Goal: Information Seeking & Learning: Find specific fact

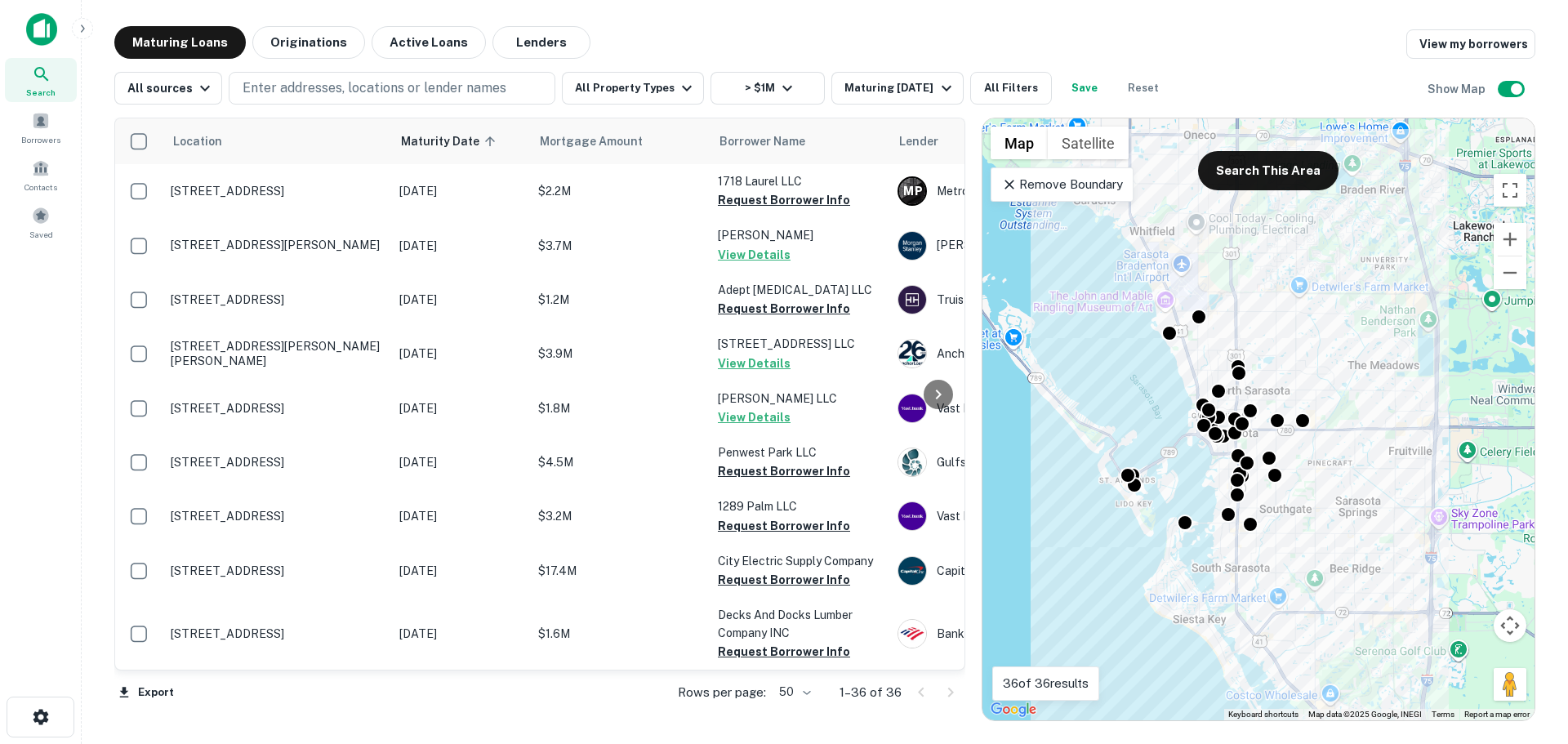
click at [1058, 192] on p "Remove Boundary" at bounding box center [1062, 184] width 122 height 20
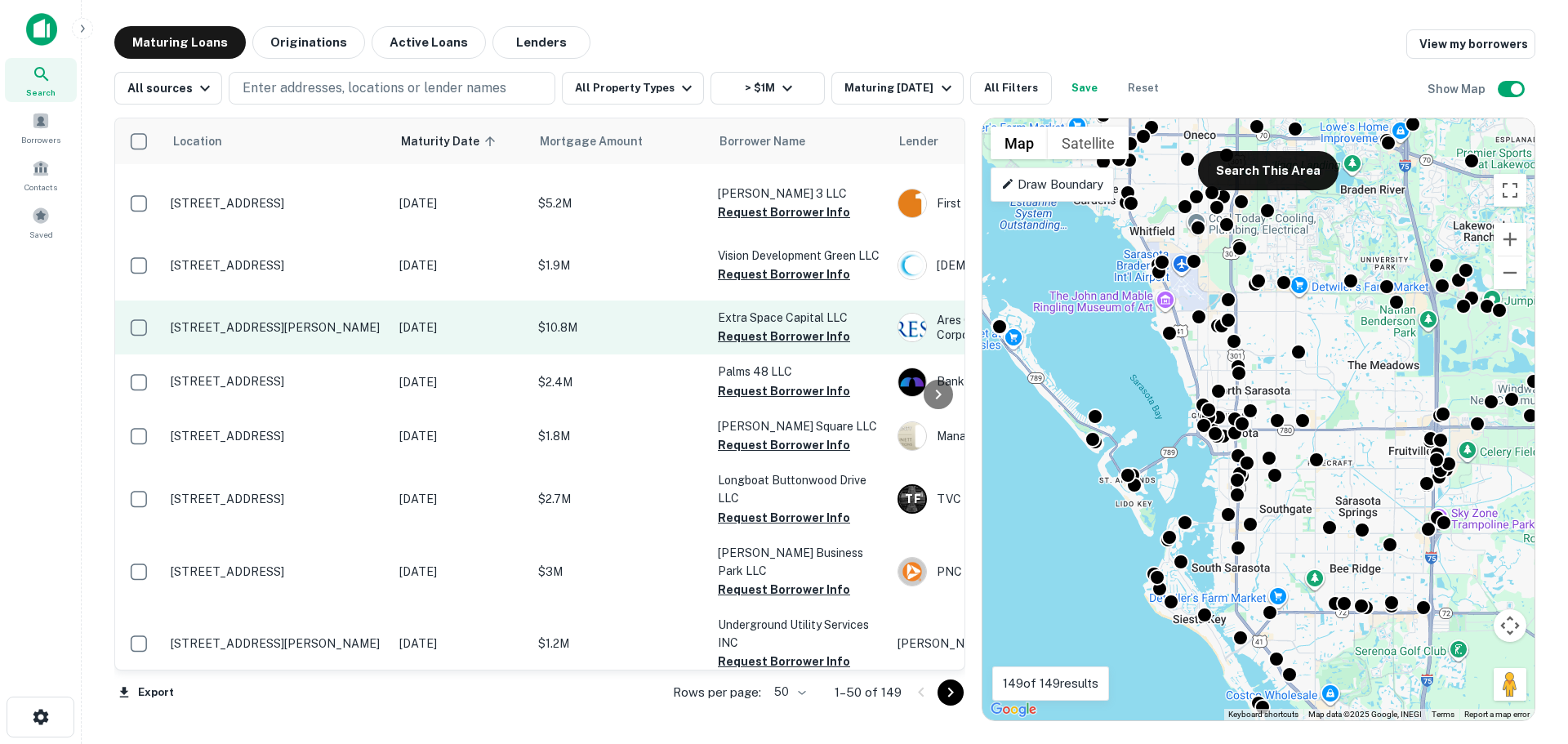
scroll to position [2450, 0]
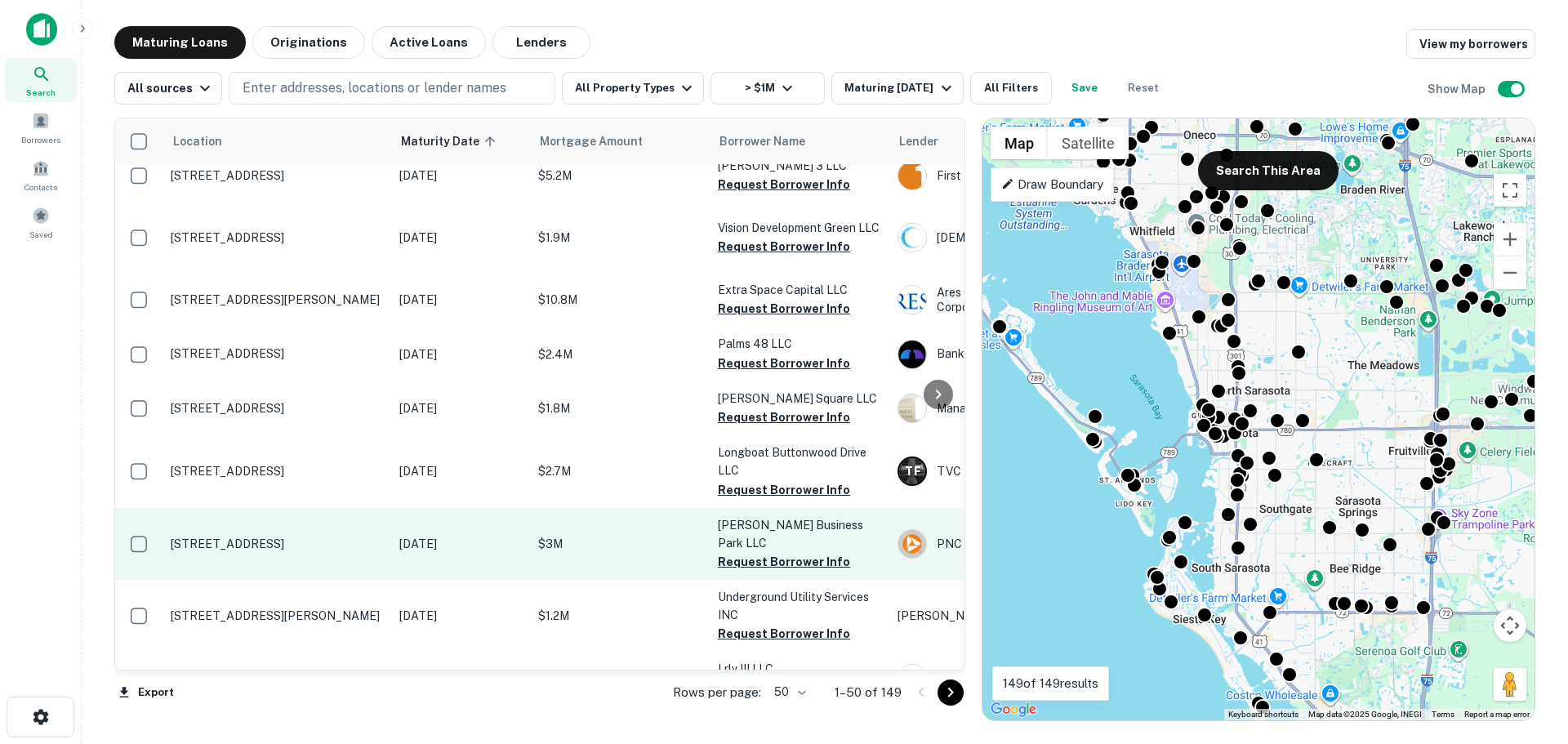
click at [267, 552] on p "6620 19th St E Unit 101 Sarasota, FL 34243" at bounding box center [277, 544] width 212 height 15
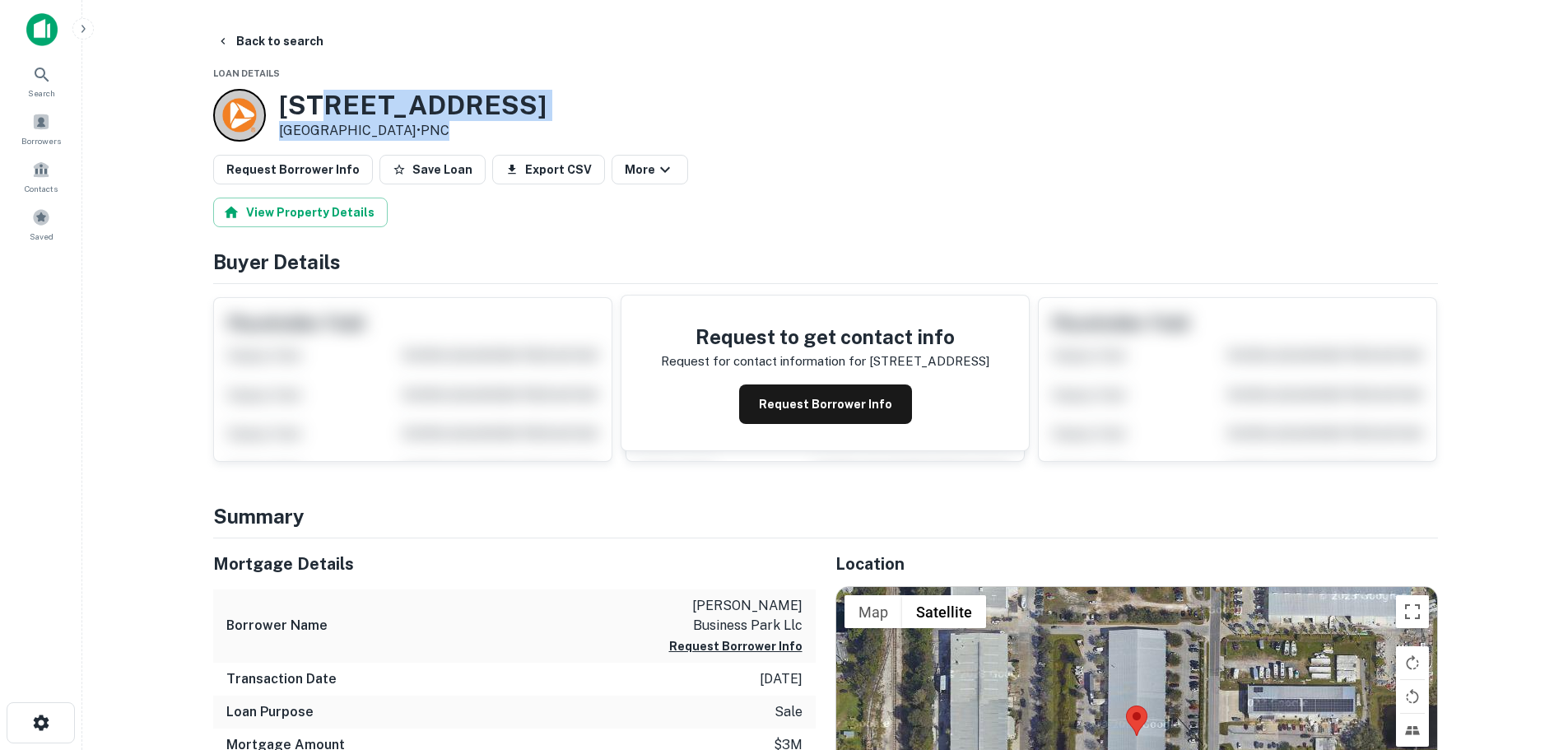
drag, startPoint x: 466, startPoint y: 135, endPoint x: 323, endPoint y: 115, distance: 144.4
click at [323, 115] on div "6620 19TH ST E UNIT 101 Sarasota, FL 34243 • PNC" at bounding box center [413, 115] width 268 height 51
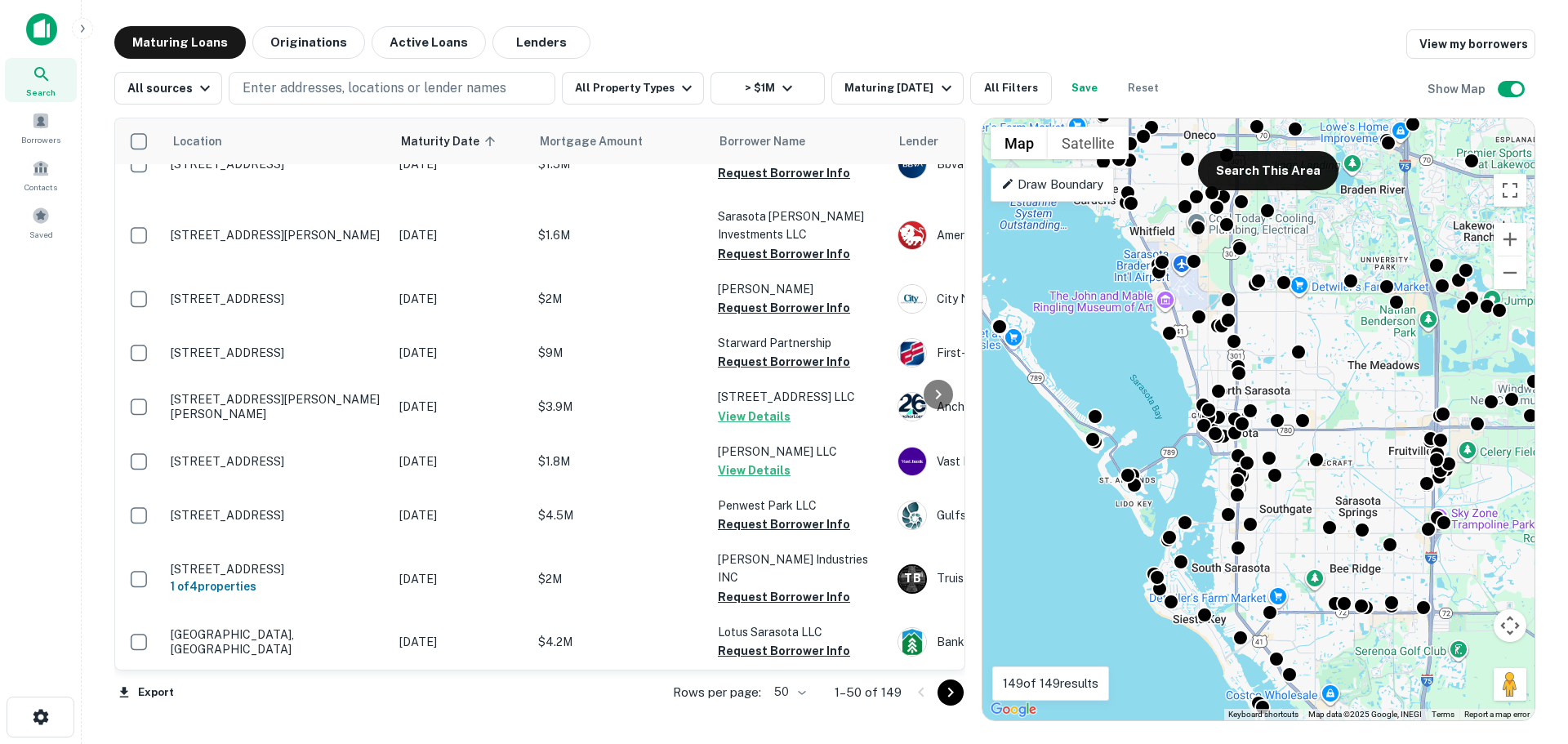
scroll to position [1307, 0]
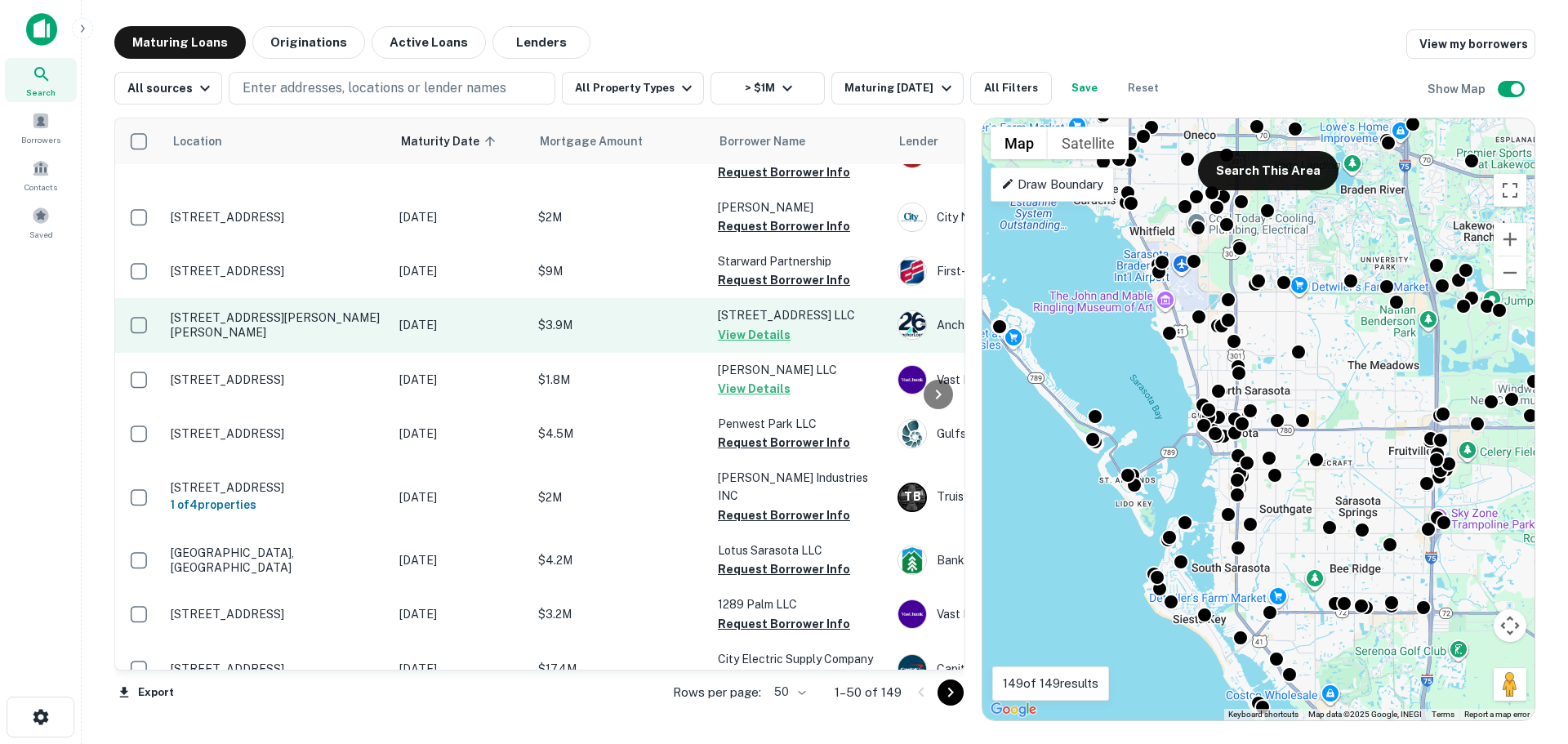
click at [818, 324] on p "112 Fillmore Drive LLC" at bounding box center [799, 315] width 163 height 18
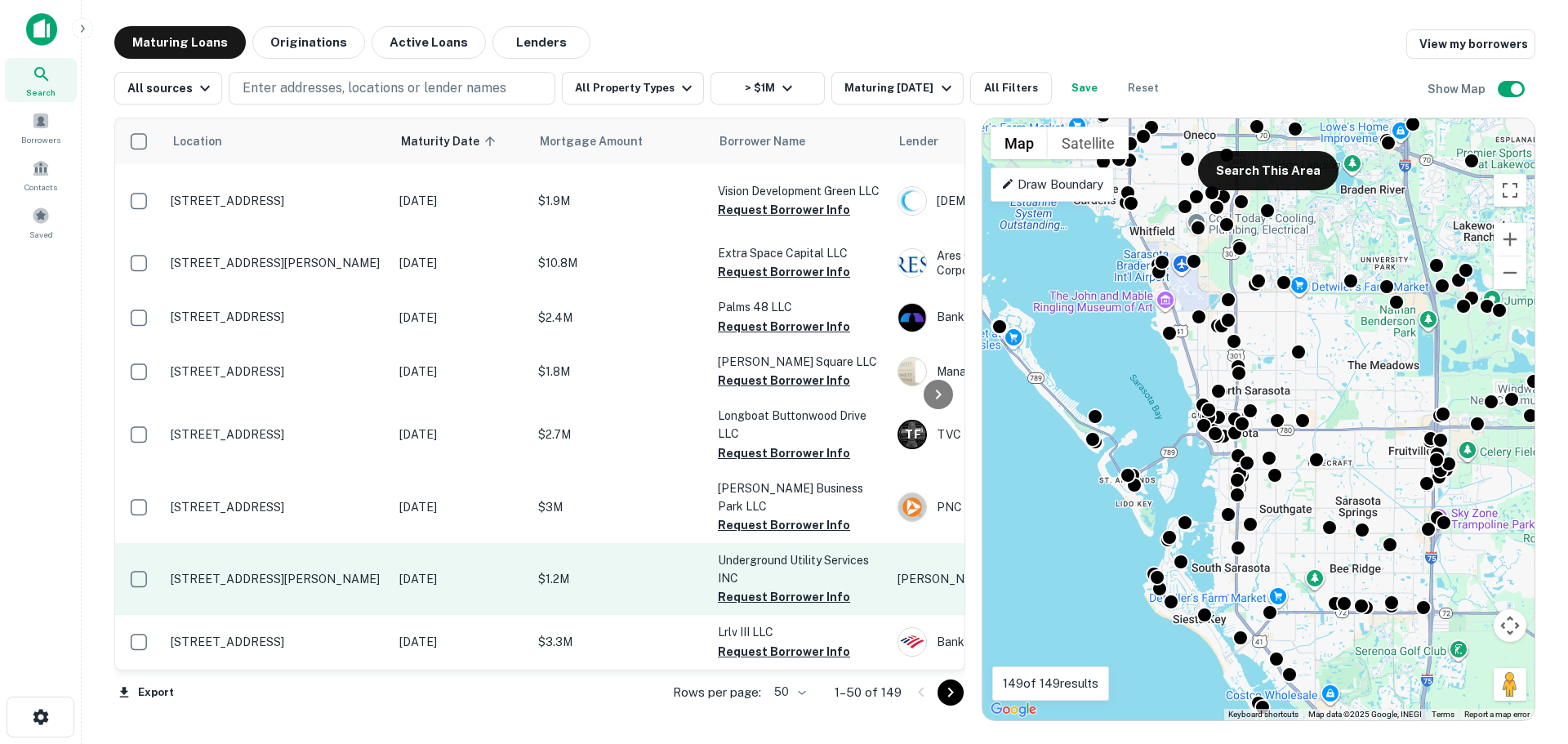
scroll to position [2534, 0]
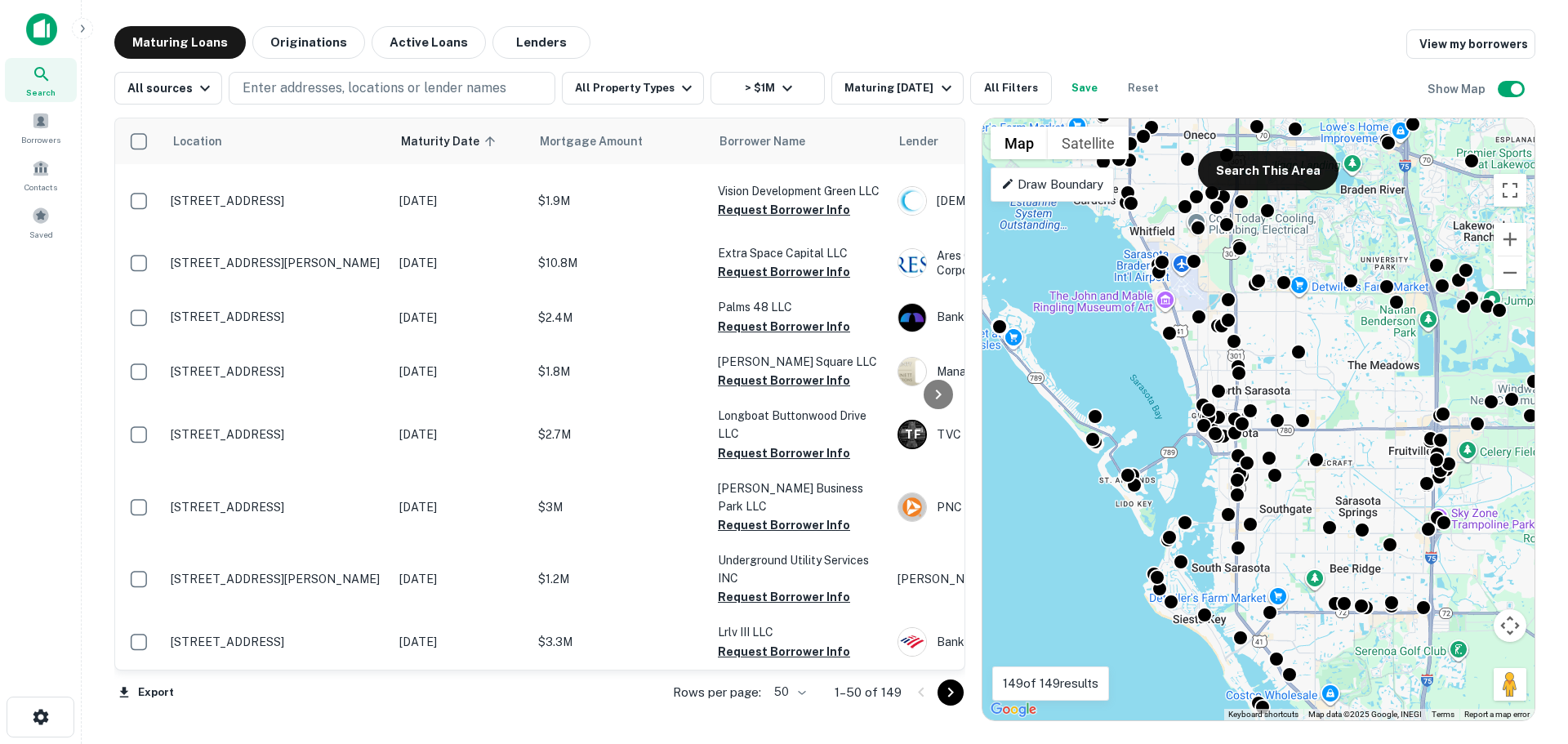
click at [951, 697] on icon "Go to next page" at bounding box center [951, 692] width 20 height 20
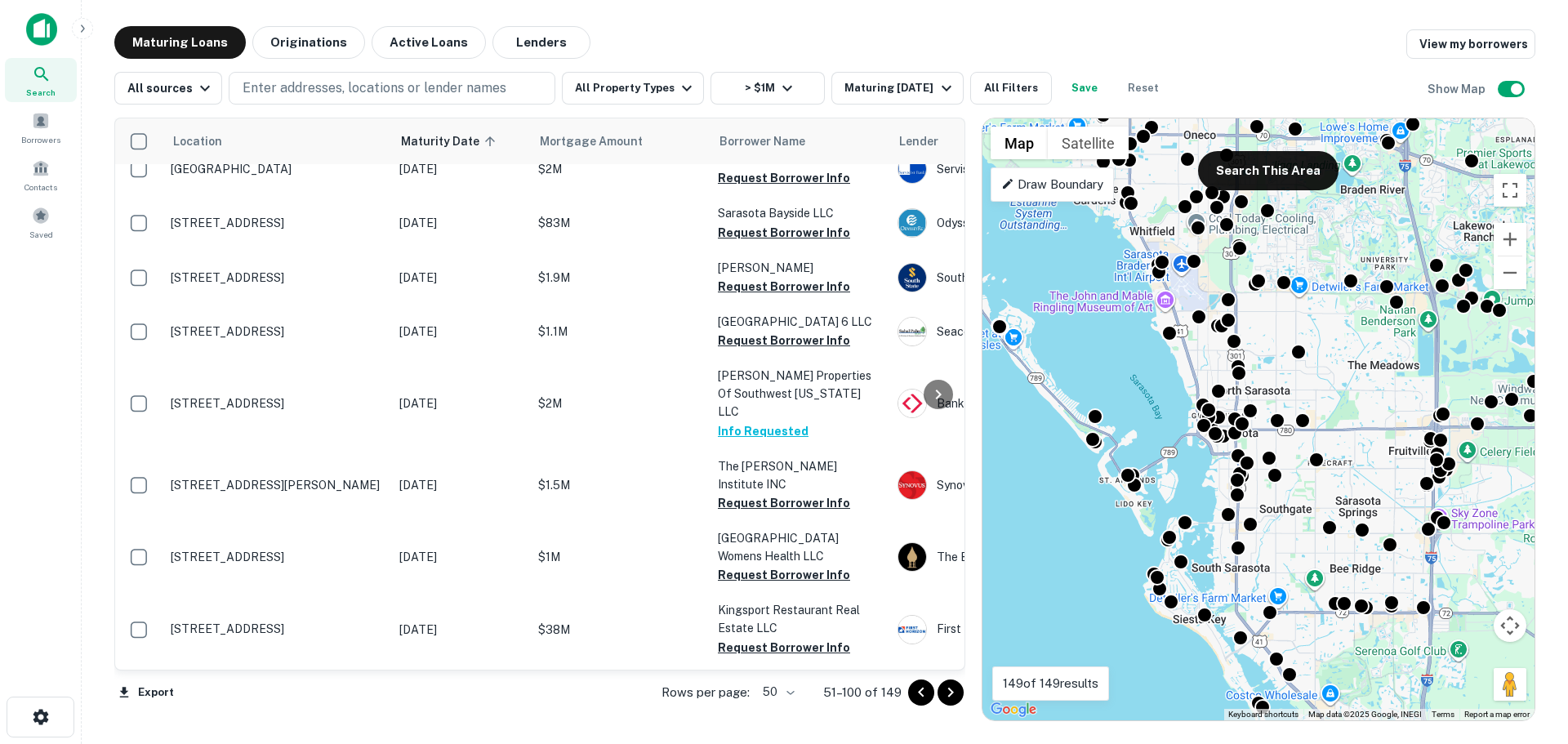
scroll to position [735, 0]
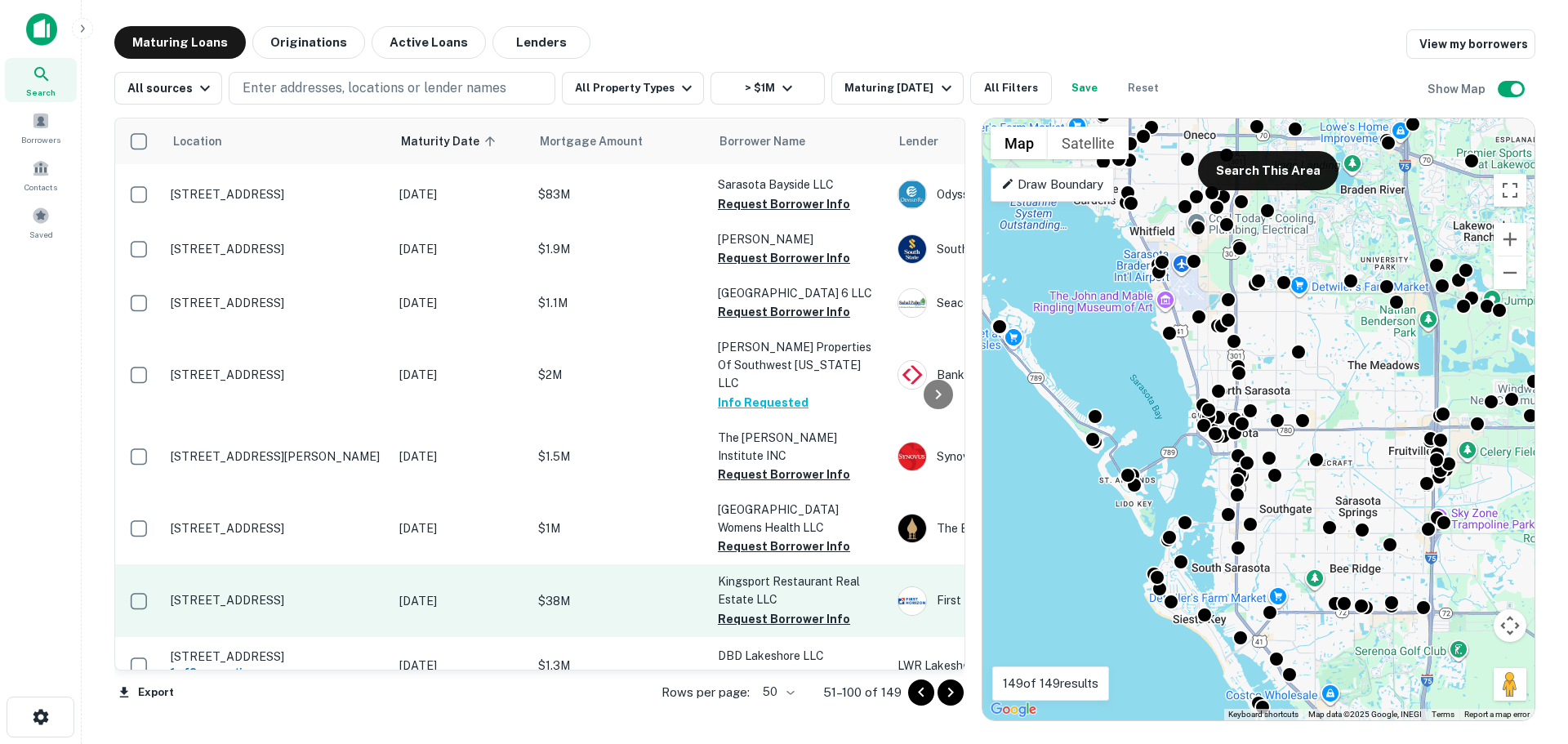
click at [634, 593] on p "$38M" at bounding box center [619, 601] width 163 height 18
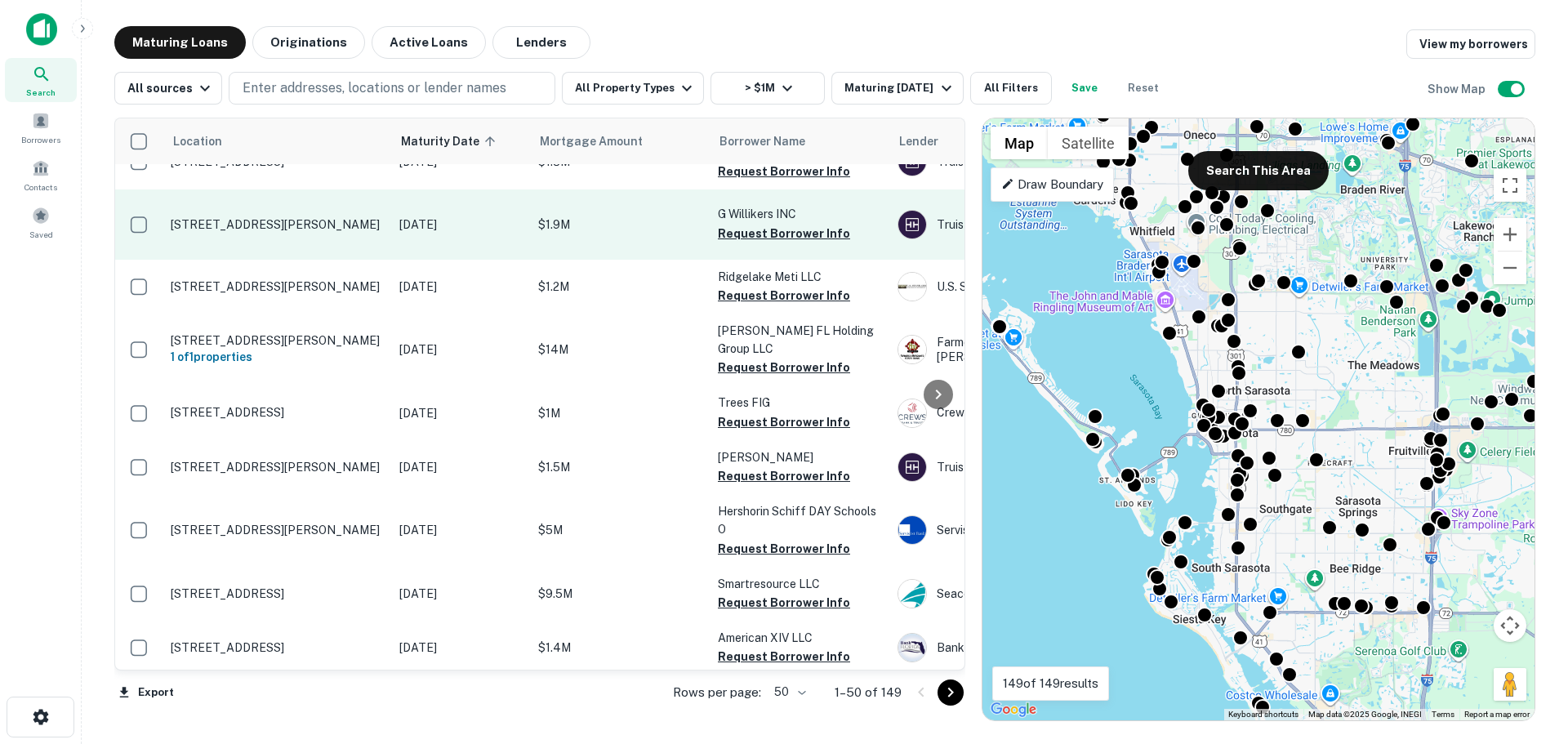
scroll to position [490, 0]
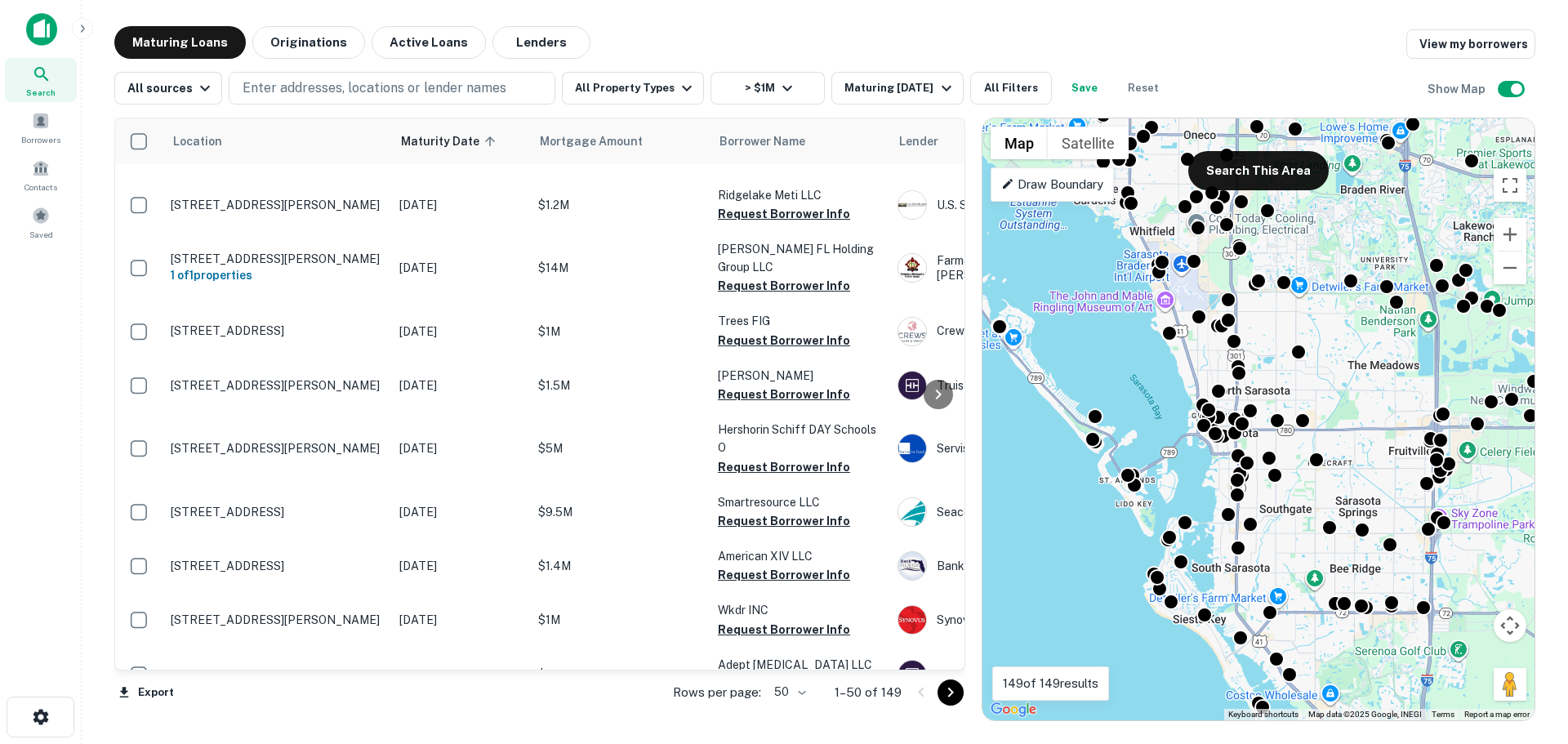
click at [942, 691] on icon "Go to next page" at bounding box center [951, 692] width 20 height 20
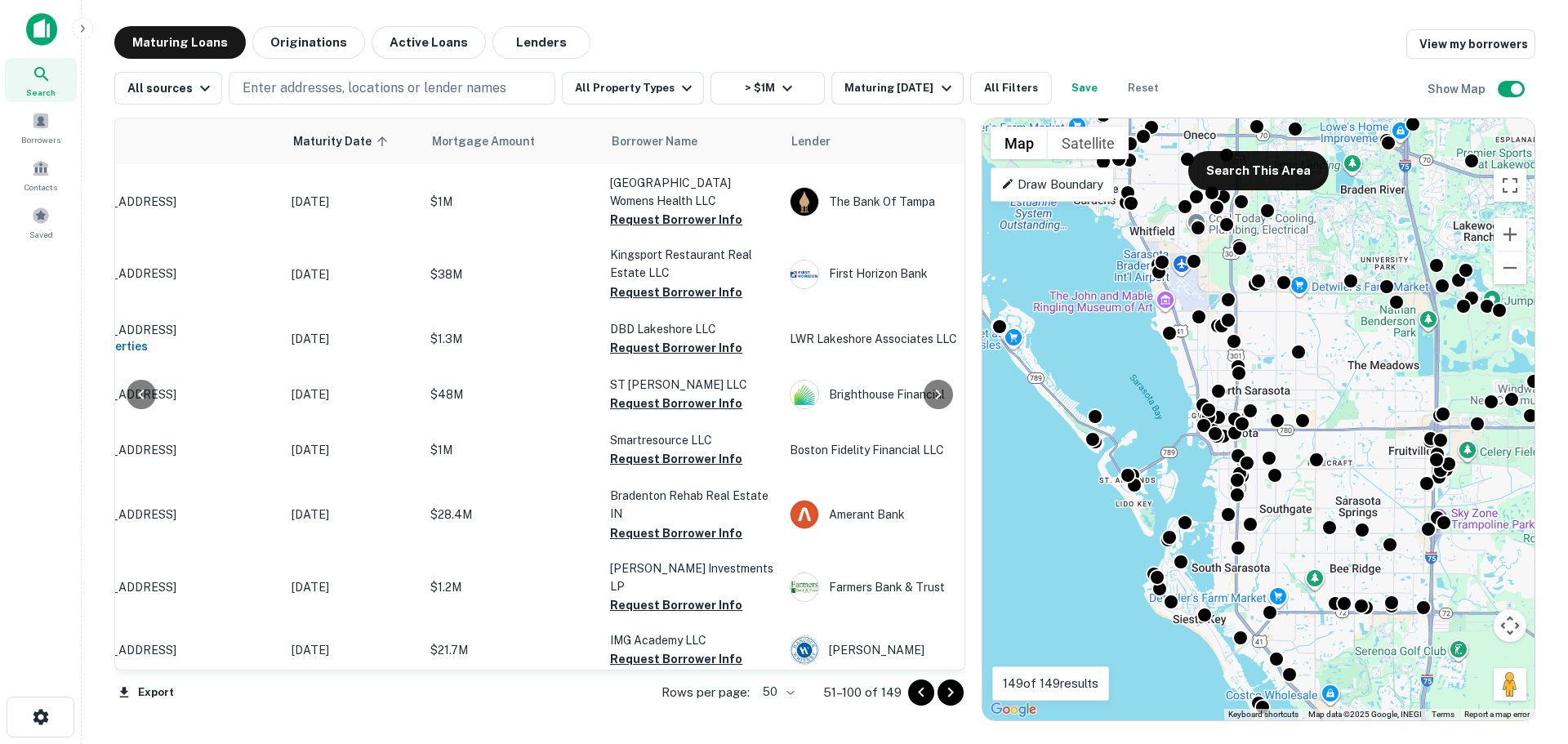
scroll to position [1062, 0]
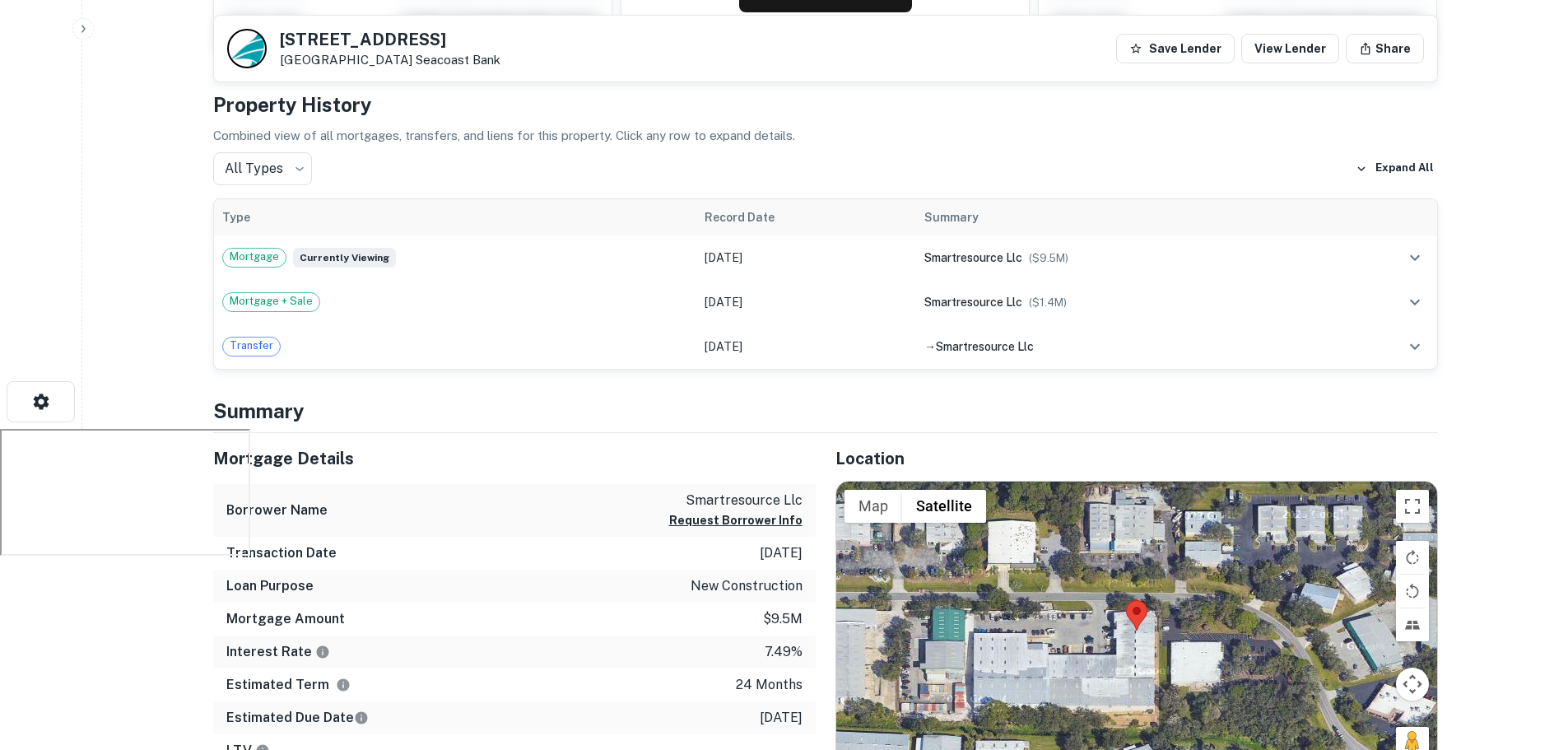
scroll to position [305, 0]
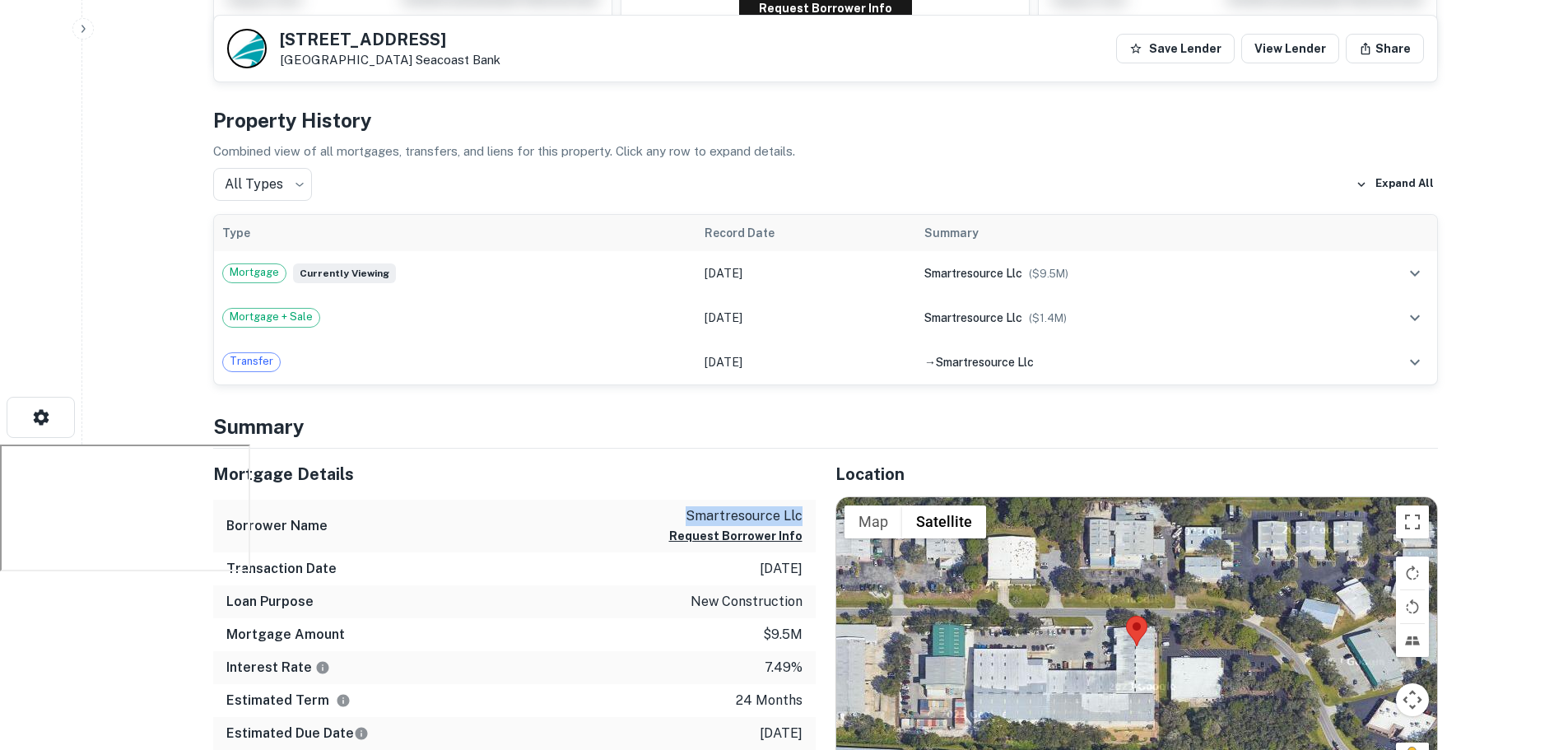
drag, startPoint x: 802, startPoint y: 519, endPoint x: 652, endPoint y: 511, distance: 150.2
click at [652, 511] on div "Borrower Name smartresource llc Request Borrower Info" at bounding box center [514, 526] width 603 height 54
copy p "smartresource llc"
drag, startPoint x: 466, startPoint y: 36, endPoint x: 279, endPoint y: 37, distance: 187.0
click at [280, 37] on h5 "1712 Northgate Blvd" at bounding box center [391, 40] width 221 height 16
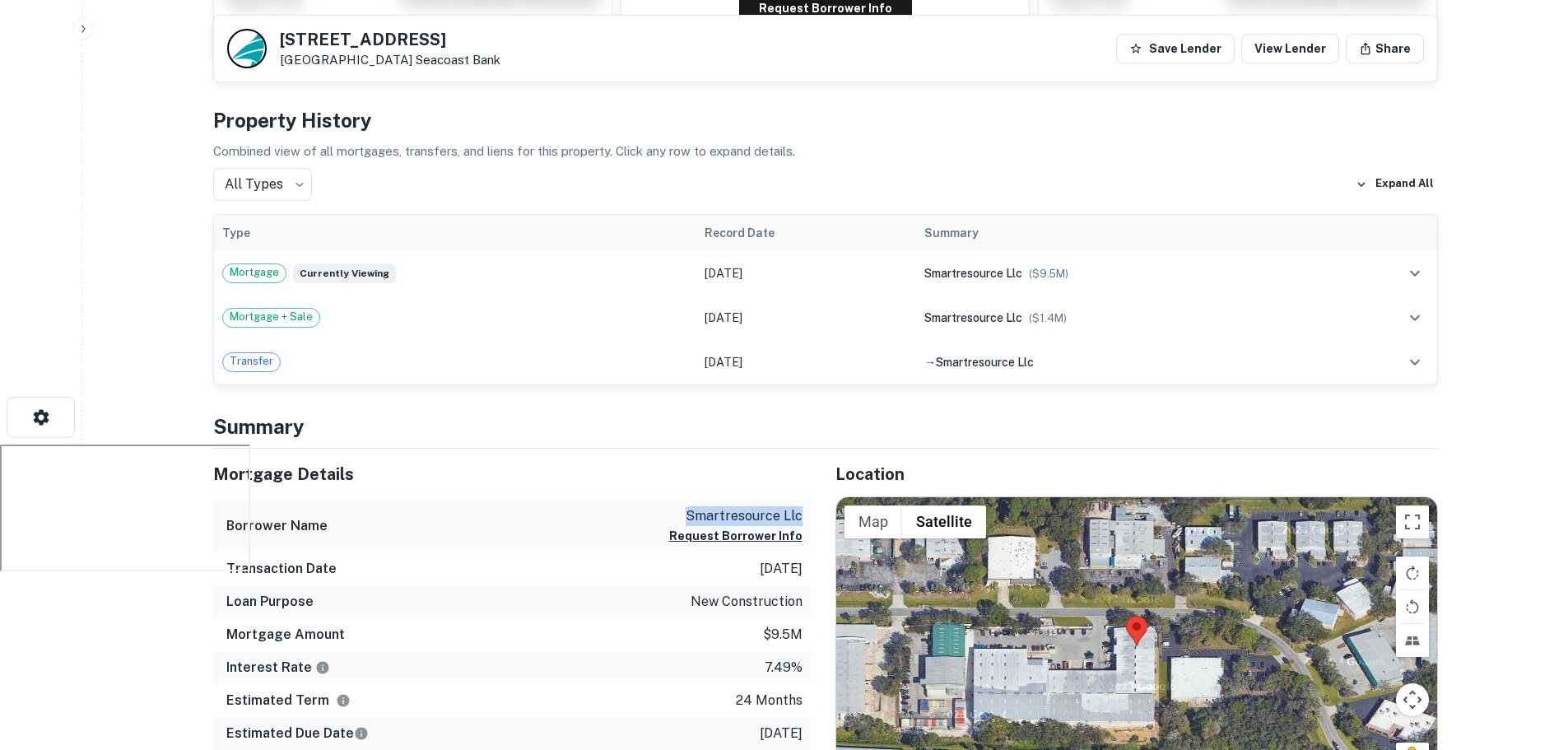
copy h5 "1712 Northgate Blvd"
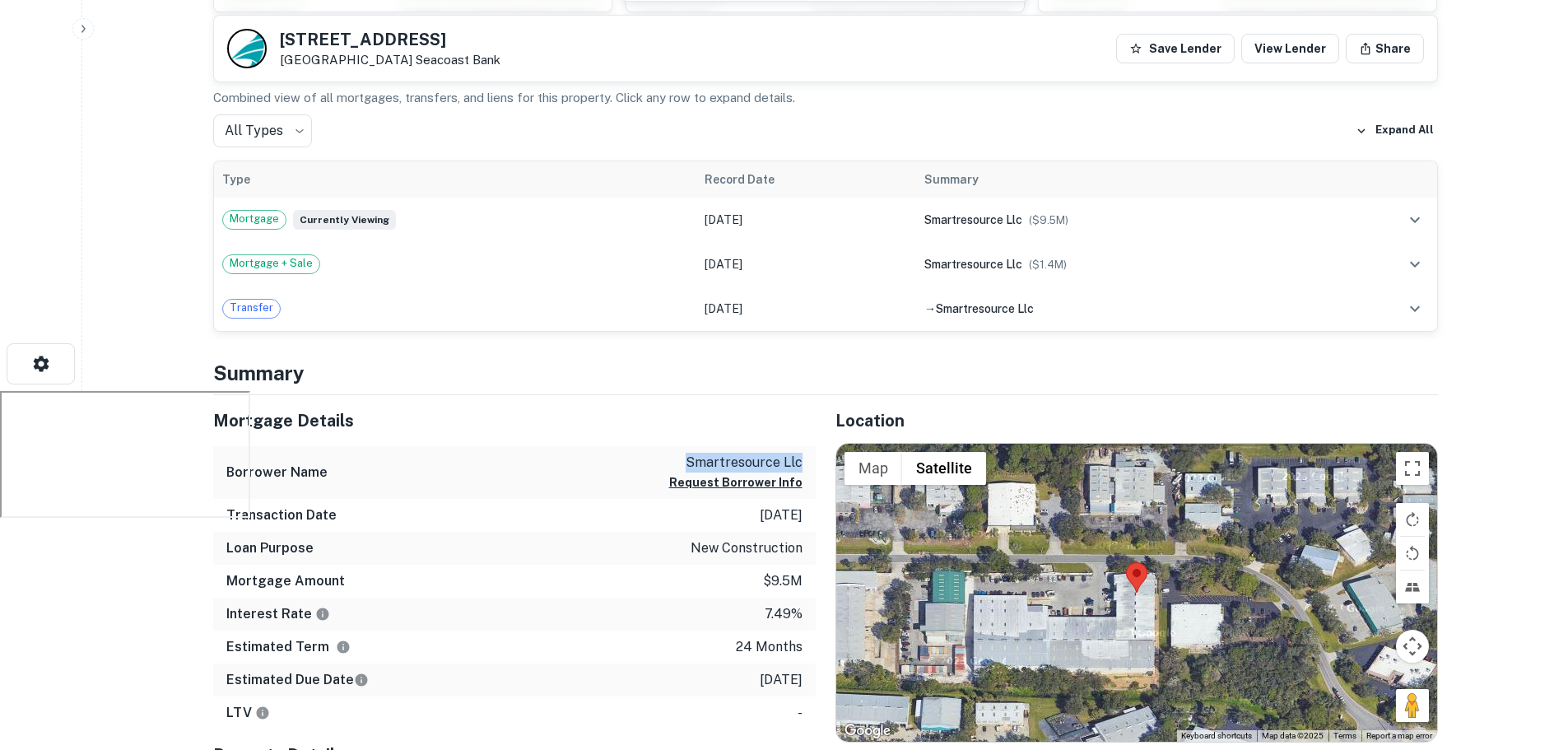
scroll to position [388, 0]
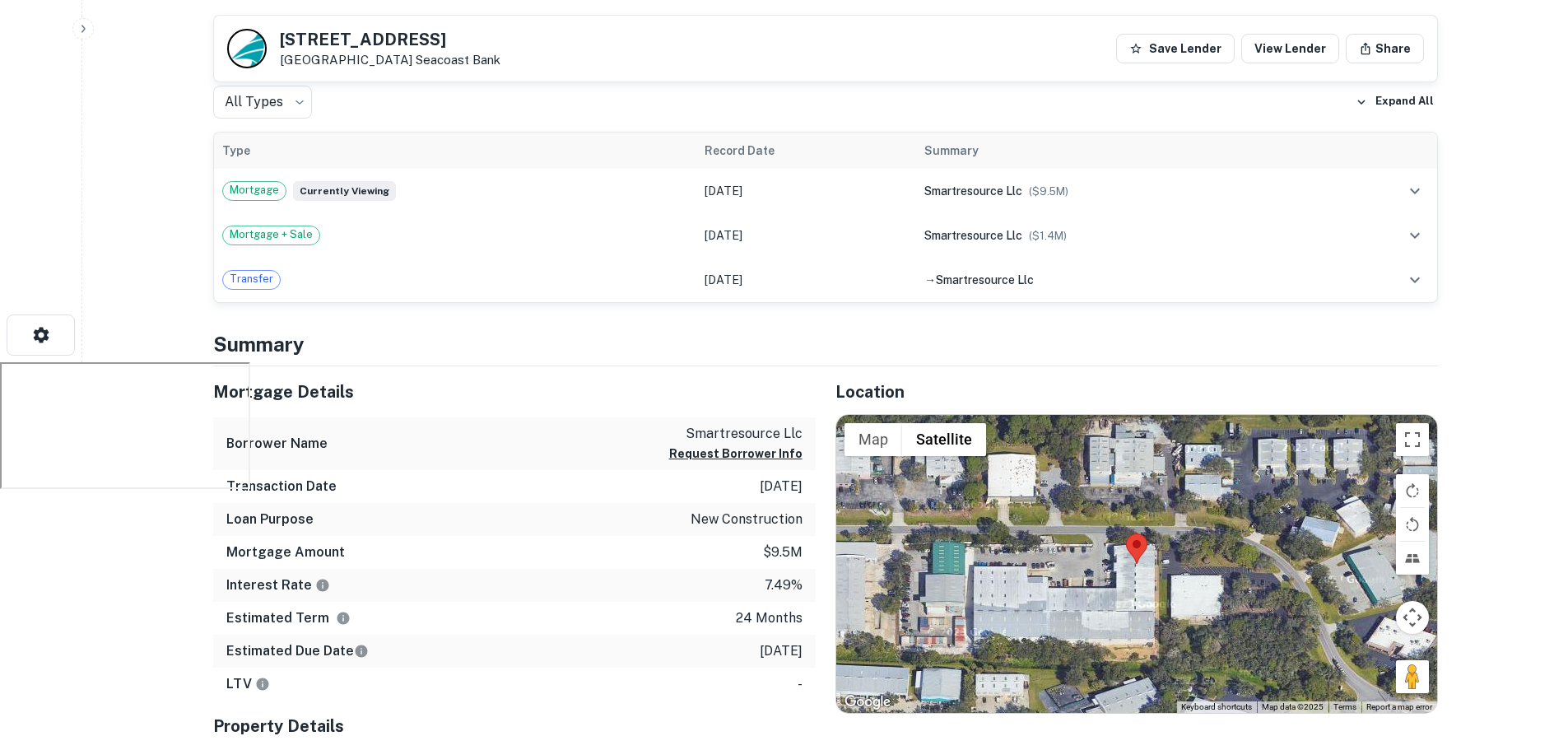
drag, startPoint x: 700, startPoint y: 50, endPoint x: 459, endPoint y: 350, distance: 384.8
click at [459, 350] on h4 "Summary" at bounding box center [825, 344] width 1225 height 30
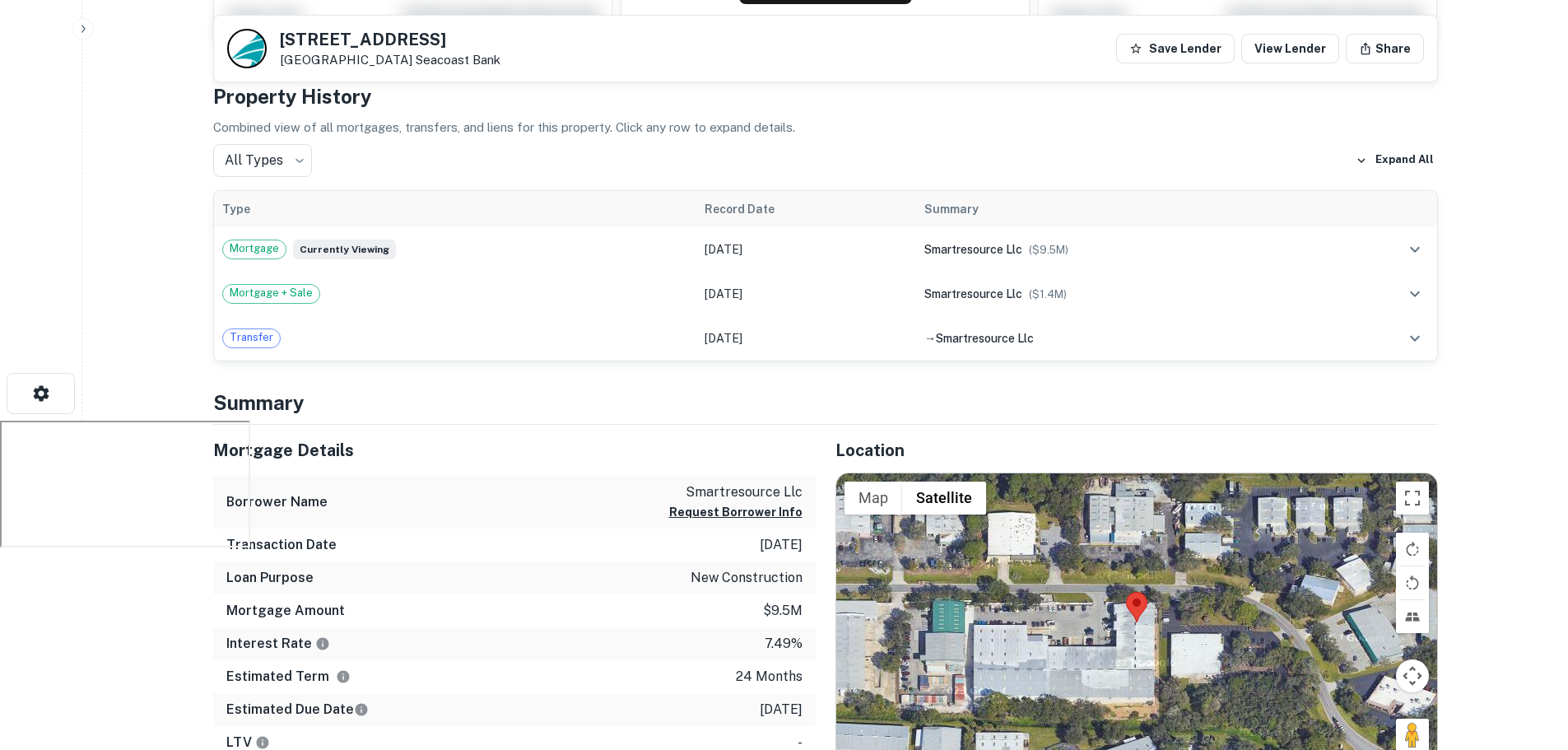
scroll to position [411, 0]
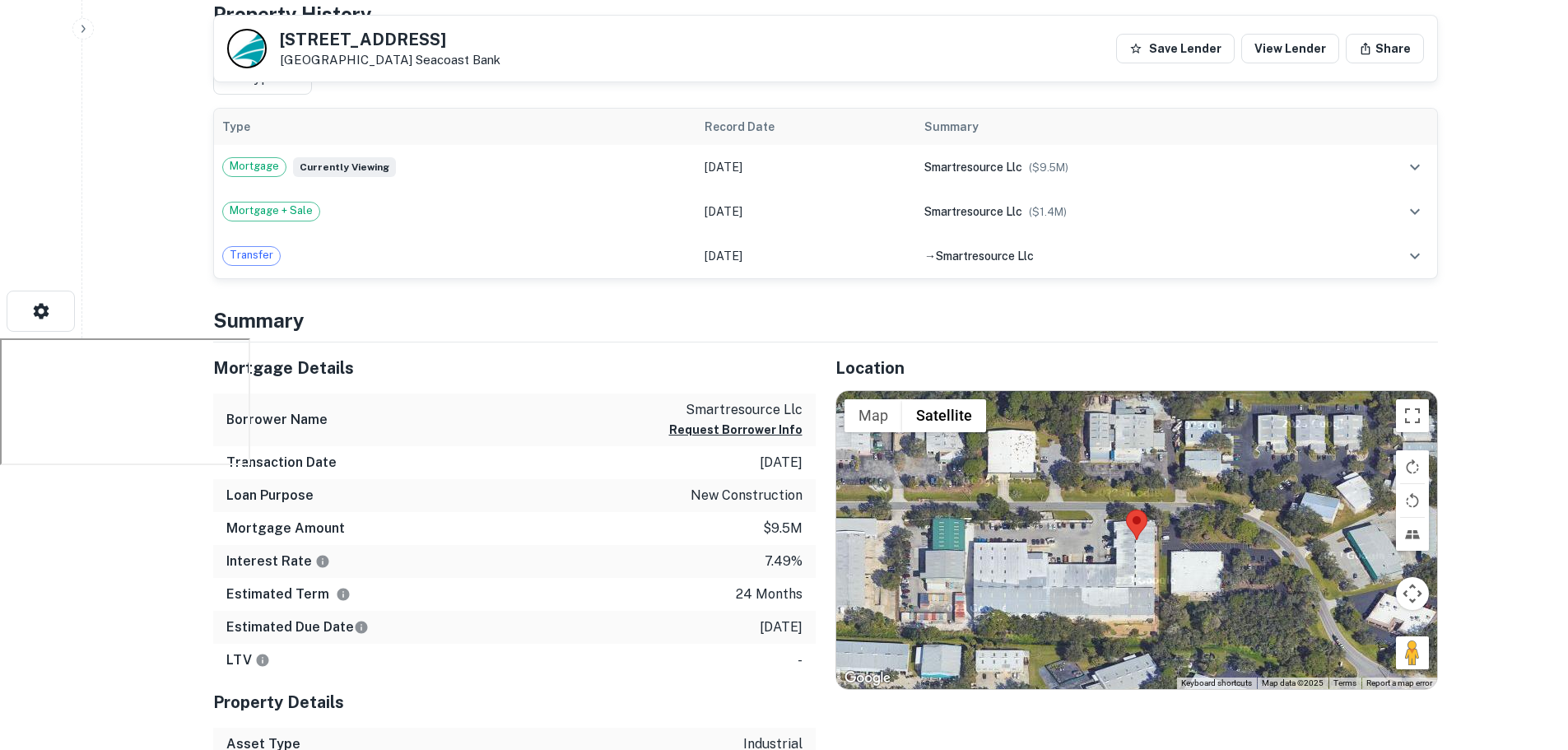
drag, startPoint x: 94, startPoint y: 4, endPoint x: 119, endPoint y: 331, distance: 328.0
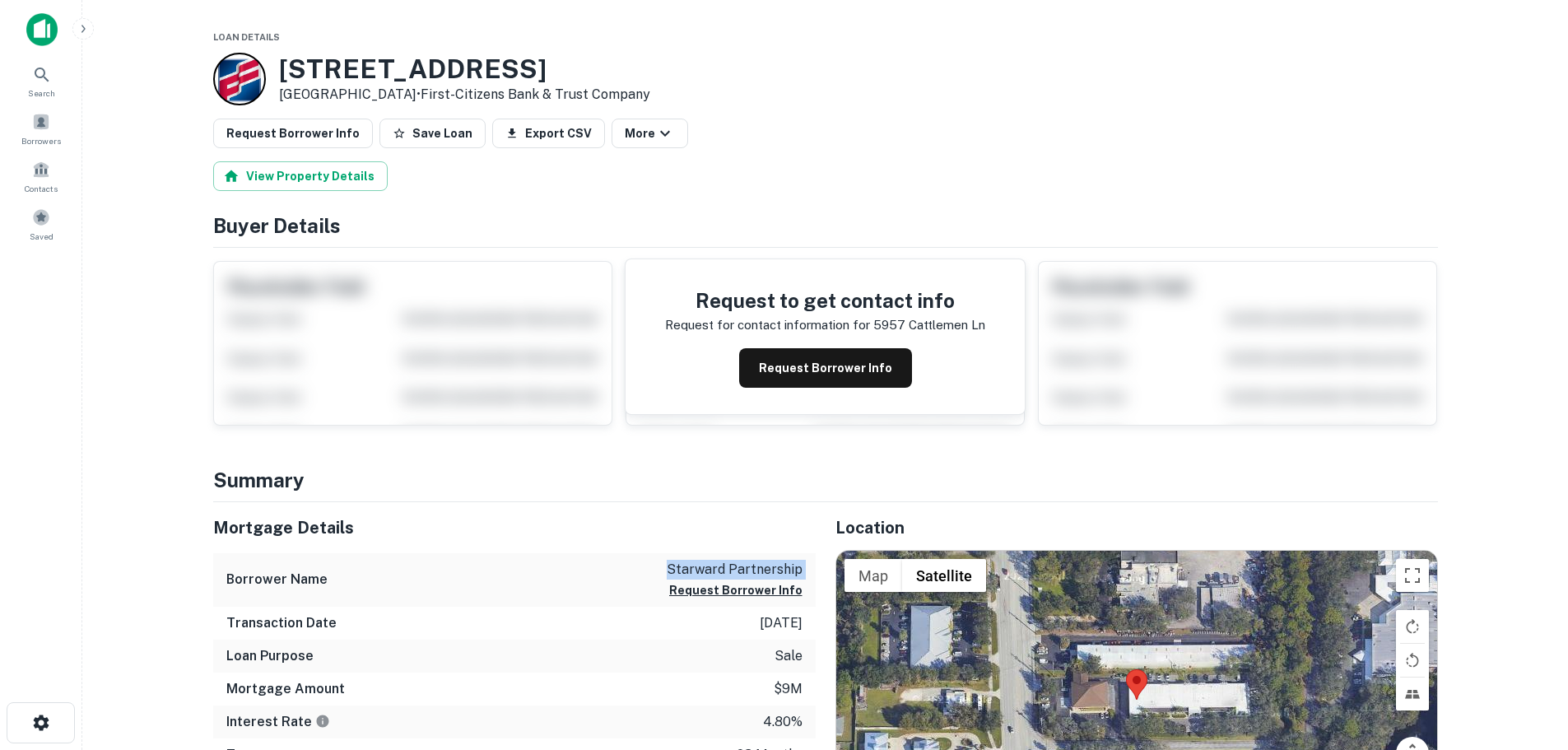
drag, startPoint x: 663, startPoint y: 570, endPoint x: 804, endPoint y: 579, distance: 141.3
click at [804, 579] on div "Borrower Name starward partnership Request Borrower Info" at bounding box center [514, 580] width 603 height 54
copy div "starward partnership Request Borrower Info"
drag, startPoint x: 533, startPoint y: 73, endPoint x: 274, endPoint y: 66, distance: 259.1
click at [274, 66] on div "5957 Cattlemen Ln Sarasota, FL 34232 • First-citizens Bank & Trust Company" at bounding box center [431, 79] width 437 height 53
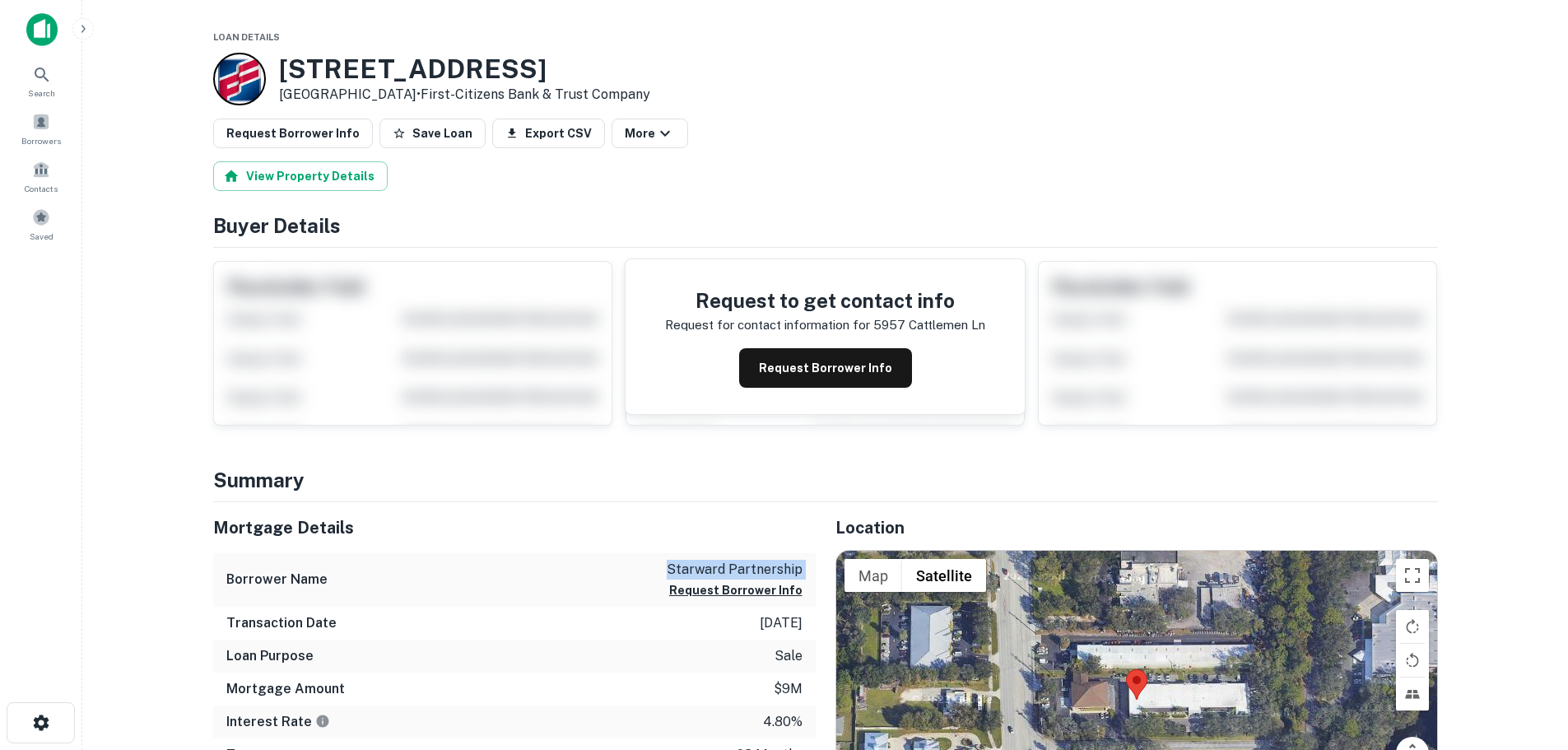
copy h3 "5957 Cattlemen Ln"
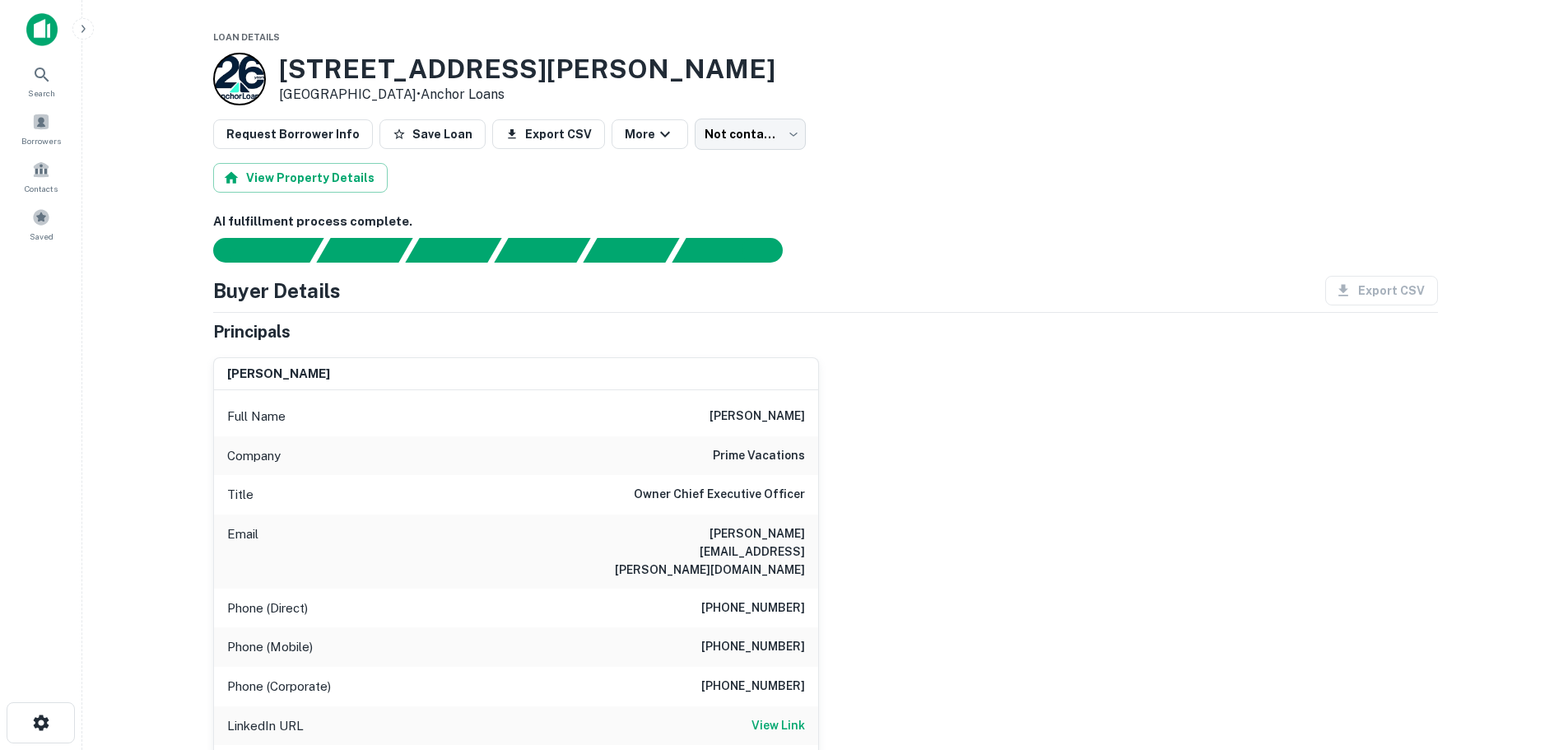
drag, startPoint x: 275, startPoint y: 63, endPoint x: 398, endPoint y: 97, distance: 127.6
click at [398, 97] on div "530 Jackson Dr Sarasota, FL 34236 • Anchor Loans" at bounding box center [494, 79] width 562 height 53
copy div "[STREET_ADDRESS][PERSON_NAME][PERSON_NAME]"
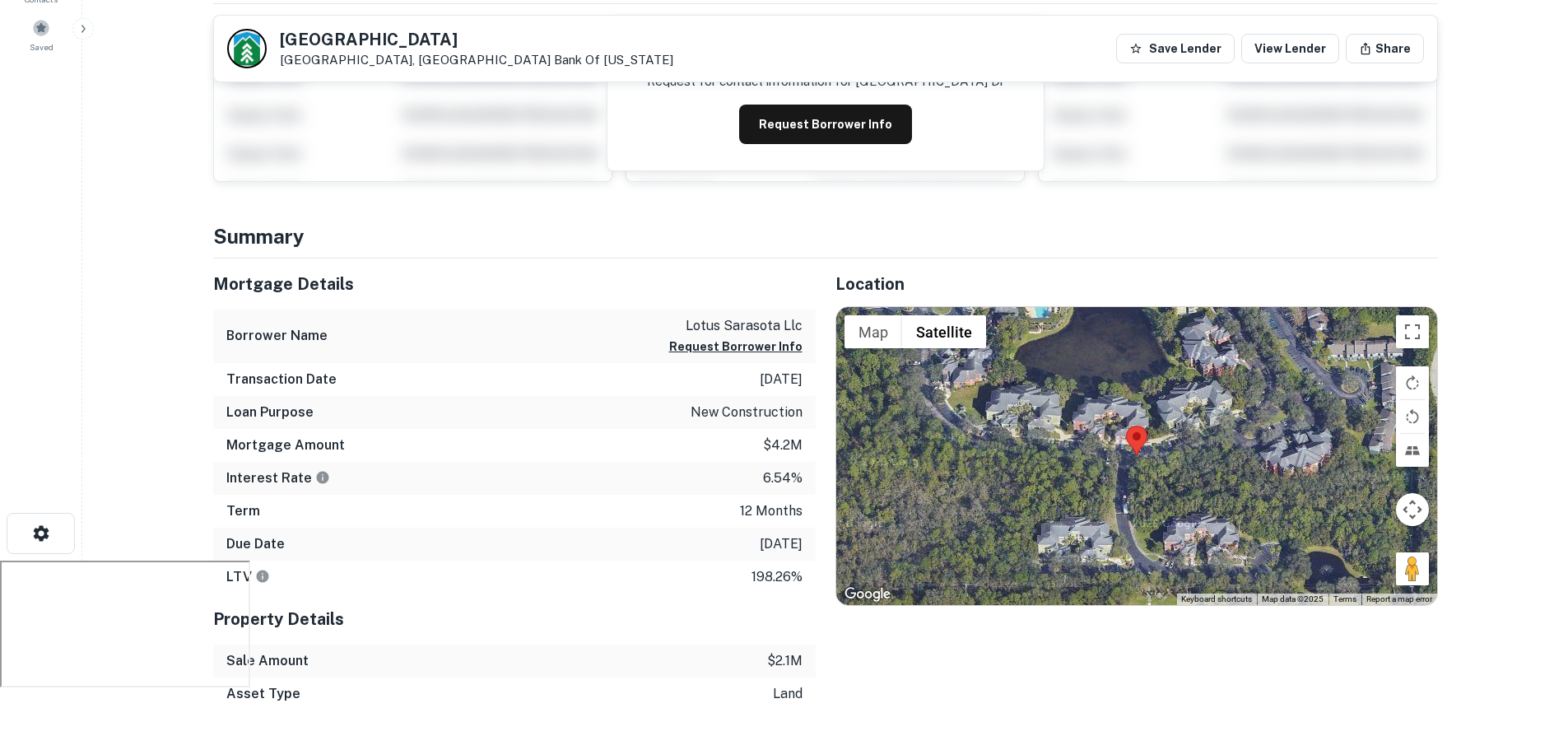
scroll to position [164, 0]
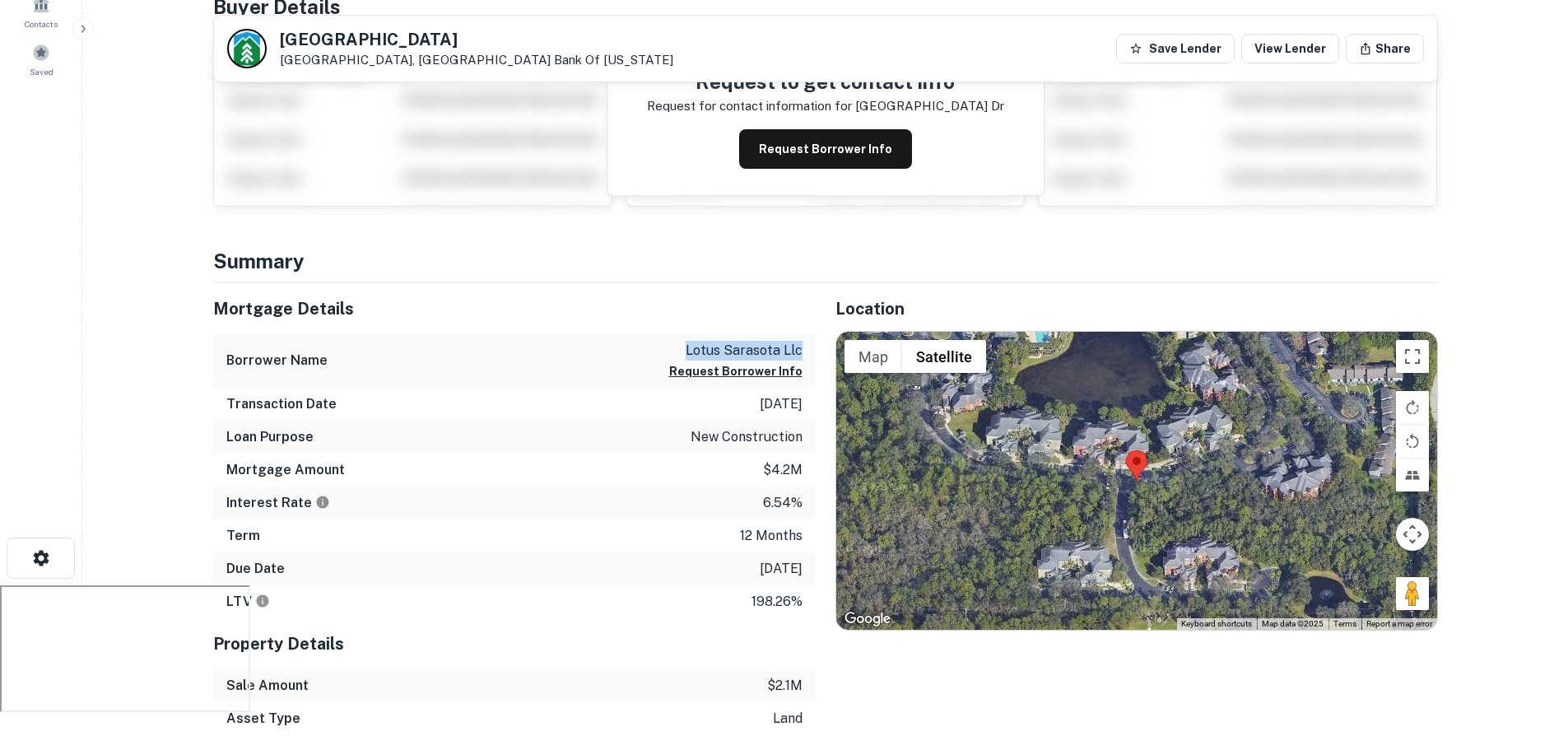
drag, startPoint x: 669, startPoint y: 354, endPoint x: 802, endPoint y: 359, distance: 133.1
click at [802, 359] on div "Borrower Name lotus sarasota llc Request Borrower Info" at bounding box center [514, 361] width 603 height 54
copy p "lotus sarasota llc"
click at [1398, 360] on button "Toggle fullscreen view" at bounding box center [1413, 357] width 33 height 33
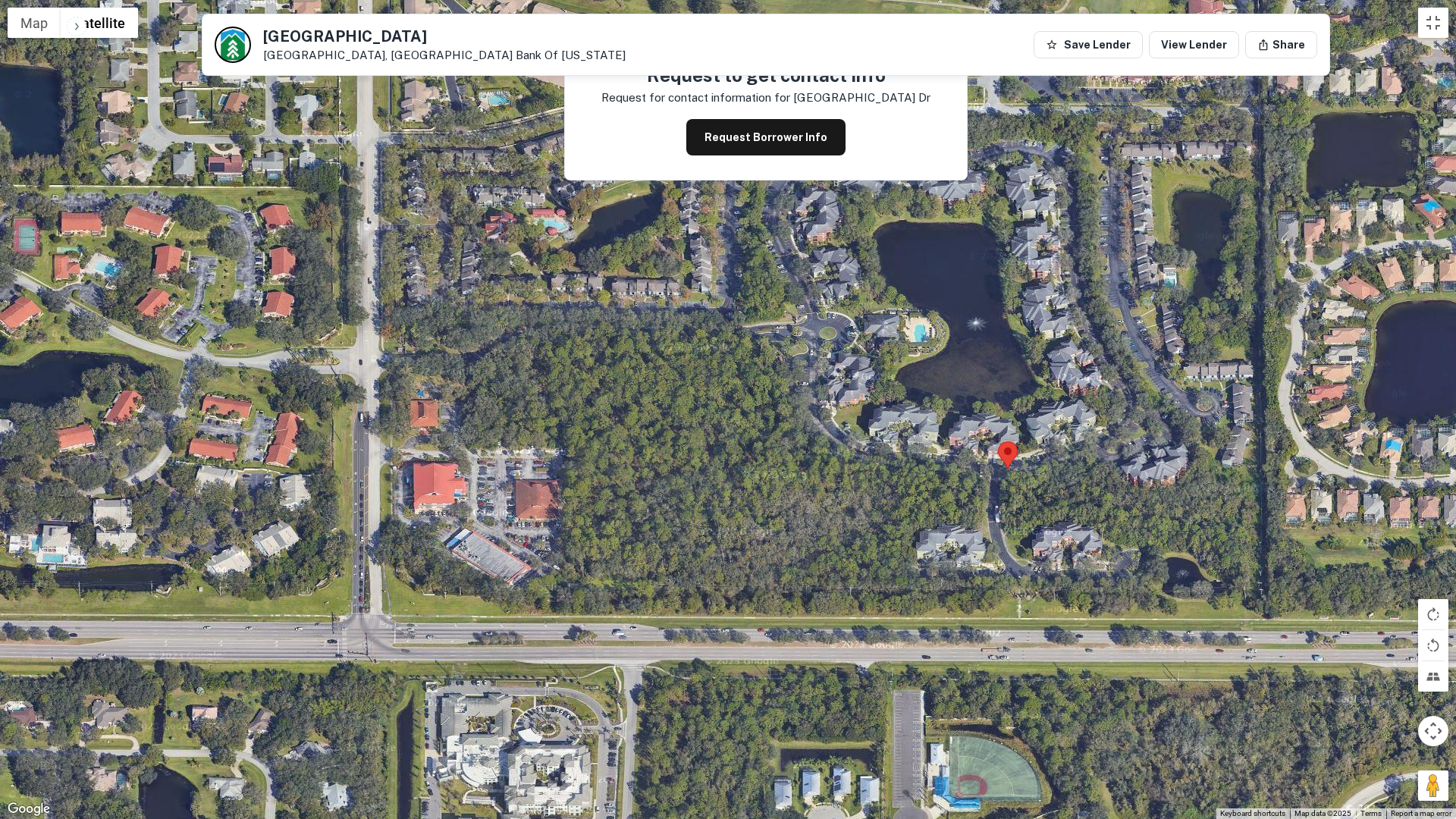
drag, startPoint x: 1157, startPoint y: 467, endPoint x: 1029, endPoint y: 477, distance: 128.4
click at [1029, 477] on div at bounding box center [728, 410] width 1456 height 819
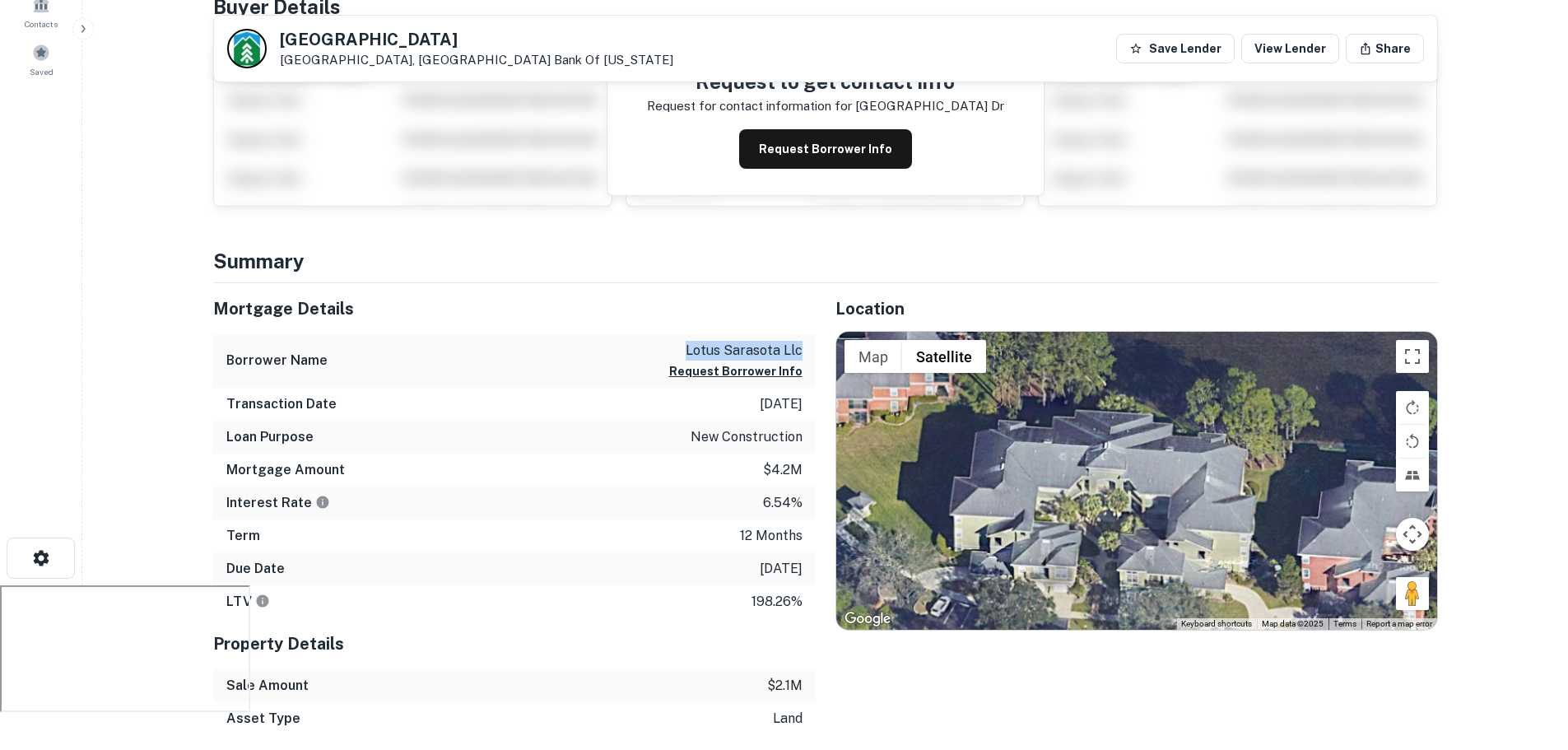
copy p "lotus sarasota llc"
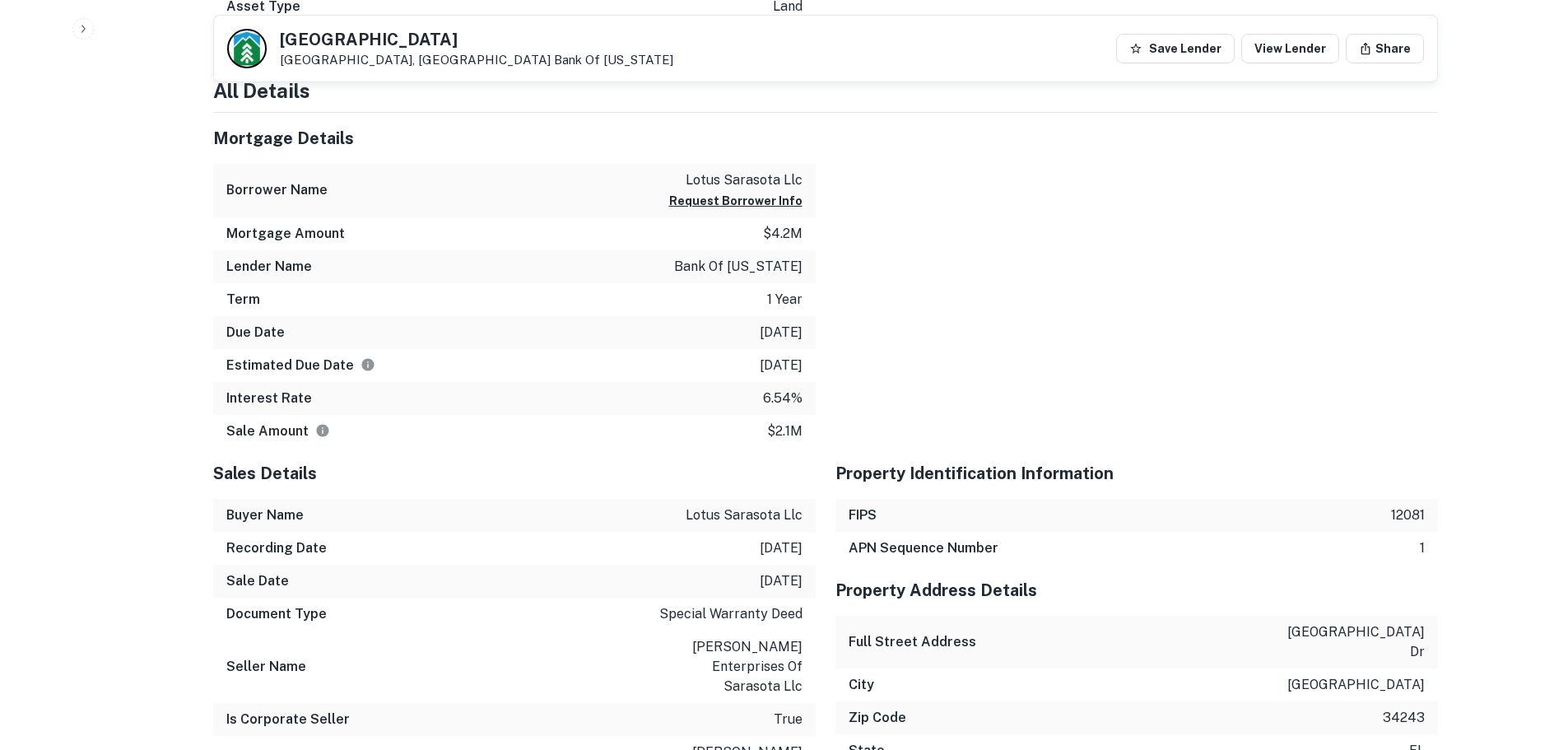
scroll to position [905, 0]
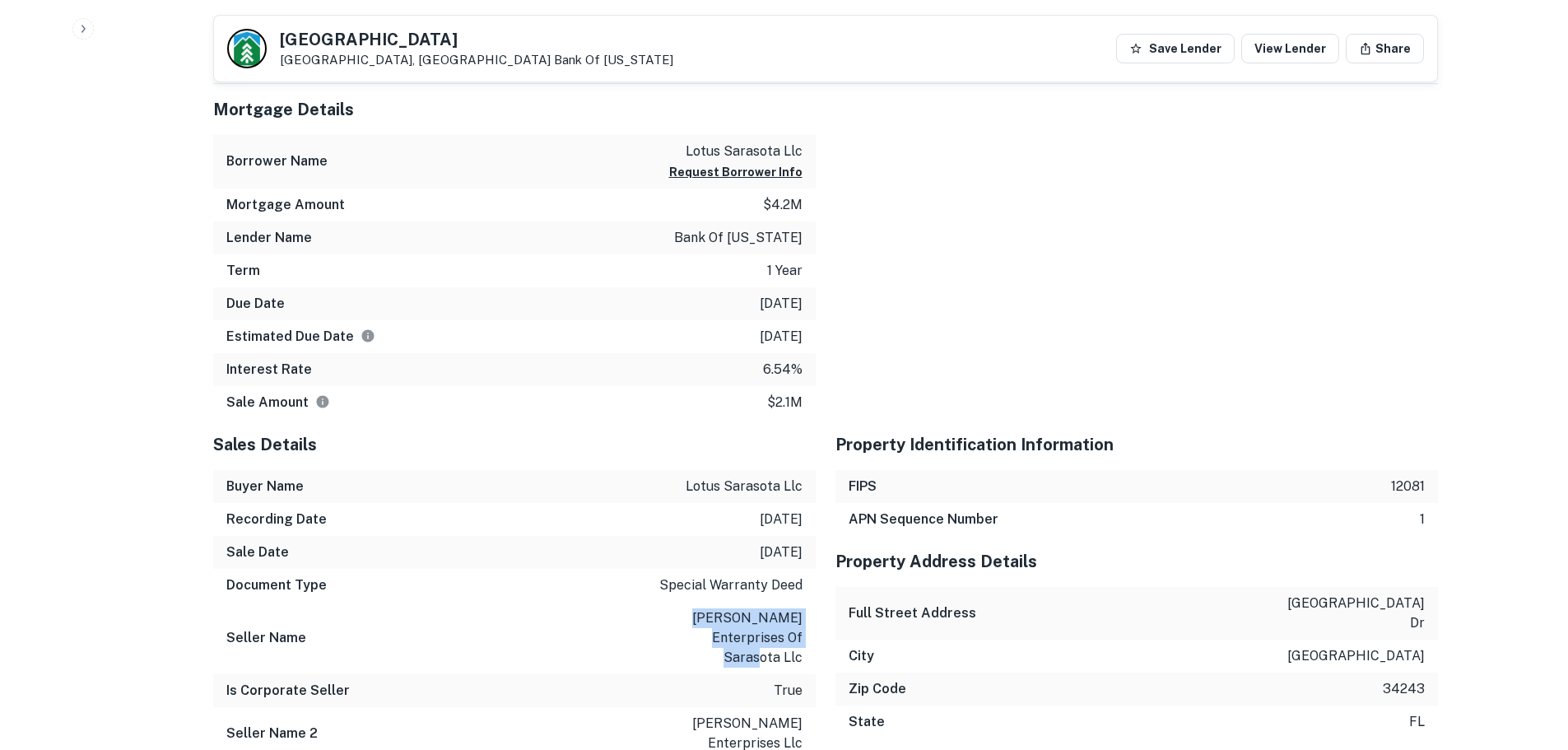
drag, startPoint x: 664, startPoint y: 618, endPoint x: 803, endPoint y: 643, distance: 141.2
click at [803, 643] on div "Seller Name khoury enterprises of sarasota llc" at bounding box center [514, 638] width 603 height 73
drag, startPoint x: 780, startPoint y: 634, endPoint x: 654, endPoint y: 699, distance: 141.8
click at [654, 707] on div "Seller Name 2 khoury enterprises llc" at bounding box center [514, 733] width 603 height 53
drag, startPoint x: 652, startPoint y: 699, endPoint x: 807, endPoint y: 701, distance: 155.0
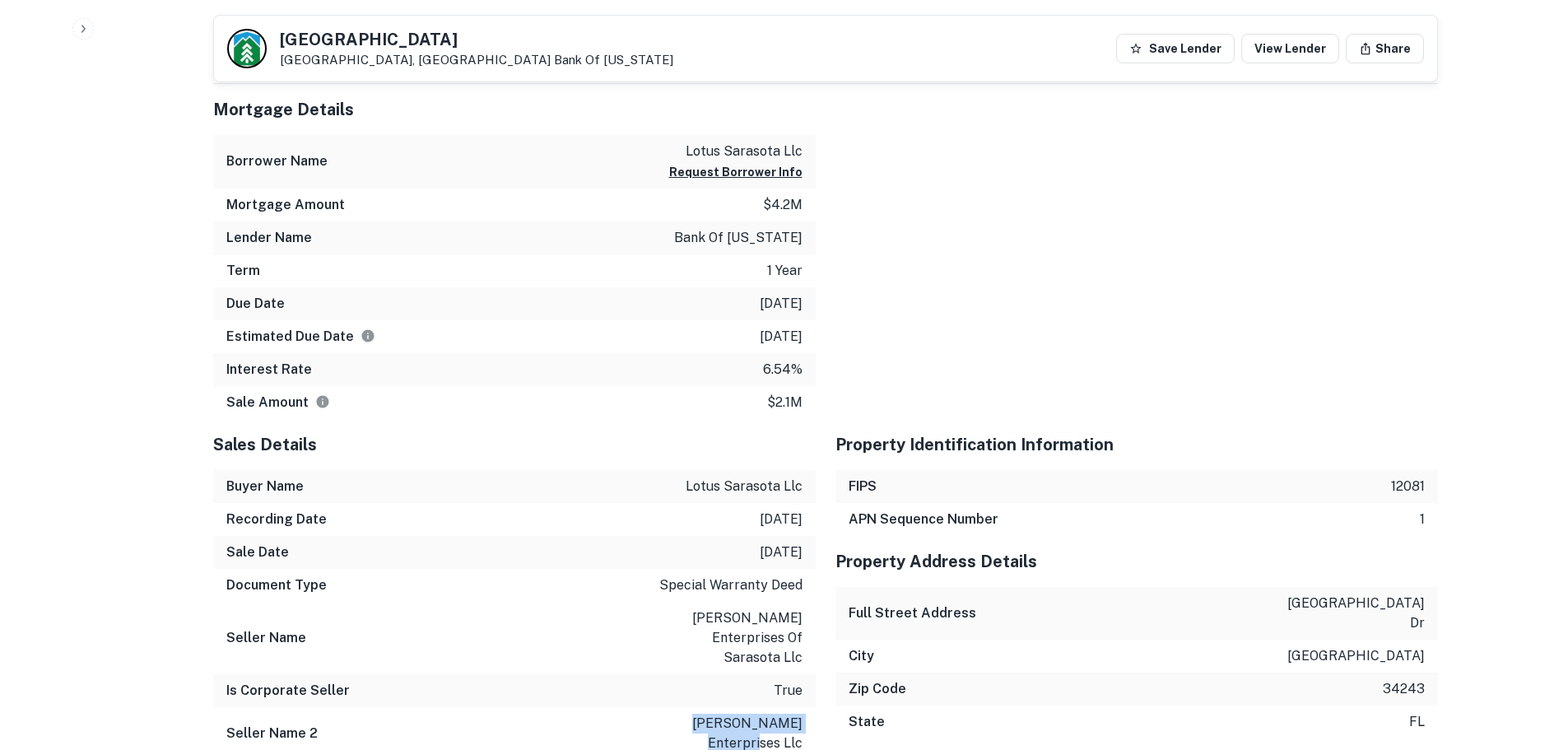
click at [807, 707] on div "Seller Name 2 khoury enterprises llc" at bounding box center [514, 733] width 603 height 53
copy p "khoury enterprises llc"
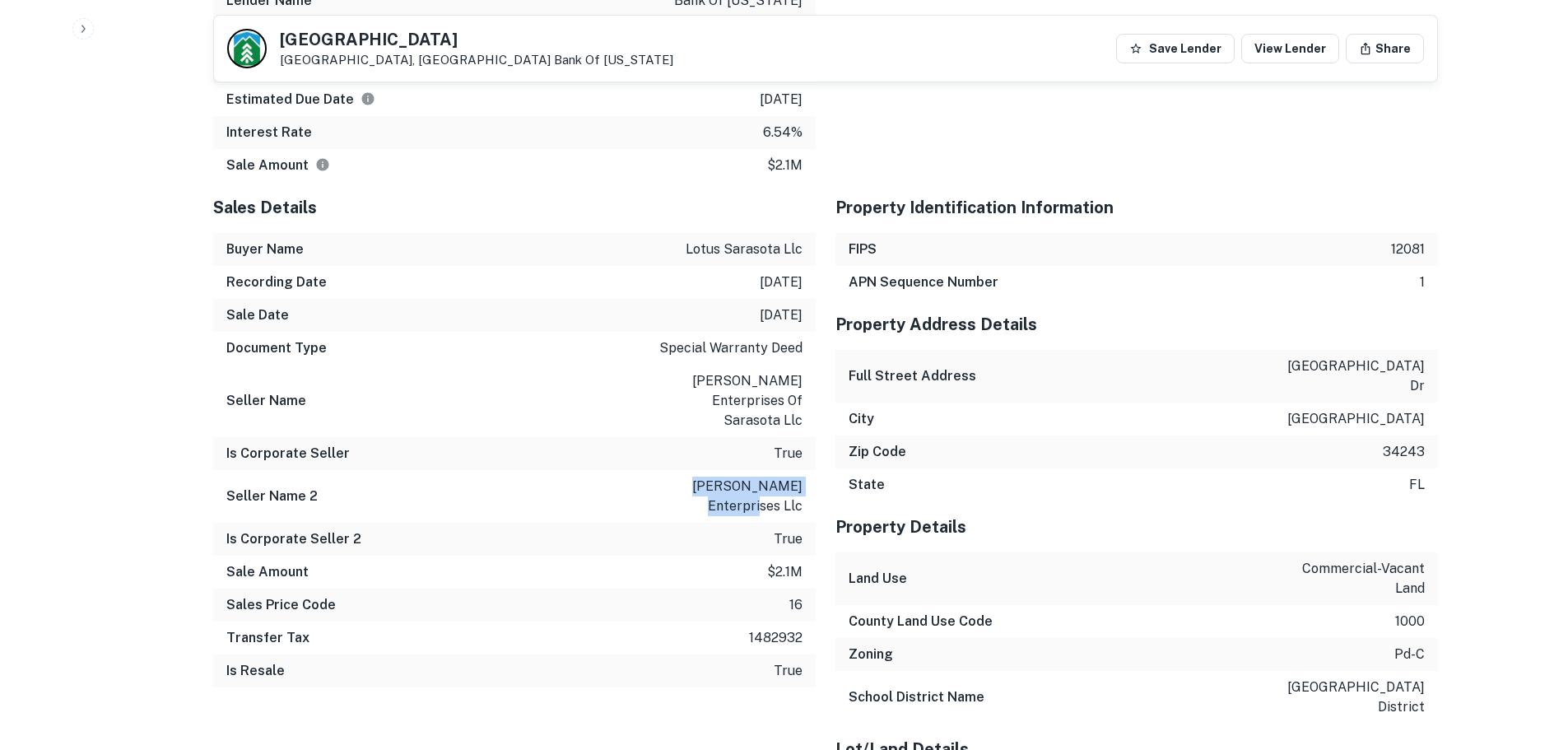
scroll to position [1152, 0]
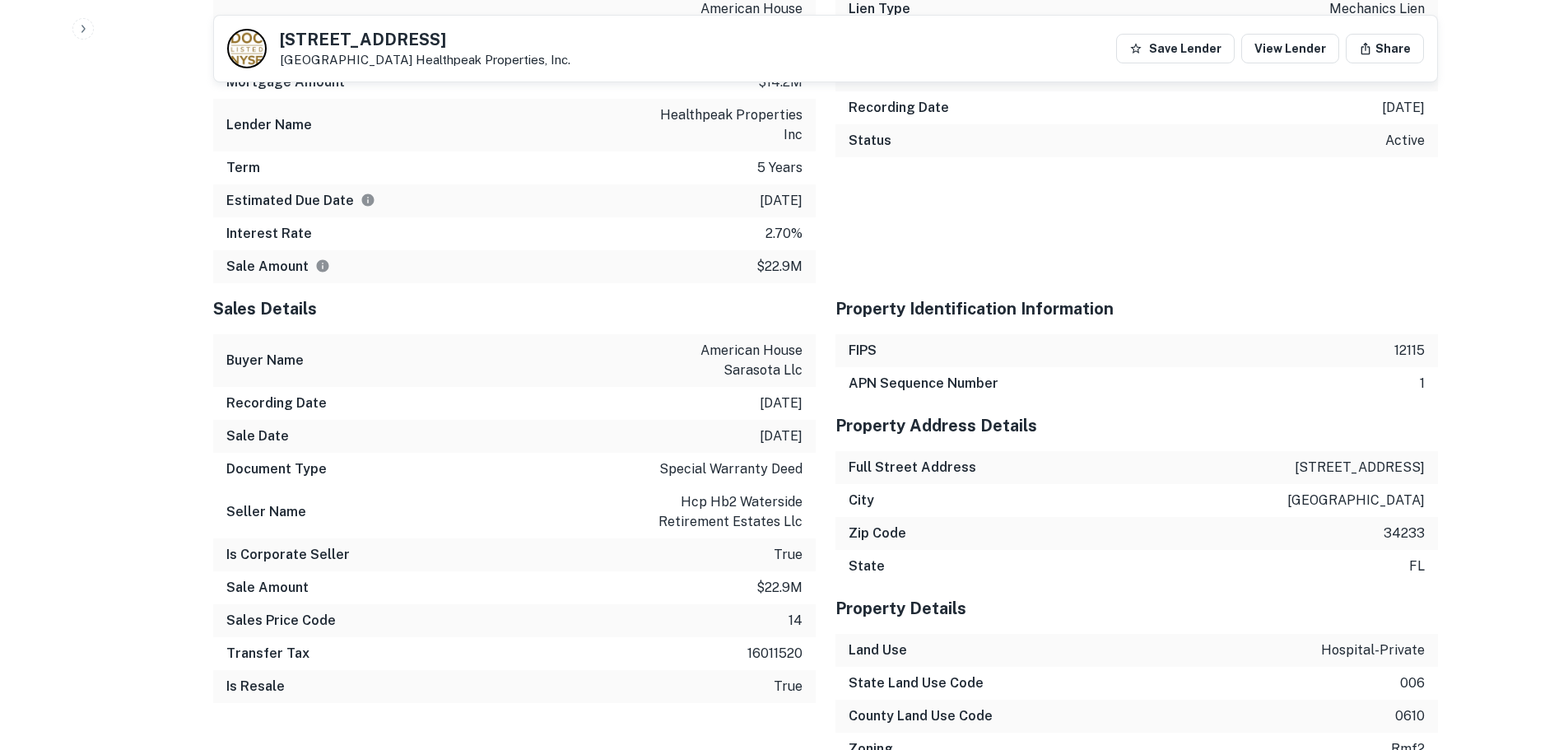
scroll to position [988, 0]
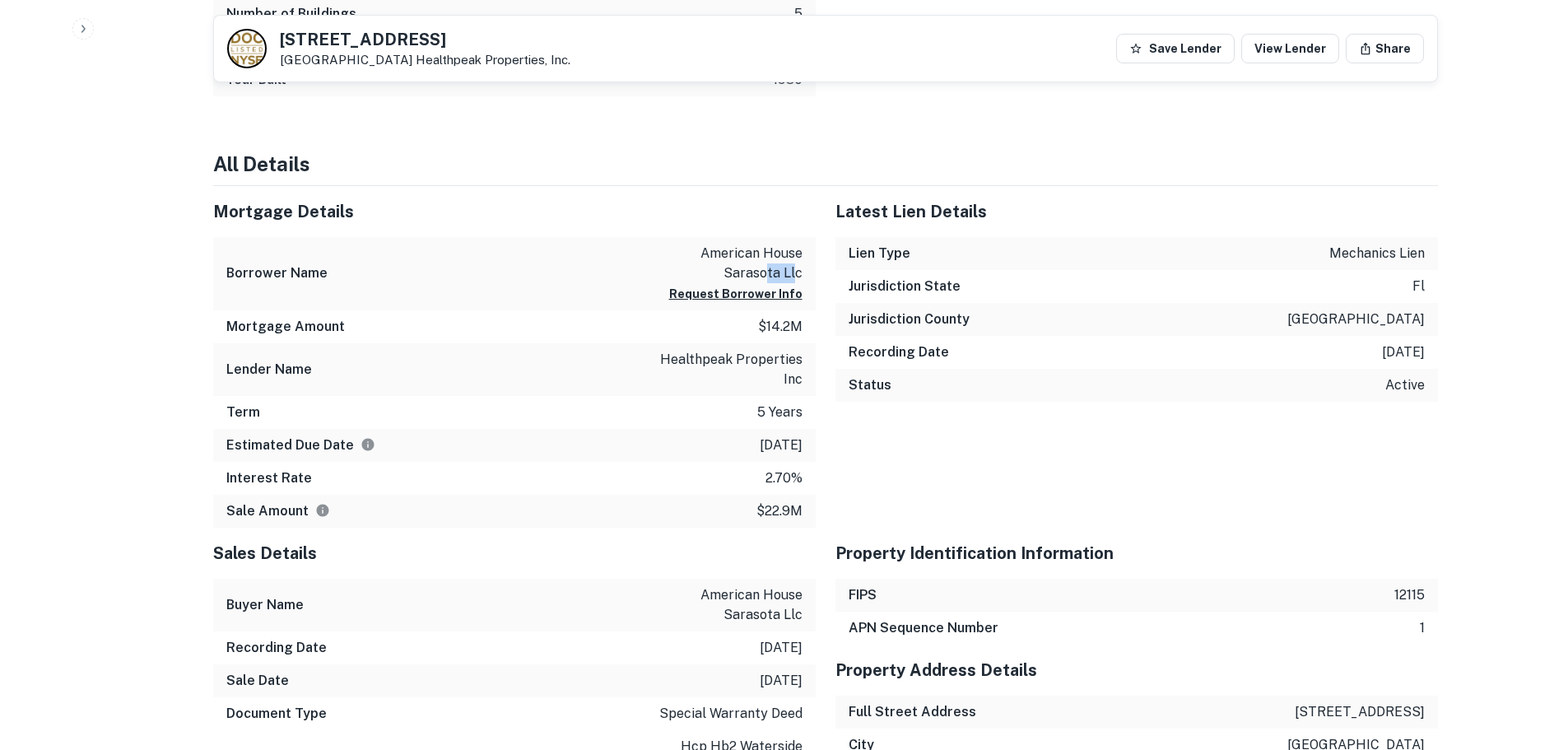
drag, startPoint x: 798, startPoint y: 272, endPoint x: 765, endPoint y: 267, distance: 33.4
click at [765, 267] on p "american house sarasota llc" at bounding box center [728, 263] width 148 height 40
click at [764, 267] on p "american house sarasota llc" at bounding box center [728, 263] width 148 height 40
drag, startPoint x: 698, startPoint y: 250, endPoint x: 802, endPoint y: 274, distance: 106.7
click at [802, 274] on p "american house sarasota llc" at bounding box center [728, 263] width 148 height 40
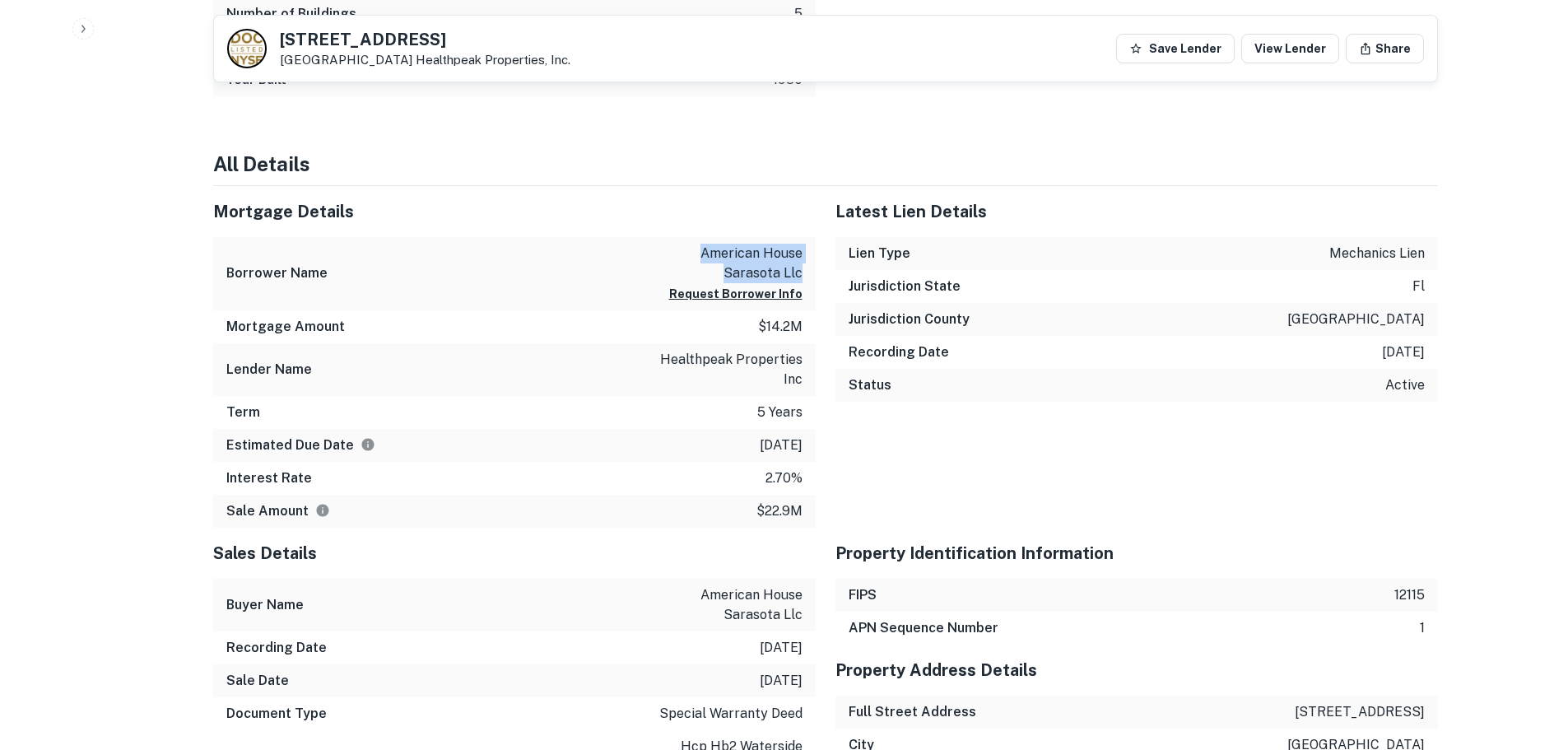
copy p "american house sarasota llc"
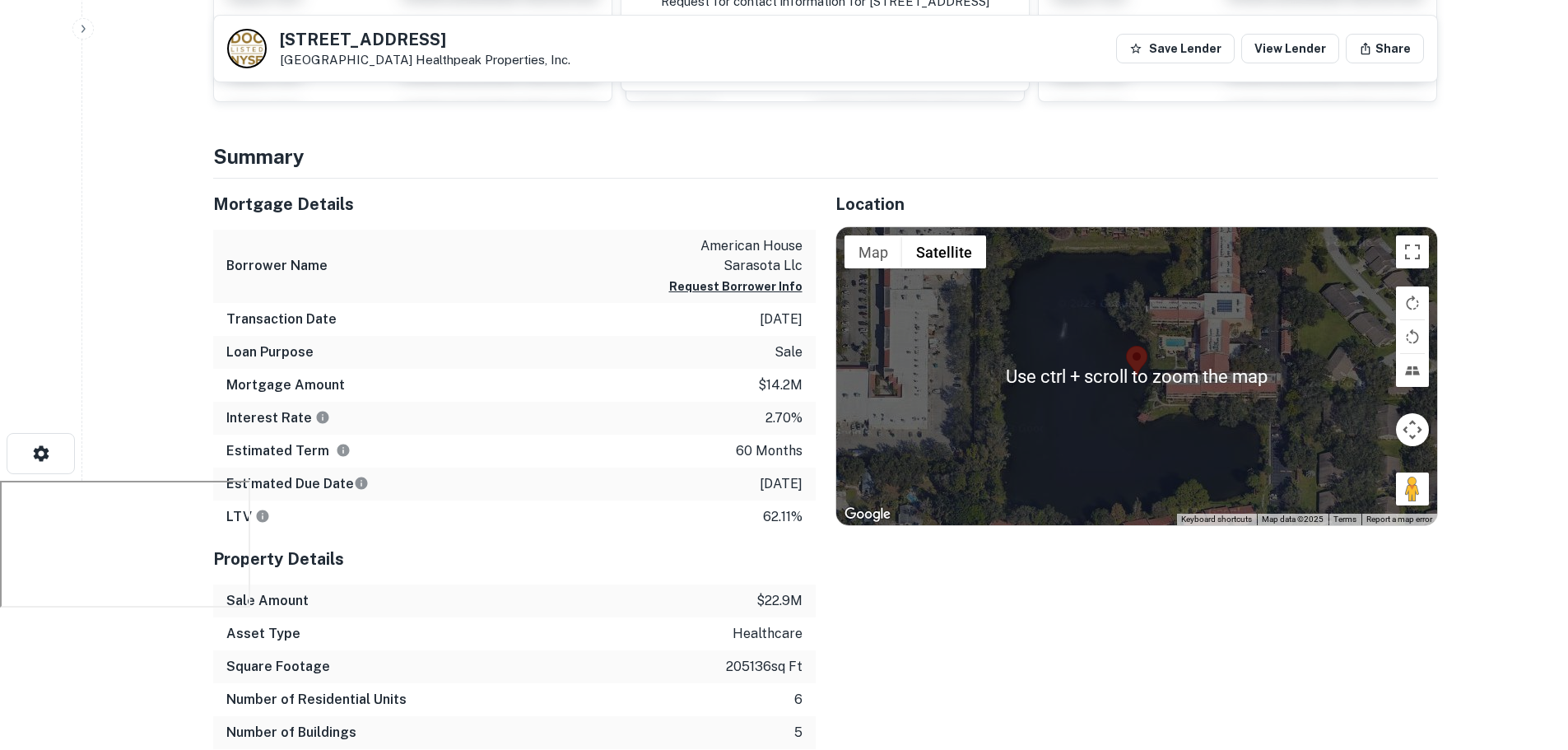
scroll to position [330, 0]
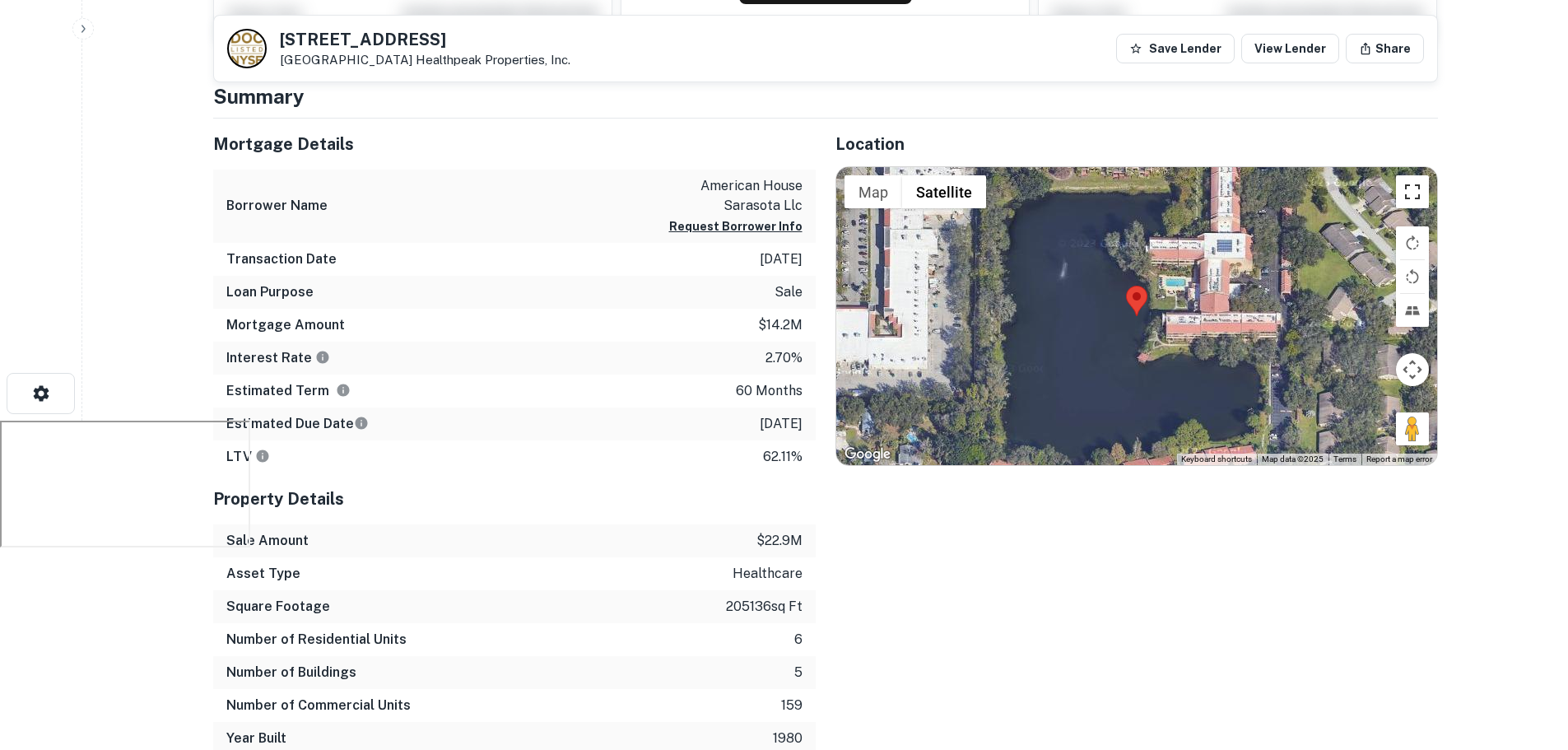
click at [1425, 199] on button "Toggle fullscreen view" at bounding box center [1413, 191] width 33 height 33
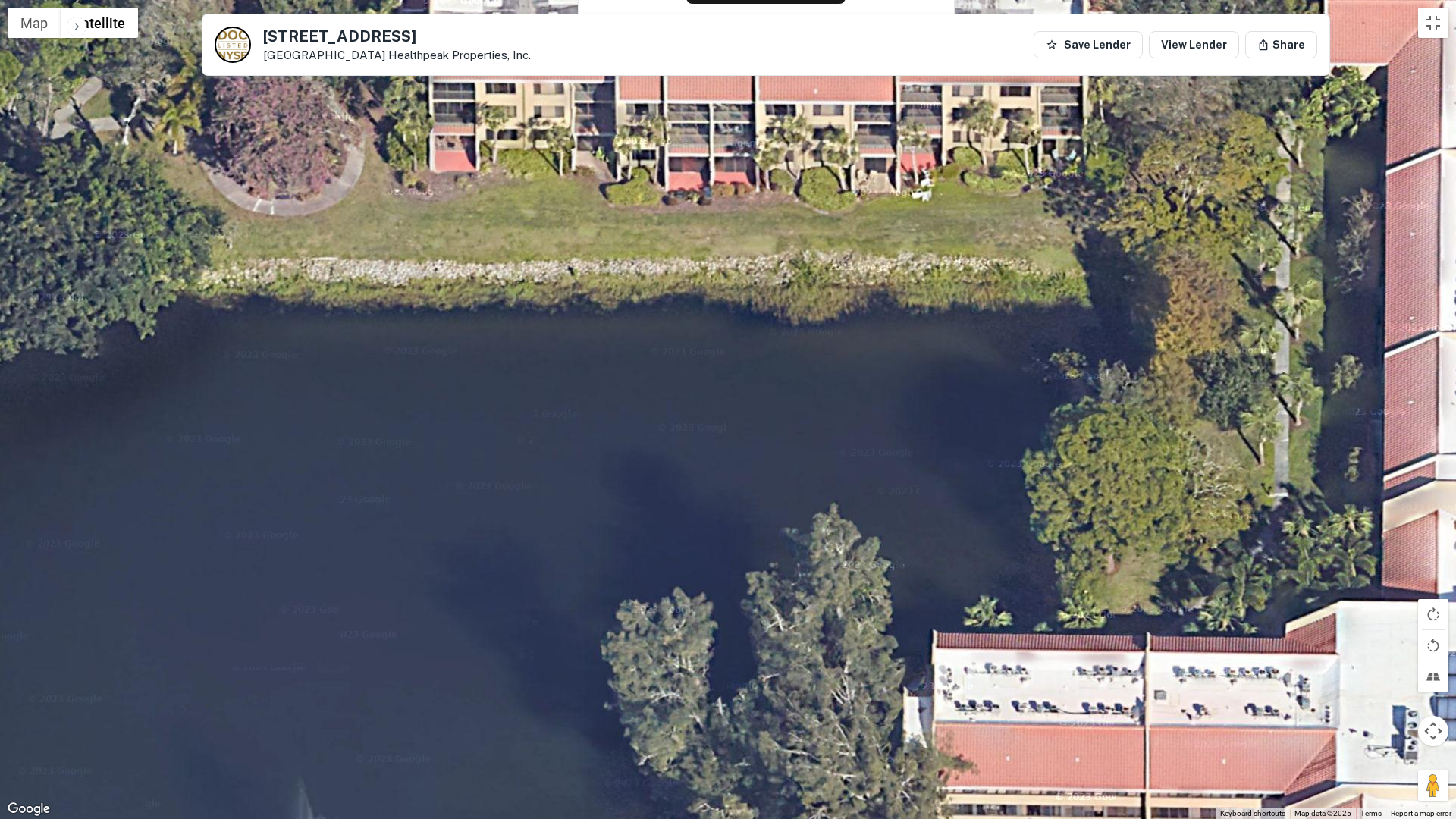
drag, startPoint x: 903, startPoint y: 235, endPoint x: 818, endPoint y: 465, distance: 245.2
click at [820, 485] on div at bounding box center [728, 410] width 1456 height 819
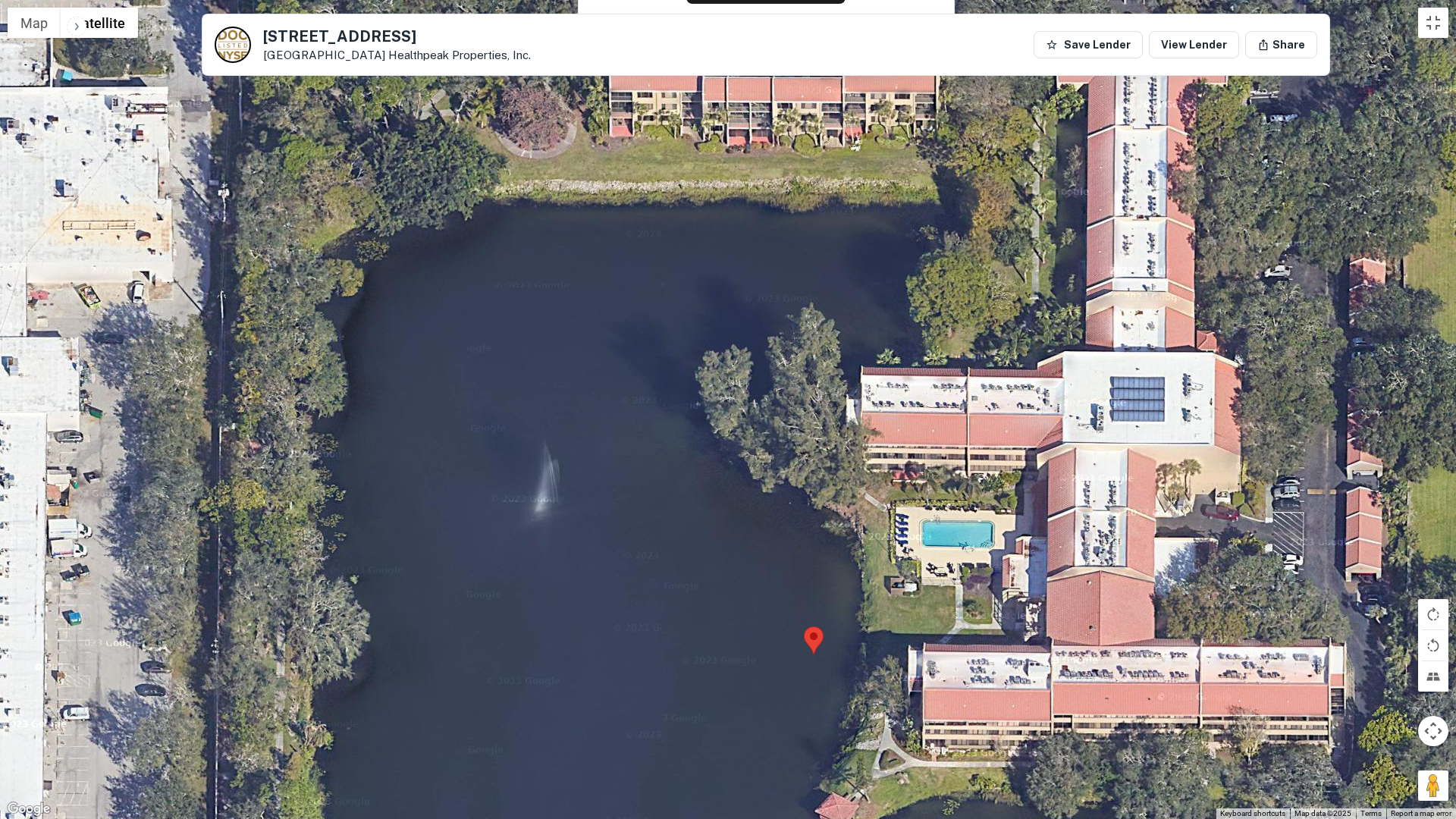
drag, startPoint x: 750, startPoint y: 470, endPoint x: 741, endPoint y: 366, distance: 104.4
click at [741, 366] on div at bounding box center [728, 410] width 1456 height 819
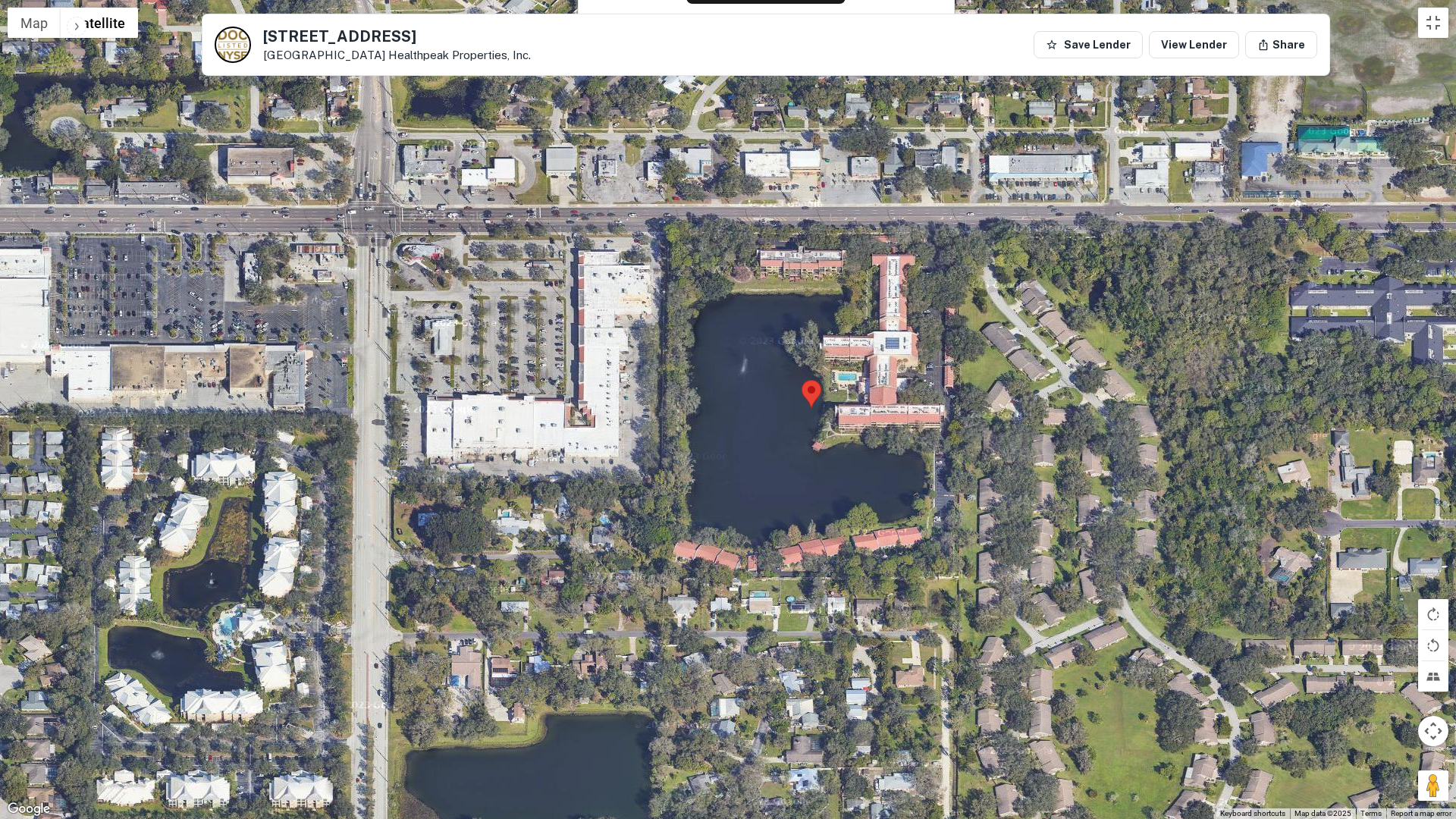
drag, startPoint x: 716, startPoint y: 445, endPoint x: 762, endPoint y: 390, distance: 71.7
click at [762, 390] on div at bounding box center [728, 410] width 1456 height 819
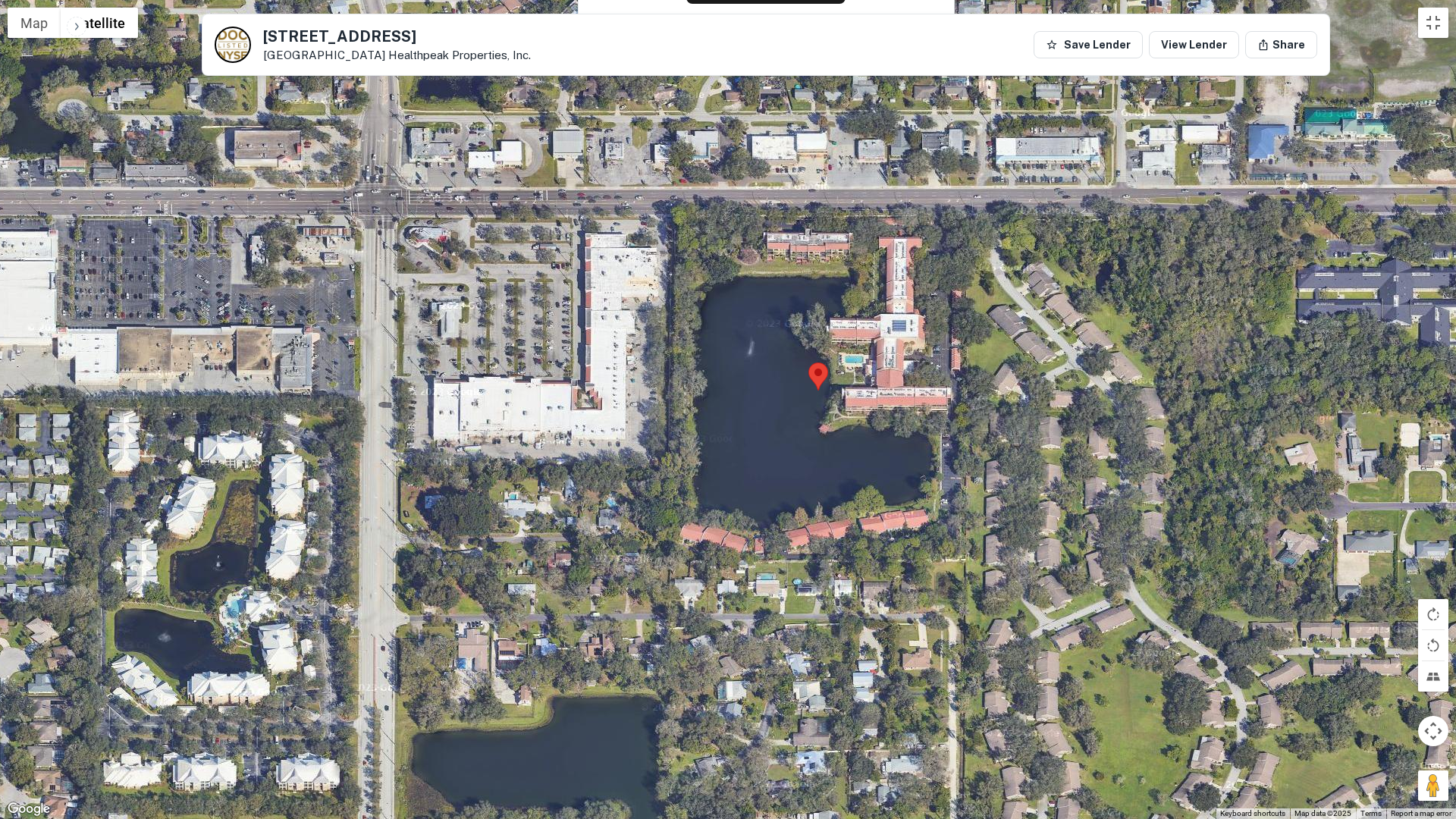
drag, startPoint x: 777, startPoint y: 390, endPoint x: 764, endPoint y: 400, distance: 16.4
click at [764, 400] on div at bounding box center [728, 410] width 1456 height 819
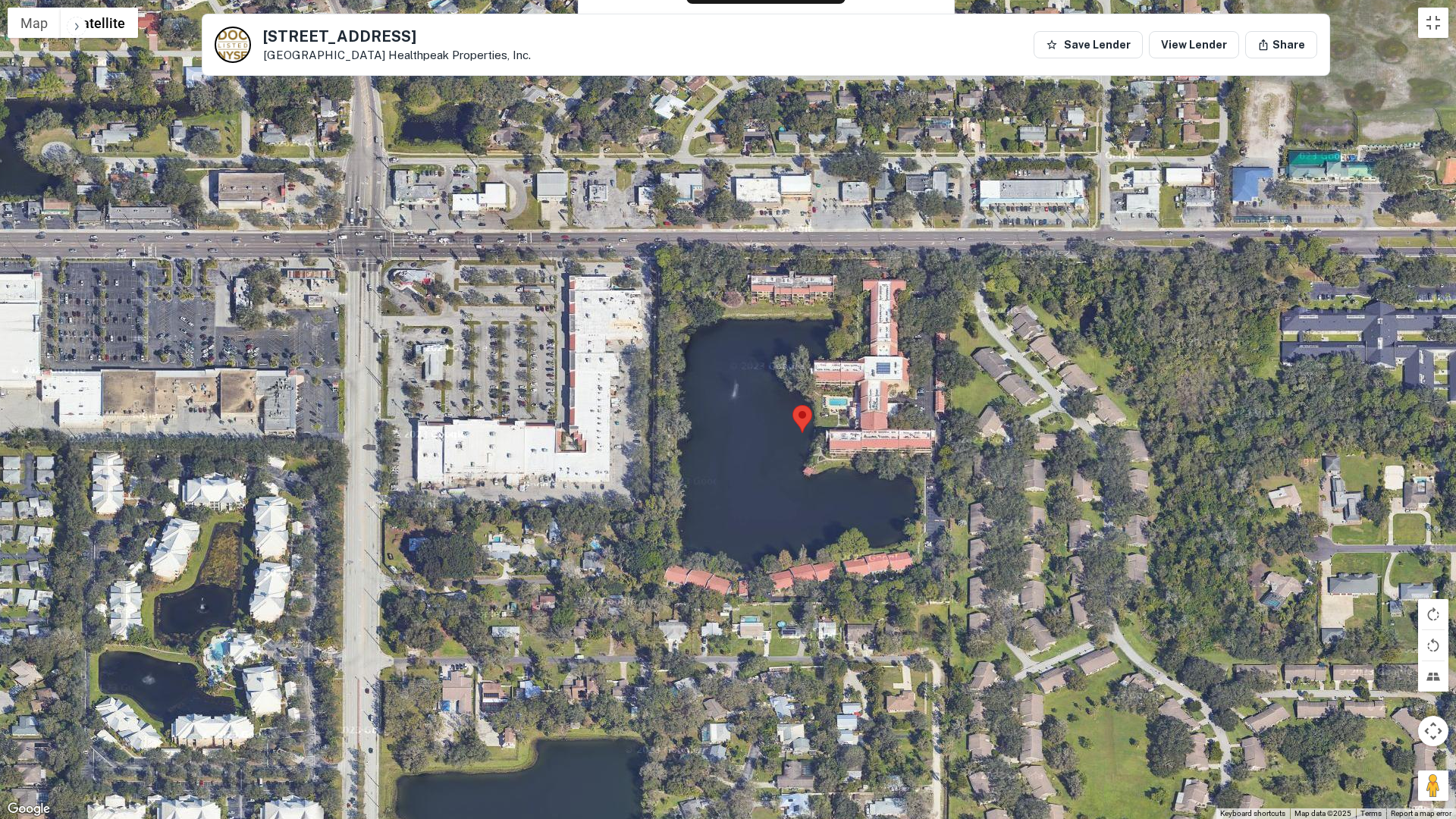
drag, startPoint x: 774, startPoint y: 405, endPoint x: 772, endPoint y: 451, distance: 46.0
click at [772, 451] on div at bounding box center [728, 410] width 1456 height 819
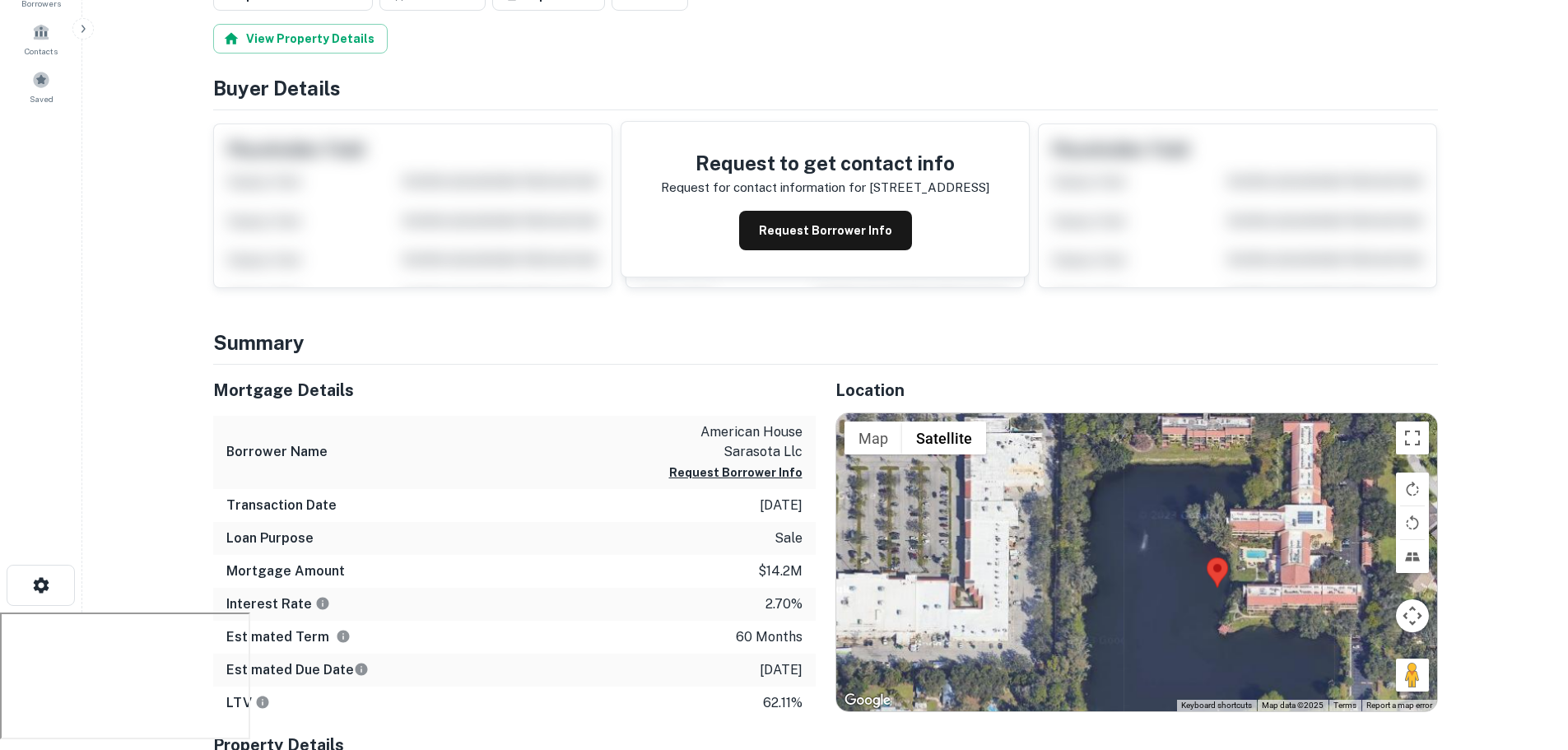
scroll to position [164, 0]
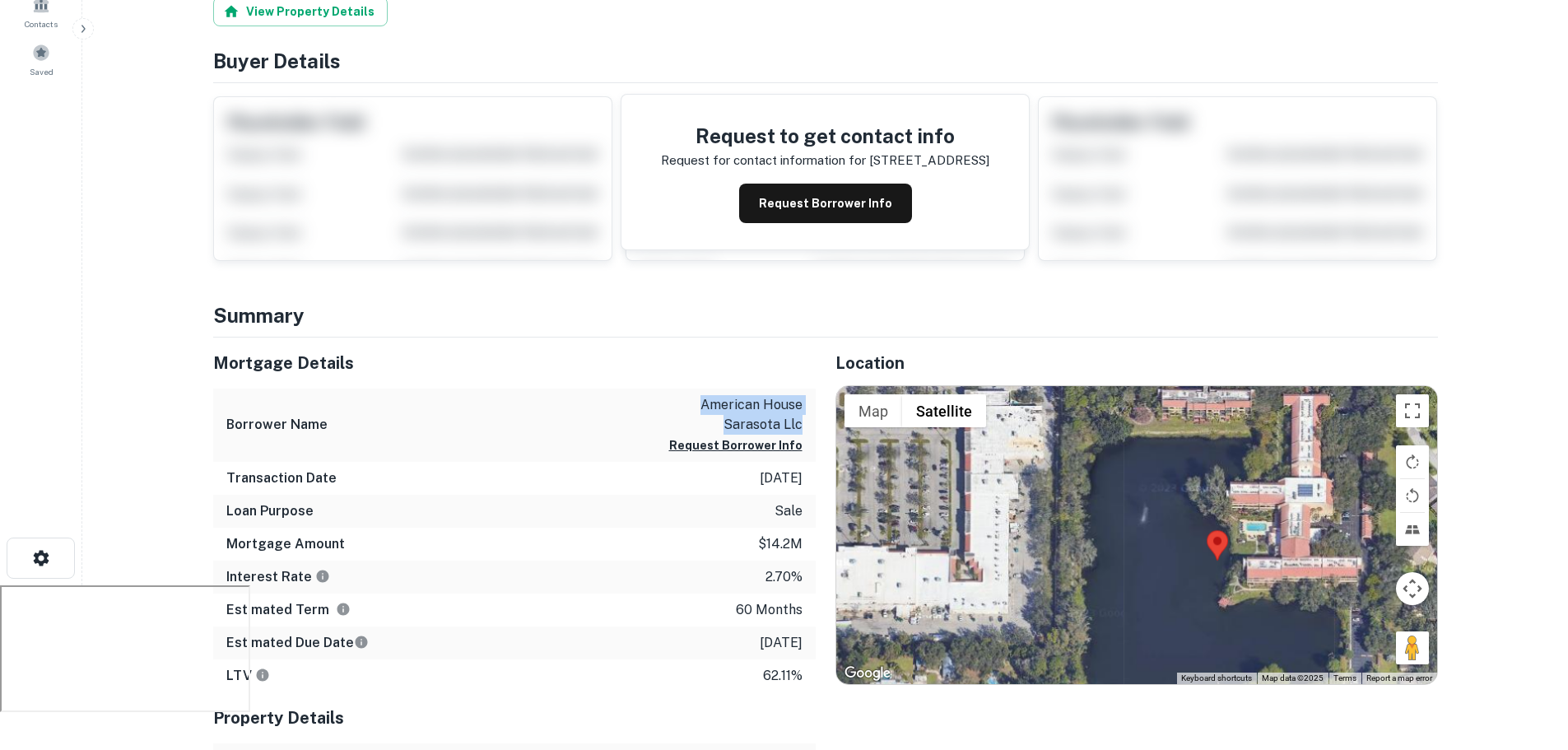
drag, startPoint x: 806, startPoint y: 425, endPoint x: 697, endPoint y: 401, distance: 111.6
click at [697, 401] on div "Borrower Name american house sarasota llc Request Borrower Info" at bounding box center [514, 426] width 603 height 74
copy p "american house sarasota llc"
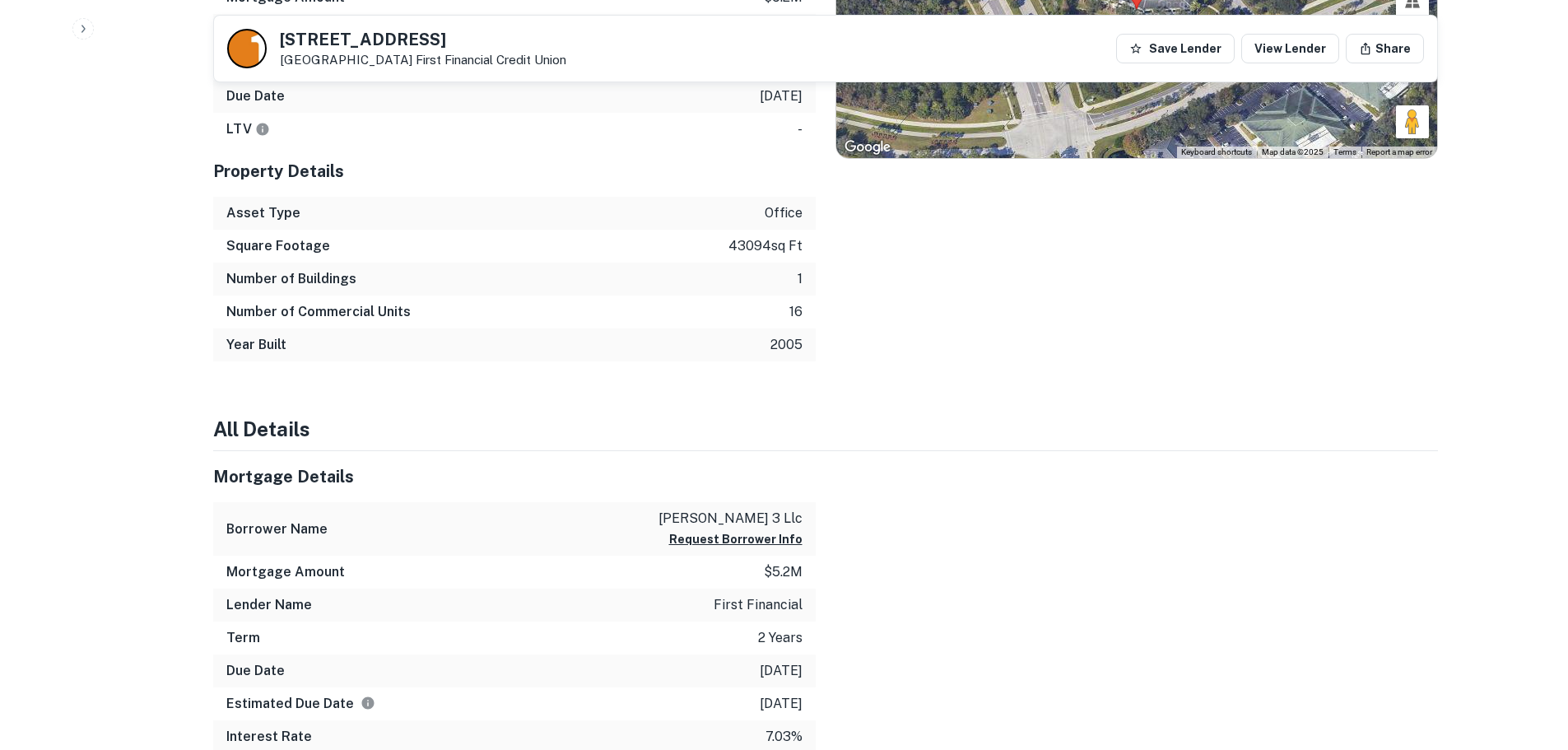
scroll to position [988, 0]
drag, startPoint x: 661, startPoint y: 516, endPoint x: 806, endPoint y: 520, distance: 145.1
click at [806, 520] on div "Borrower Name magnolia green 3 llc Request Borrower Info" at bounding box center [514, 528] width 603 height 54
copy p "magnolia green 3 llc"
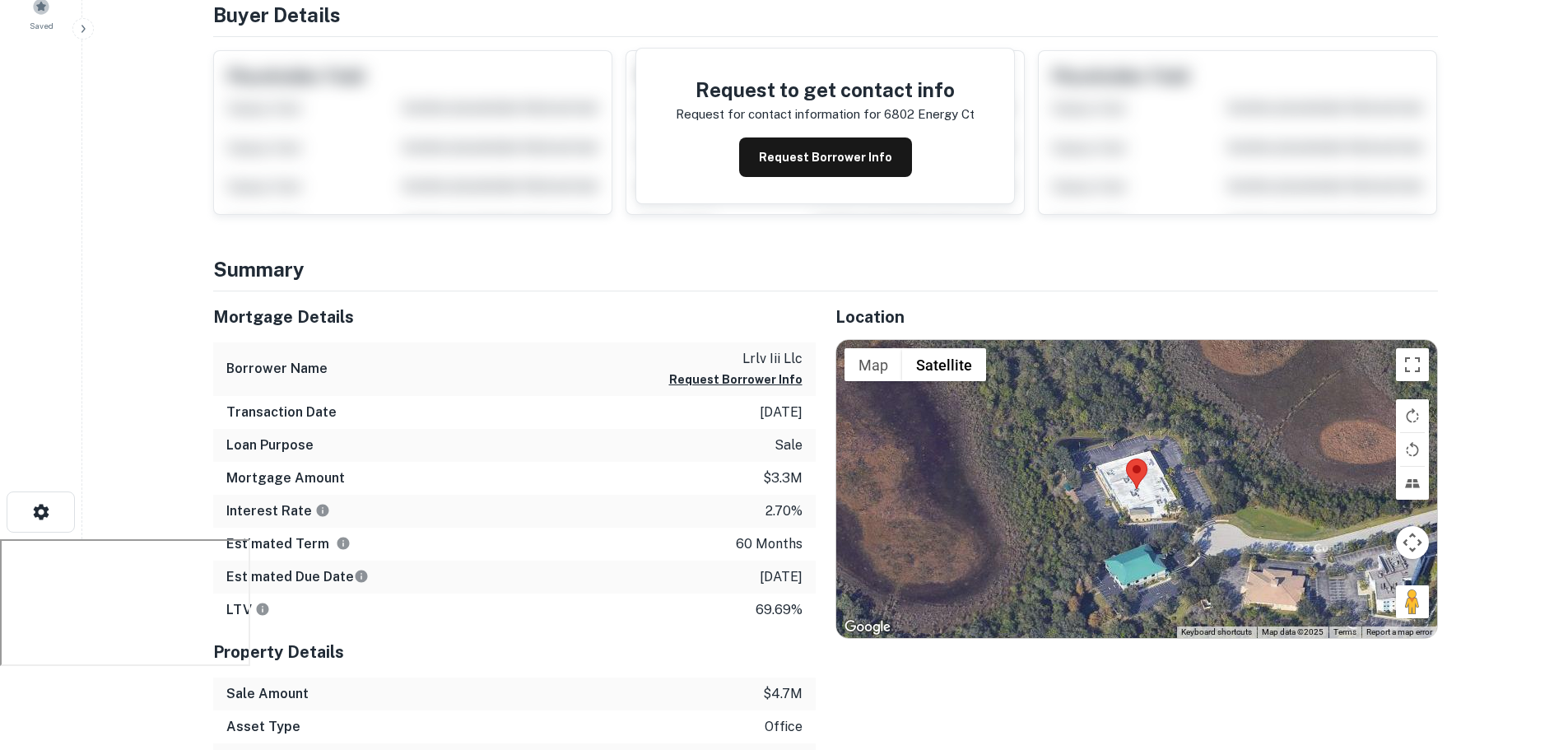
scroll to position [247, 0]
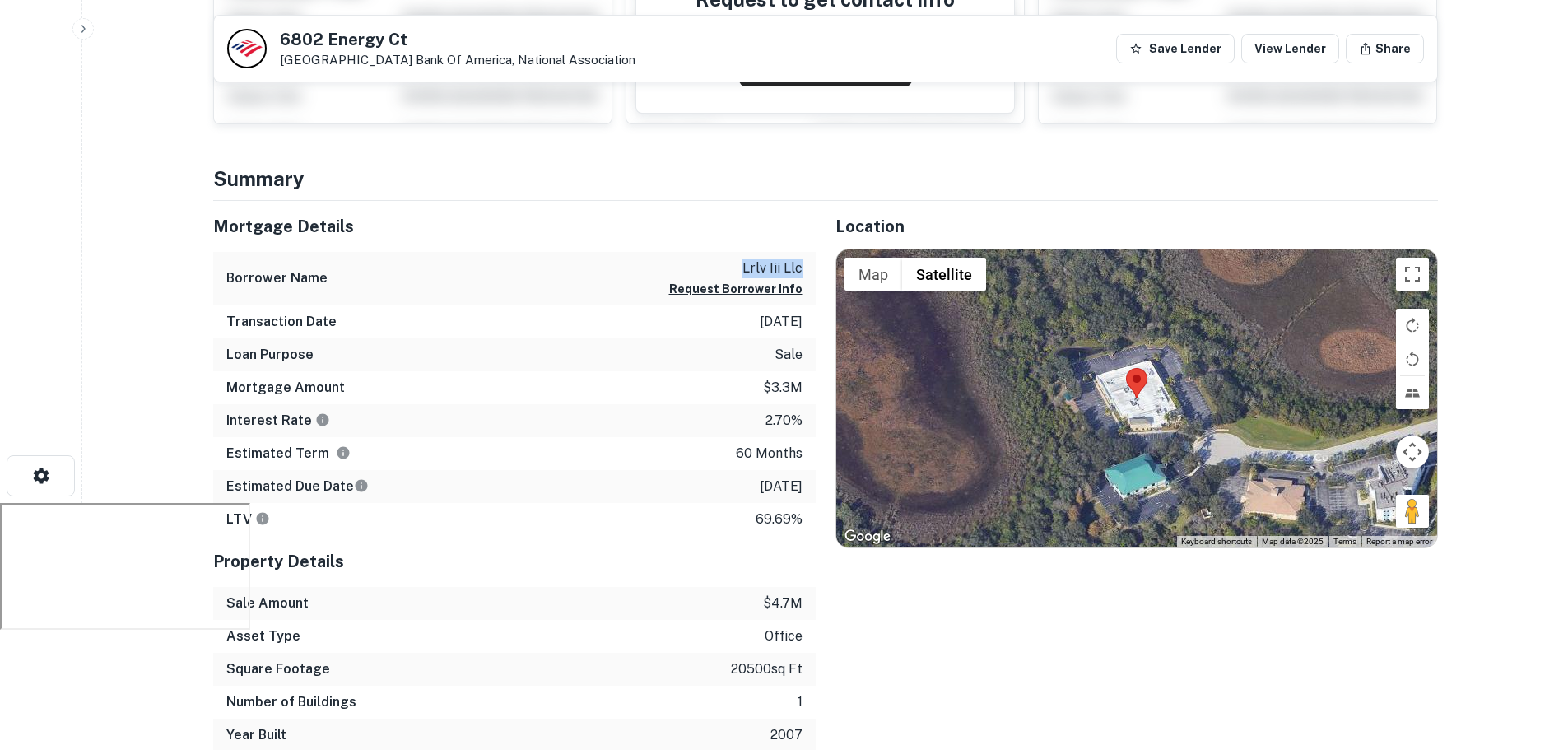
drag, startPoint x: 732, startPoint y: 266, endPoint x: 801, endPoint y: 269, distance: 69.1
click at [801, 269] on p "lrlv iii llc" at bounding box center [736, 269] width 134 height 20
drag, startPoint x: 785, startPoint y: 269, endPoint x: 795, endPoint y: 278, distance: 13.5
click at [795, 278] on p "lrlv iii llc" at bounding box center [736, 269] width 134 height 20
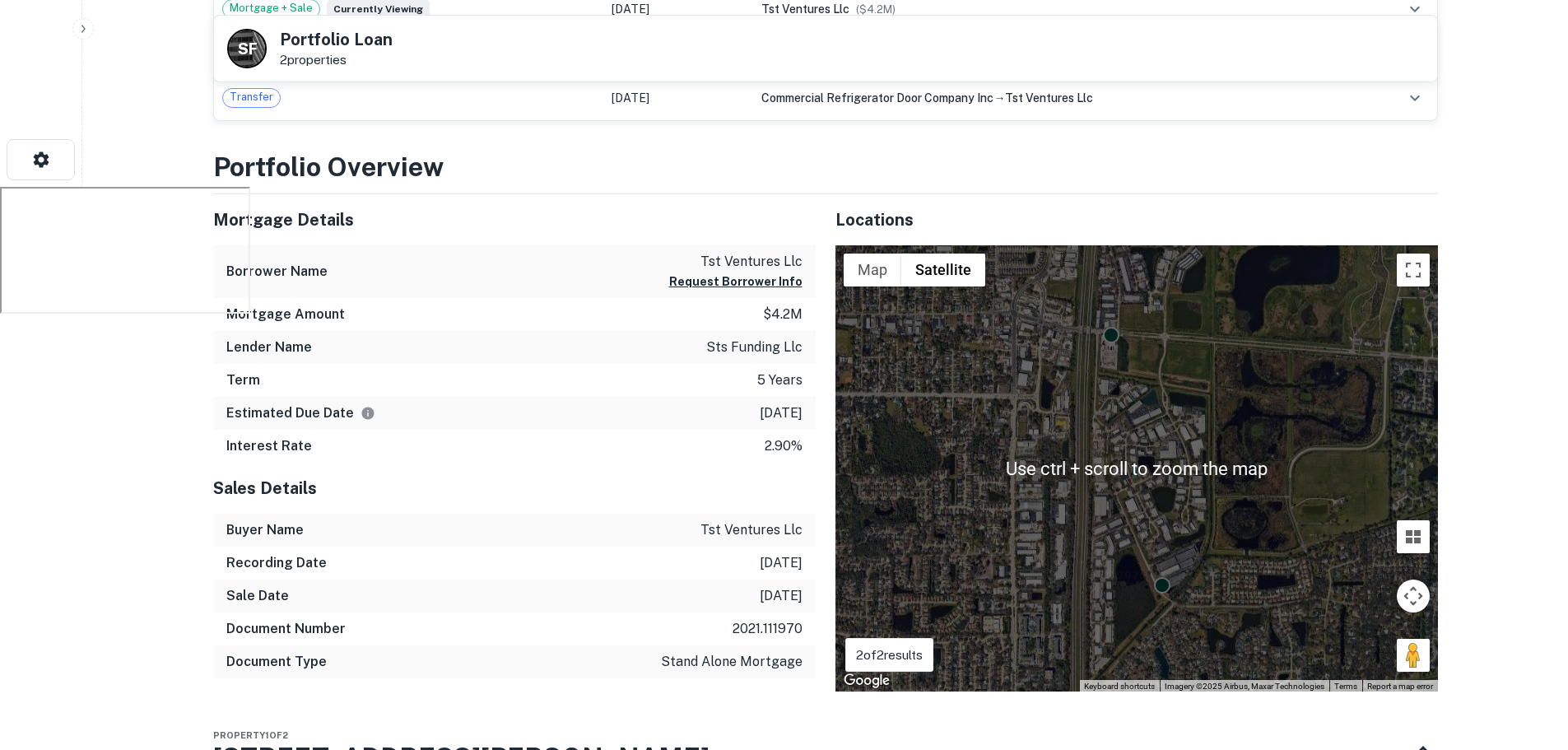
scroll to position [577, 0]
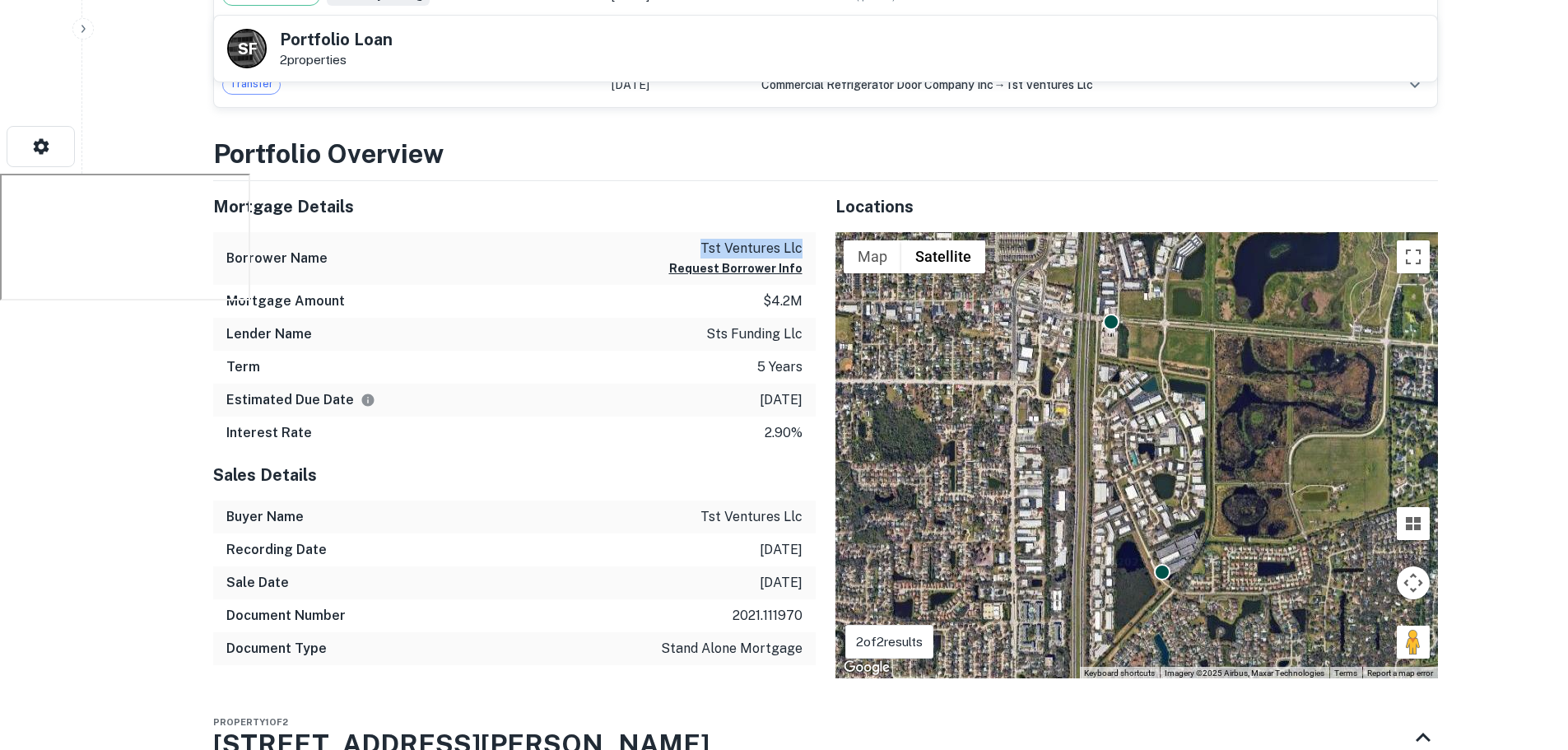
drag, startPoint x: 698, startPoint y: 251, endPoint x: 806, endPoint y: 248, distance: 108.0
click at [806, 248] on div "Borrower Name tst ventures llc Request Borrower Info" at bounding box center [514, 260] width 603 height 54
copy p "tst ventures llc"
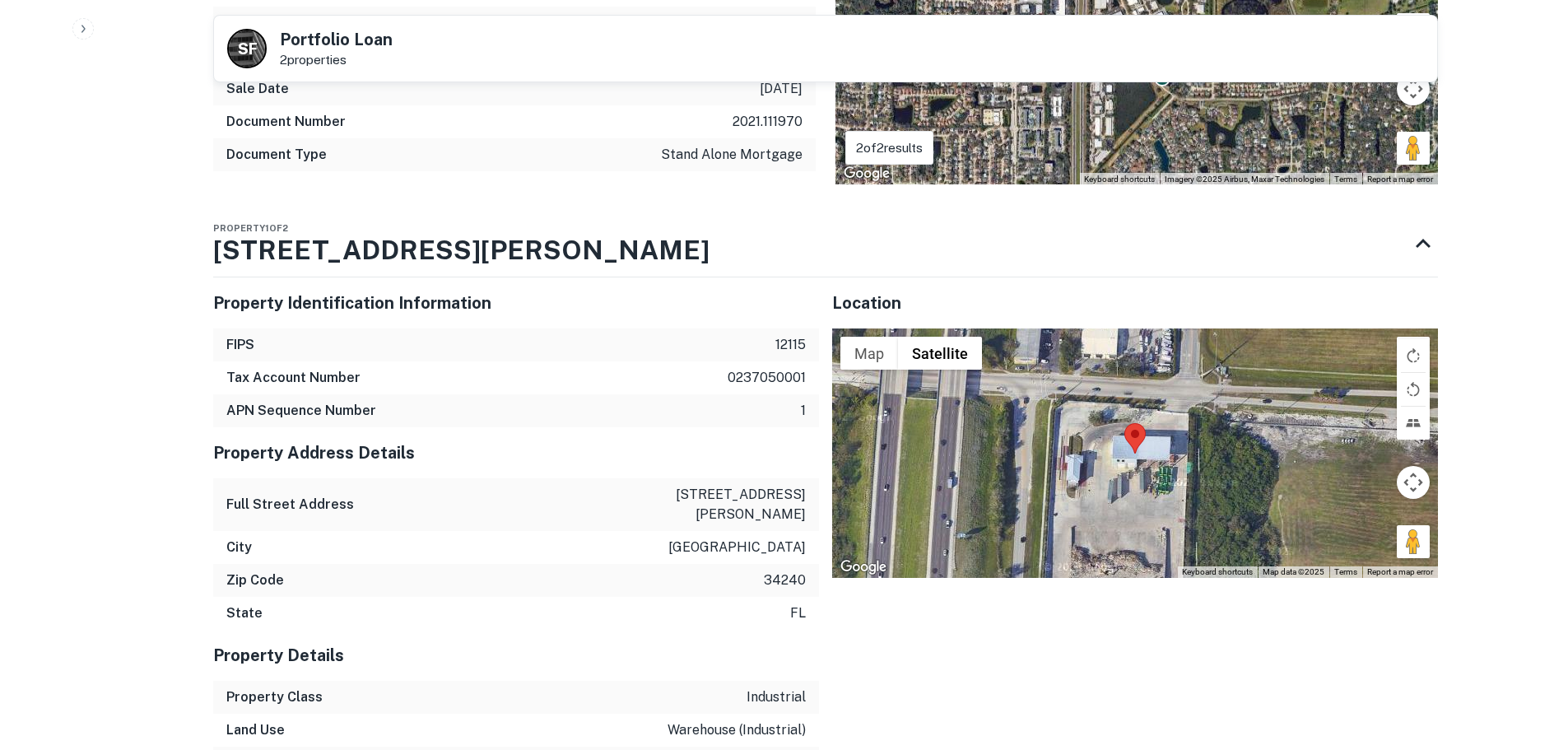
scroll to position [1152, 0]
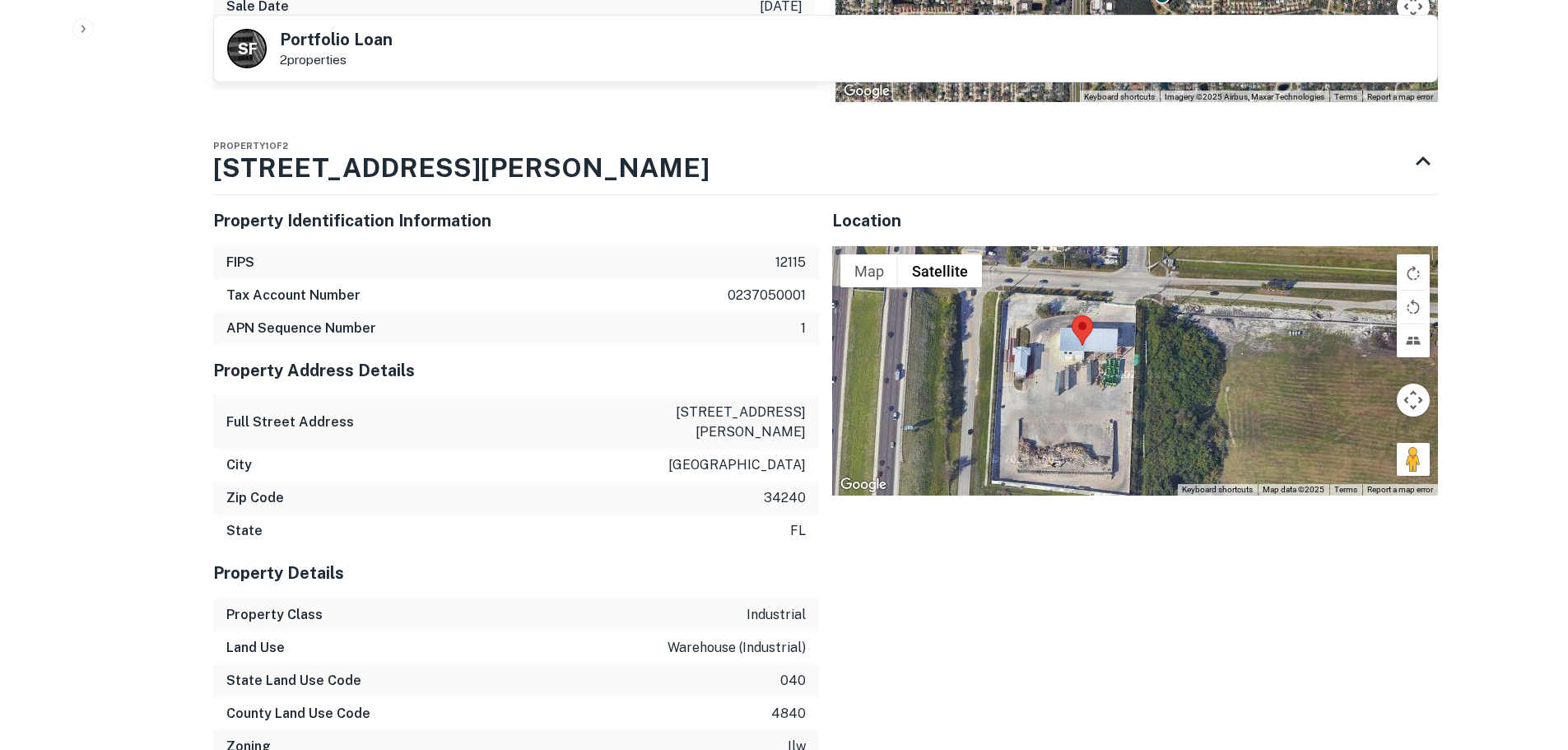
drag, startPoint x: 1091, startPoint y: 470, endPoint x: 1037, endPoint y: 440, distance: 61.8
click at [1037, 440] on div at bounding box center [1135, 370] width 606 height 249
drag, startPoint x: 500, startPoint y: 161, endPoint x: 268, endPoint y: 161, distance: 232.0
click at [268, 161] on div "Property 1 of 2 6150 Palmer Blvd" at bounding box center [810, 161] width 1195 height 66
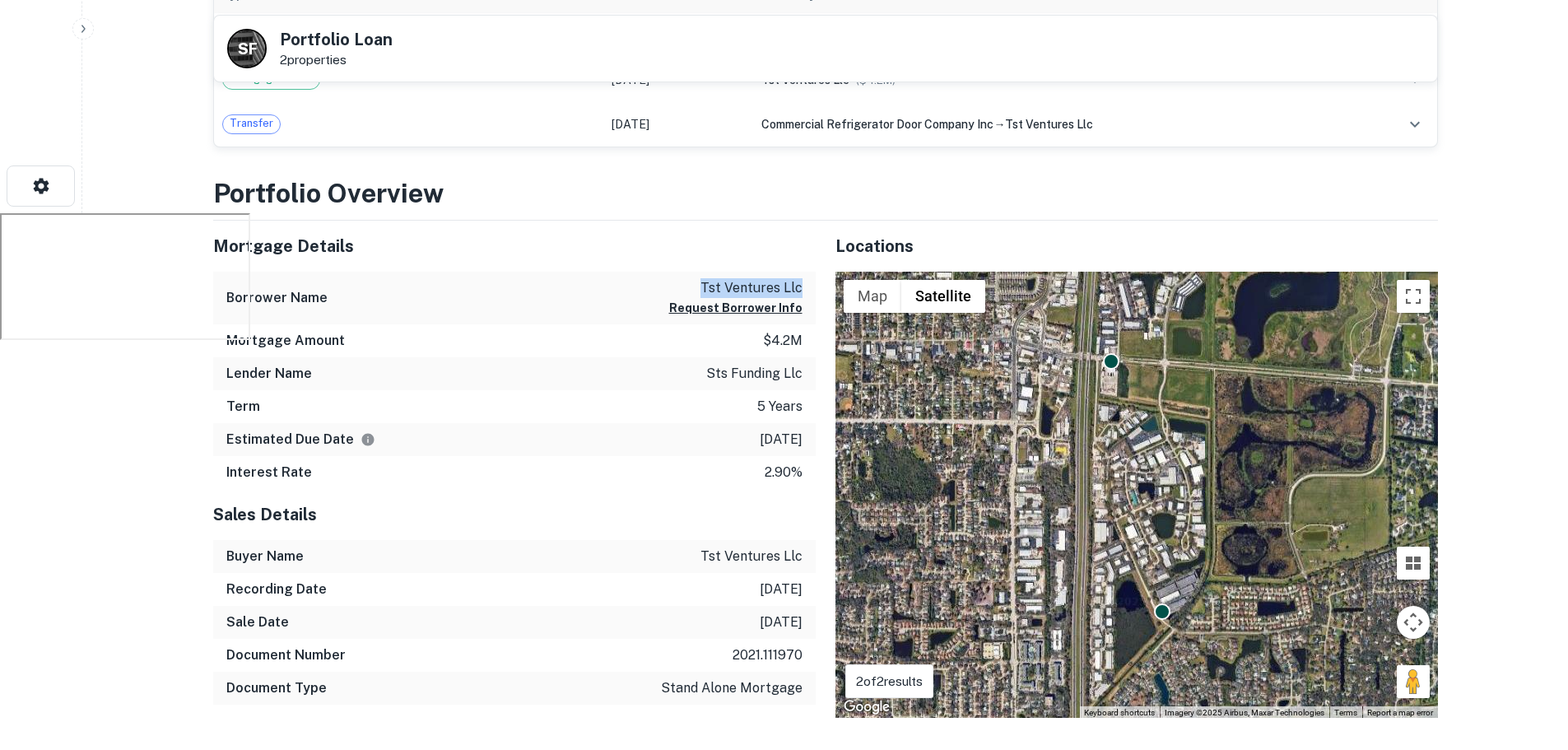
scroll to position [742, 0]
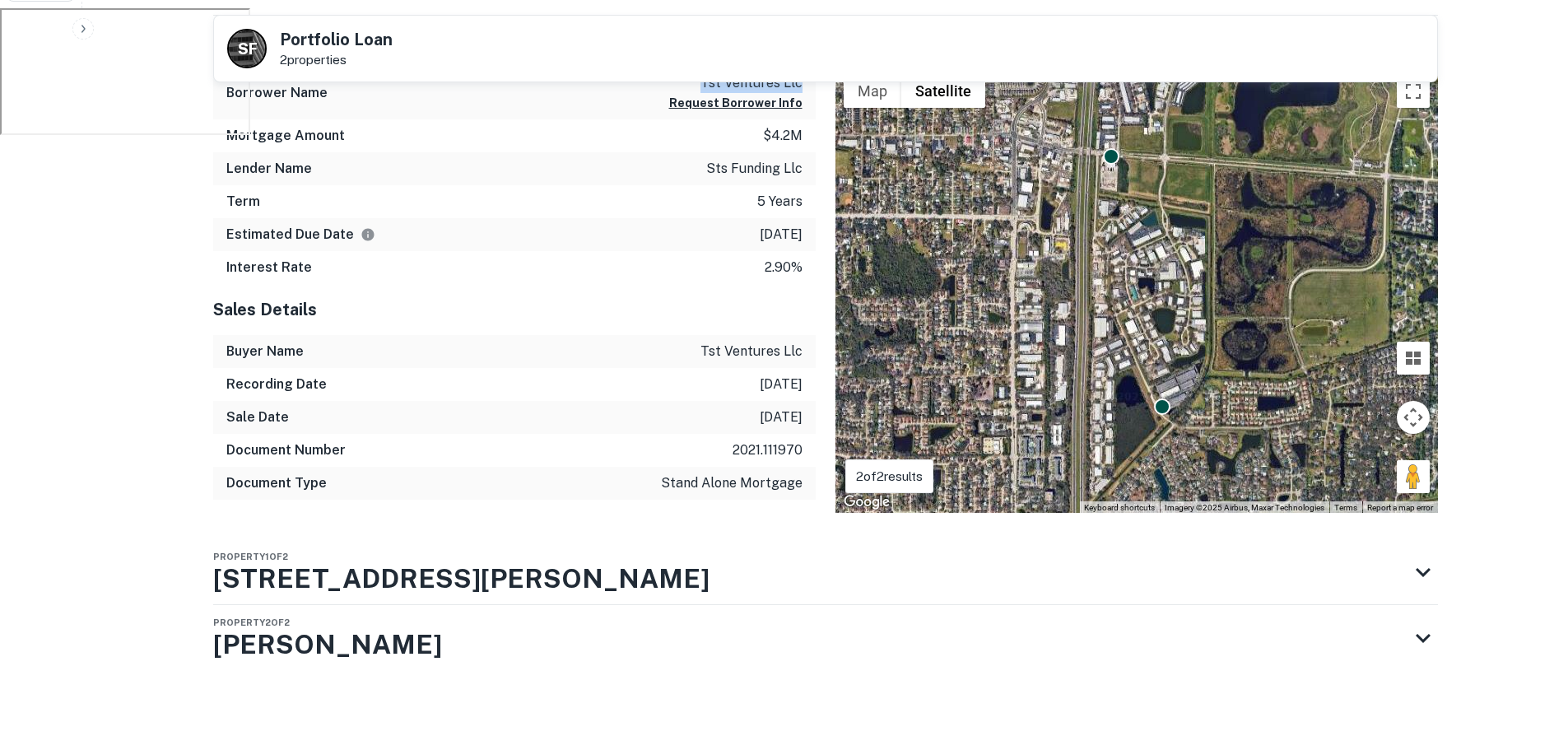
drag, startPoint x: 455, startPoint y: 582, endPoint x: 163, endPoint y: 557, distance: 293.1
click at [370, 638] on div "Property 2 of 2 Porter Rd" at bounding box center [810, 638] width 1195 height 66
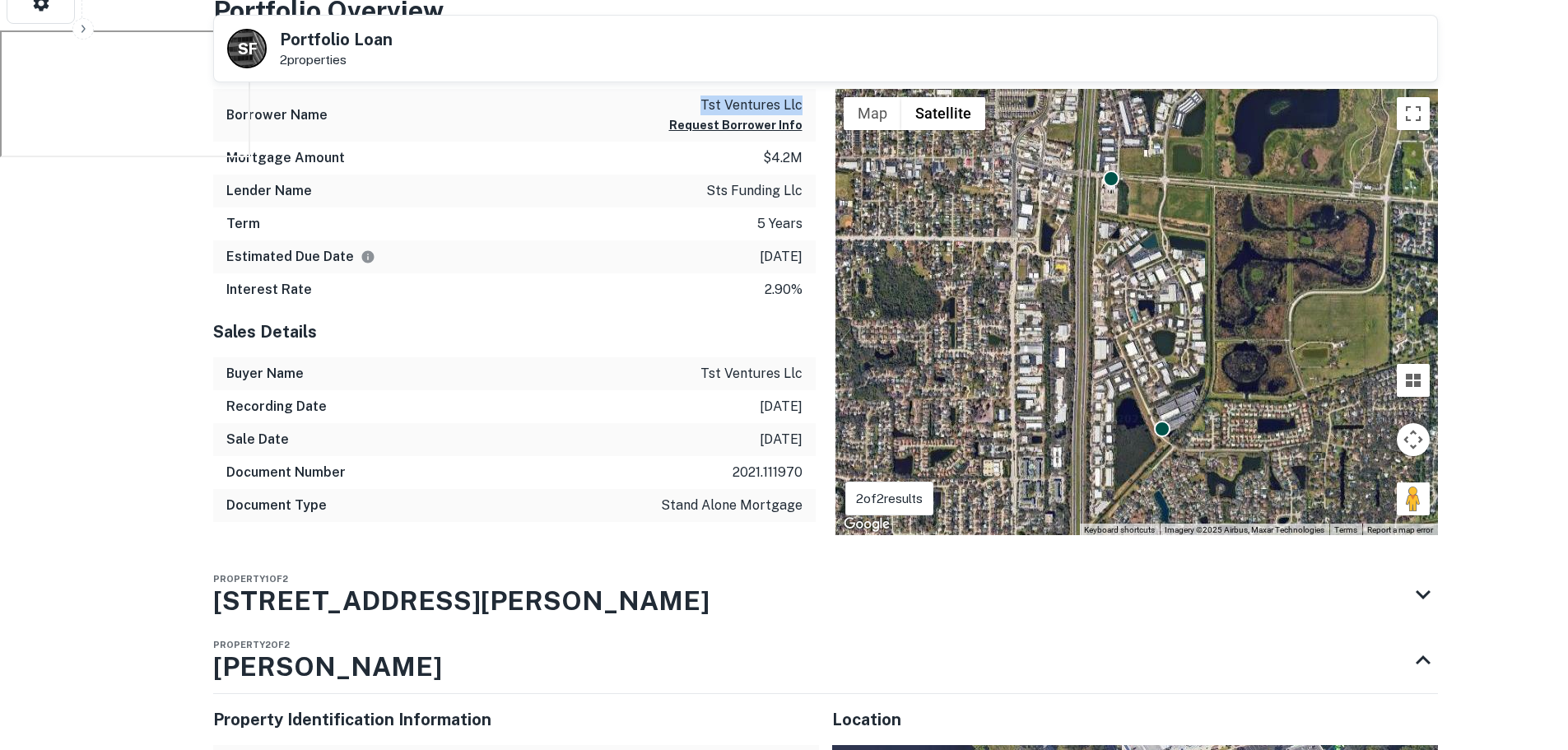
scroll to position [824, 0]
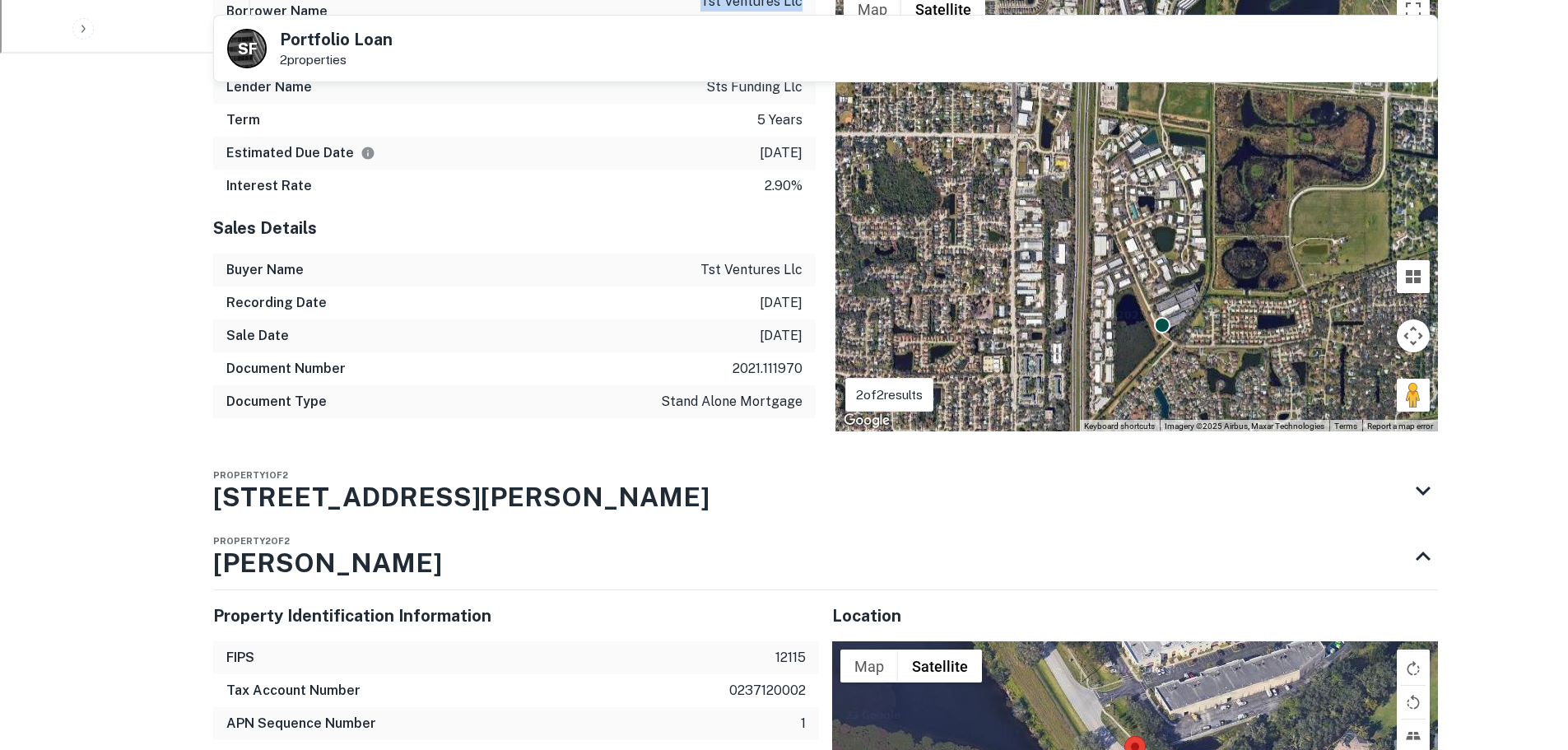
drag, startPoint x: 444, startPoint y: 491, endPoint x: 150, endPoint y: 483, distance: 294.1
click at [551, 499] on div "Property 1 of 2 6150 Palmer Blvd" at bounding box center [810, 490] width 1195 height 66
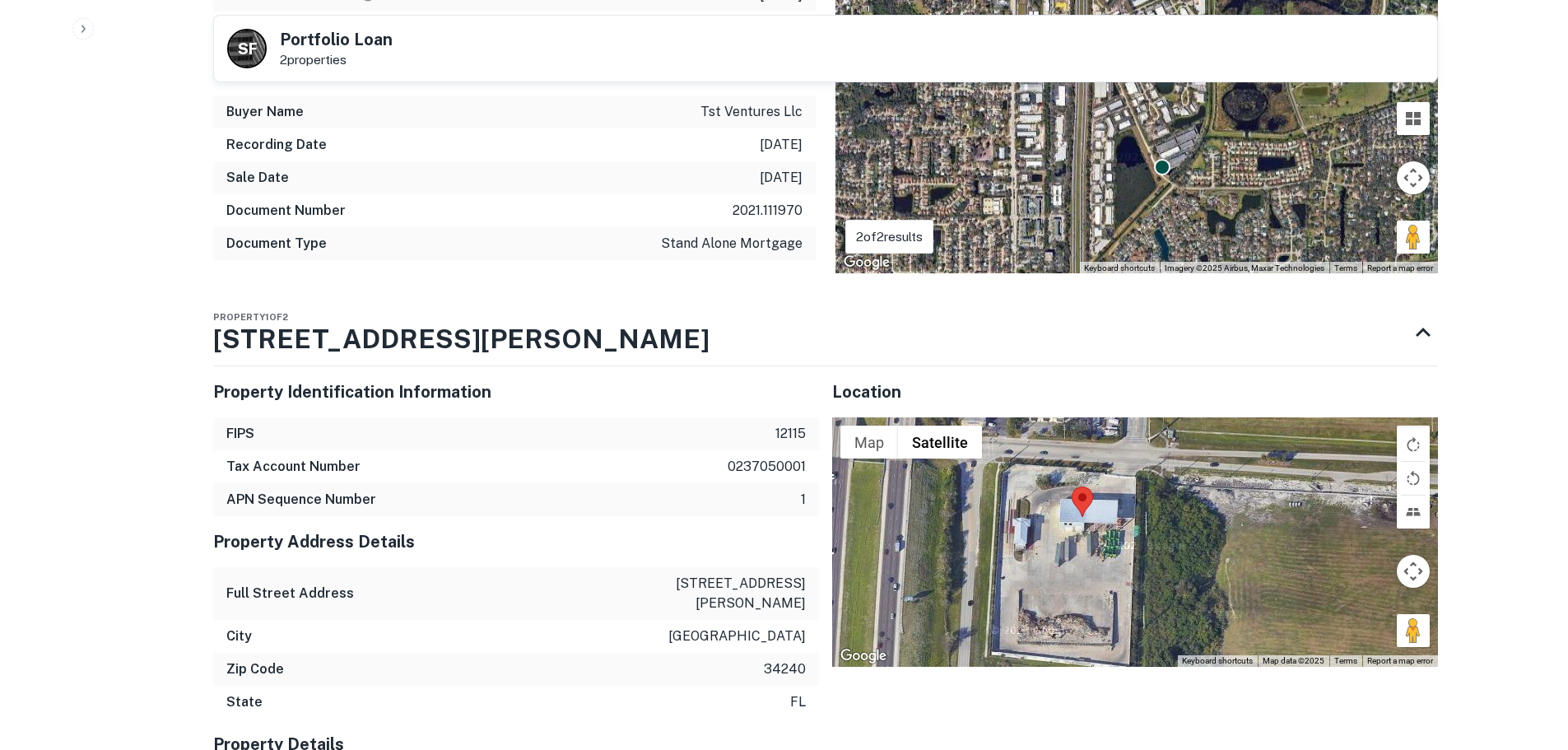
scroll to position [988, 0]
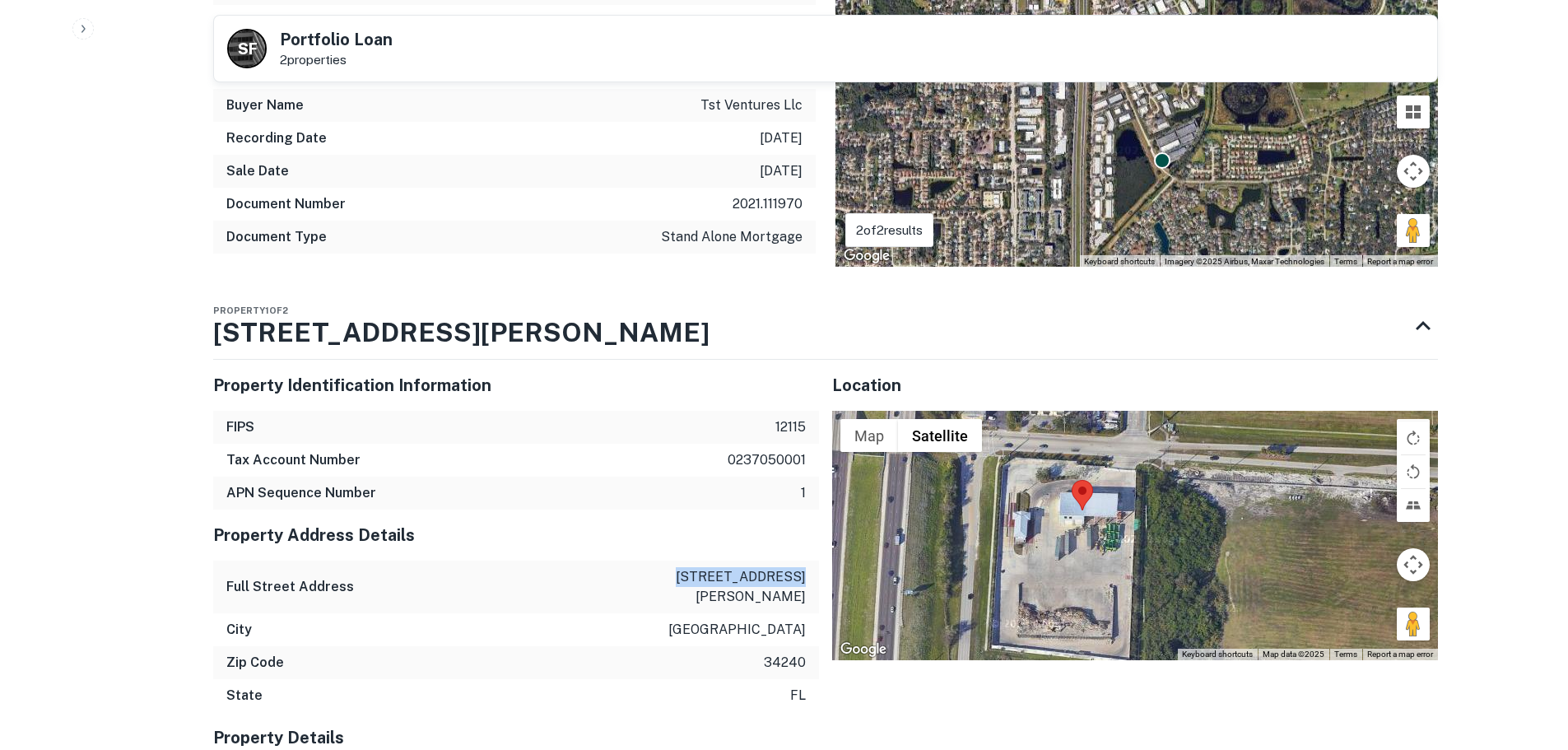
drag, startPoint x: 691, startPoint y: 577, endPoint x: 804, endPoint y: 578, distance: 113.0
click at [804, 578] on div "Full Street Address 6150 palmer blvd" at bounding box center [515, 587] width 606 height 53
copy p "6150 palmer blvd"
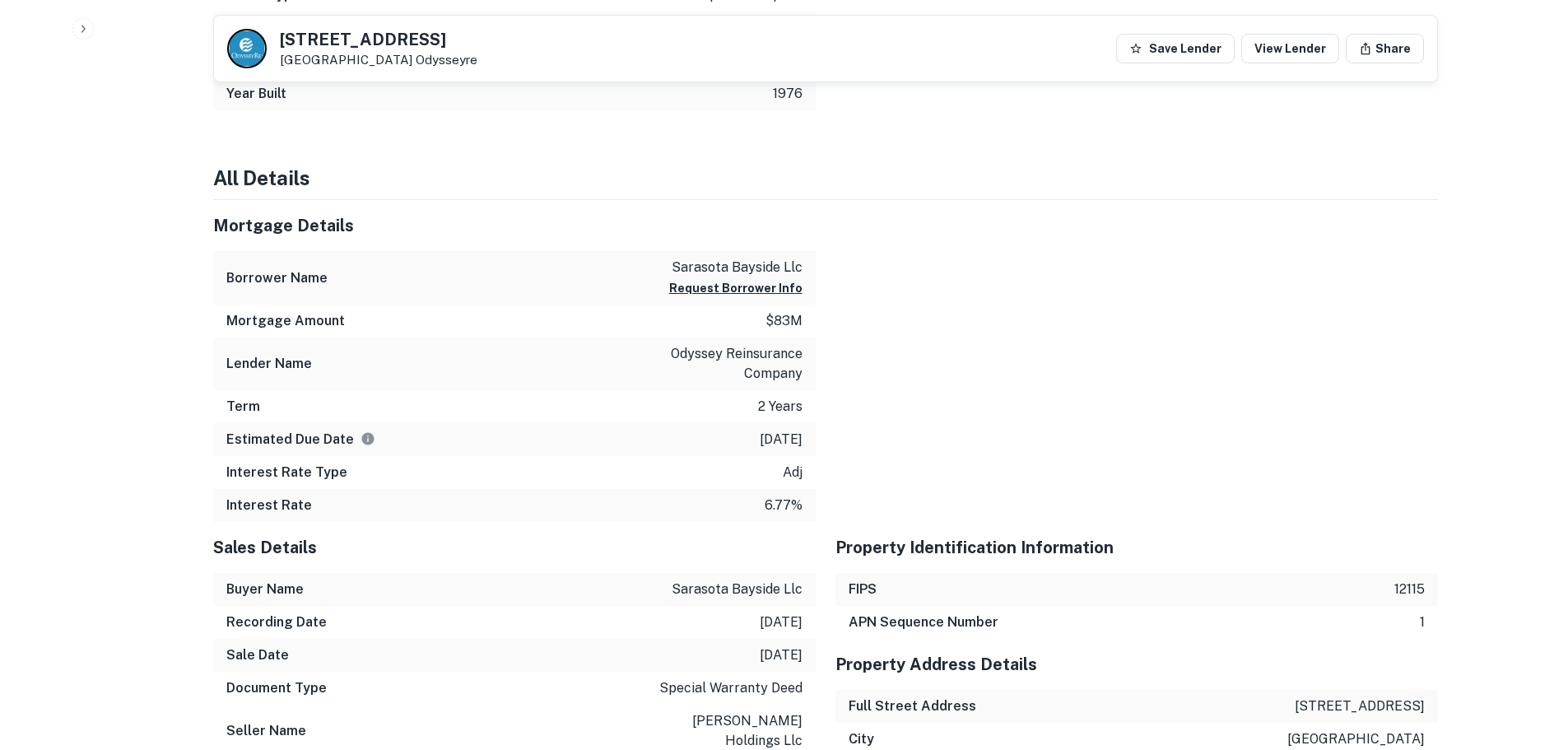
scroll to position [1071, 0]
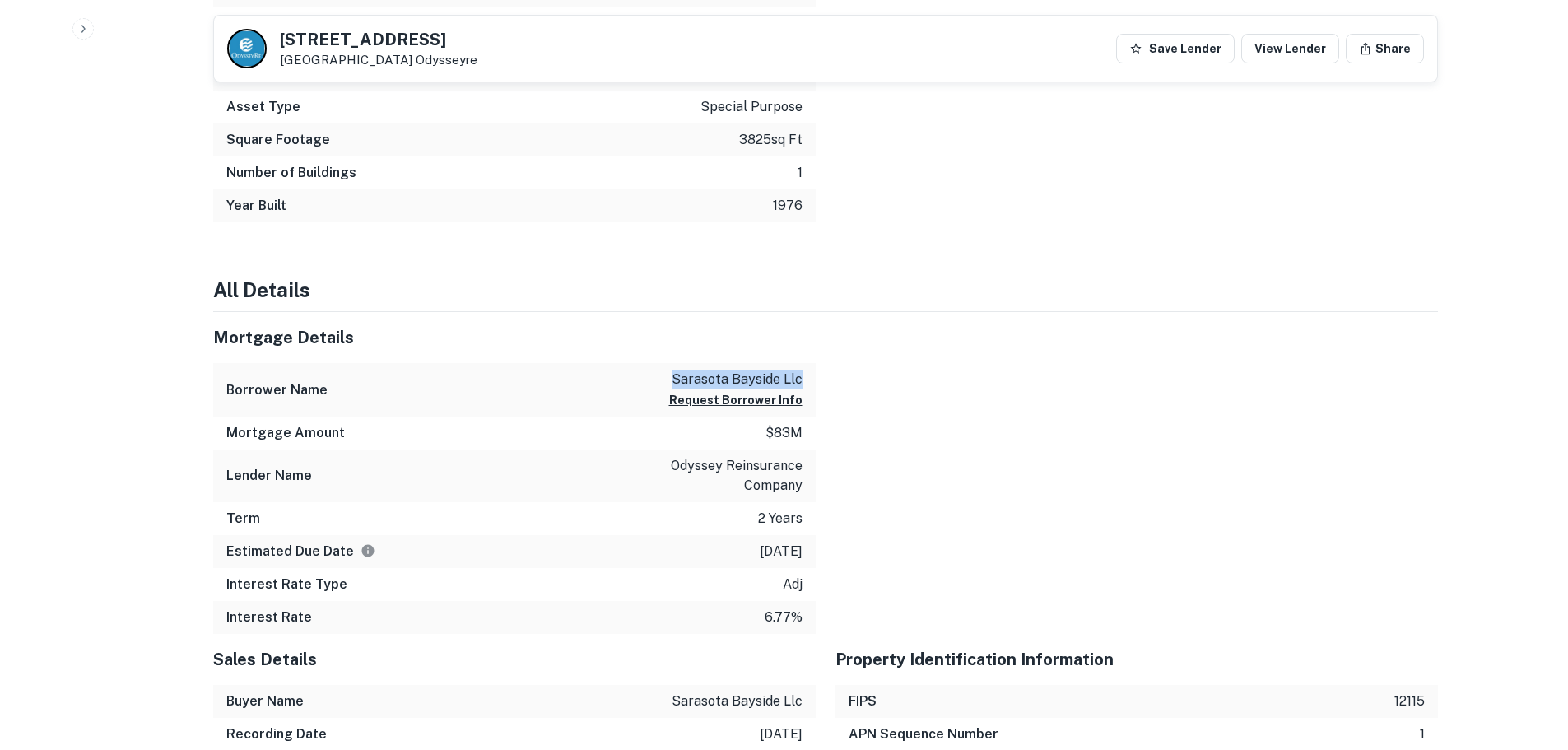
drag, startPoint x: 657, startPoint y: 377, endPoint x: 802, endPoint y: 381, distance: 145.1
click at [802, 381] on div "Borrower Name sarasota bayside llc Request Borrower Info" at bounding box center [514, 390] width 603 height 54
copy p "sarasota bayside llc"
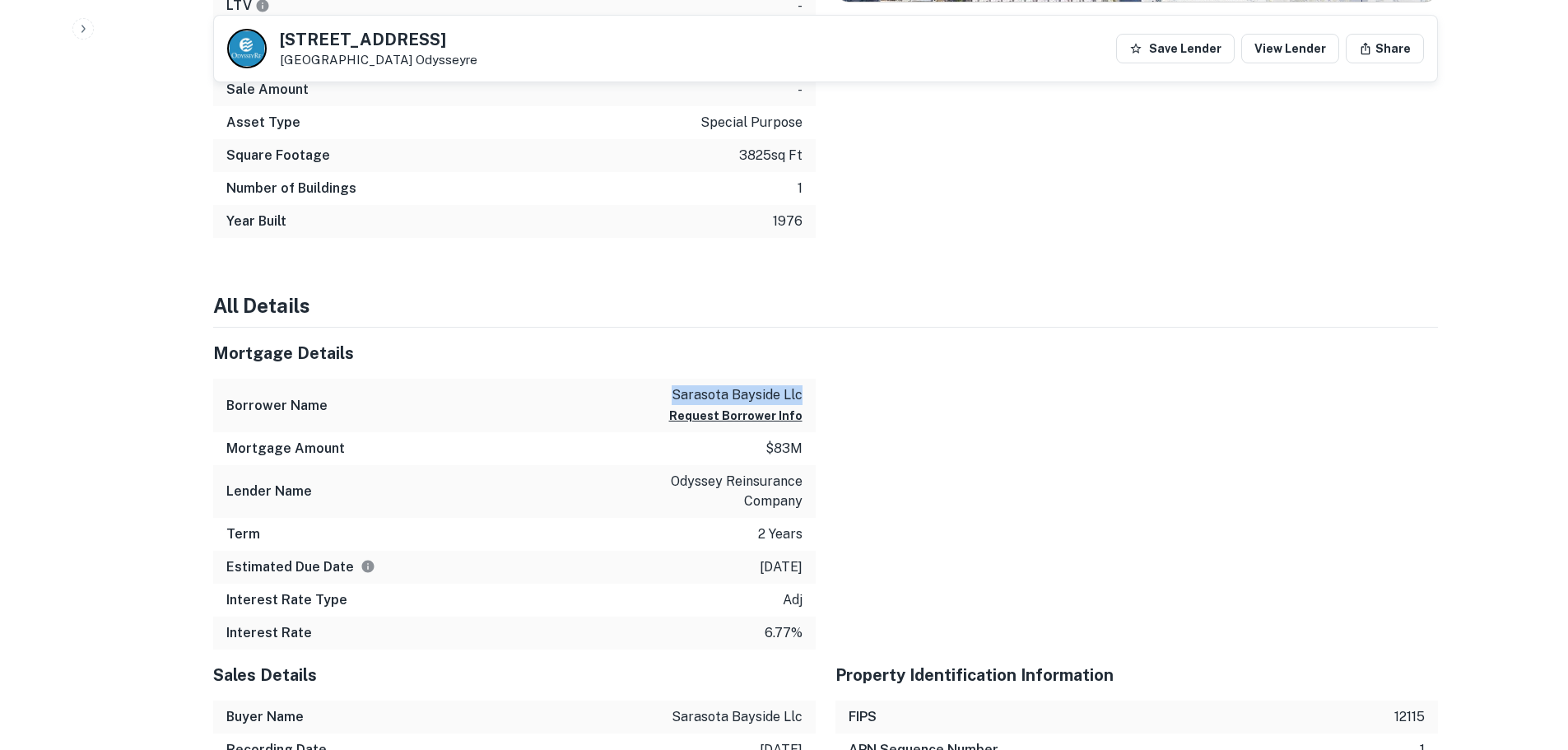
scroll to position [973, 0]
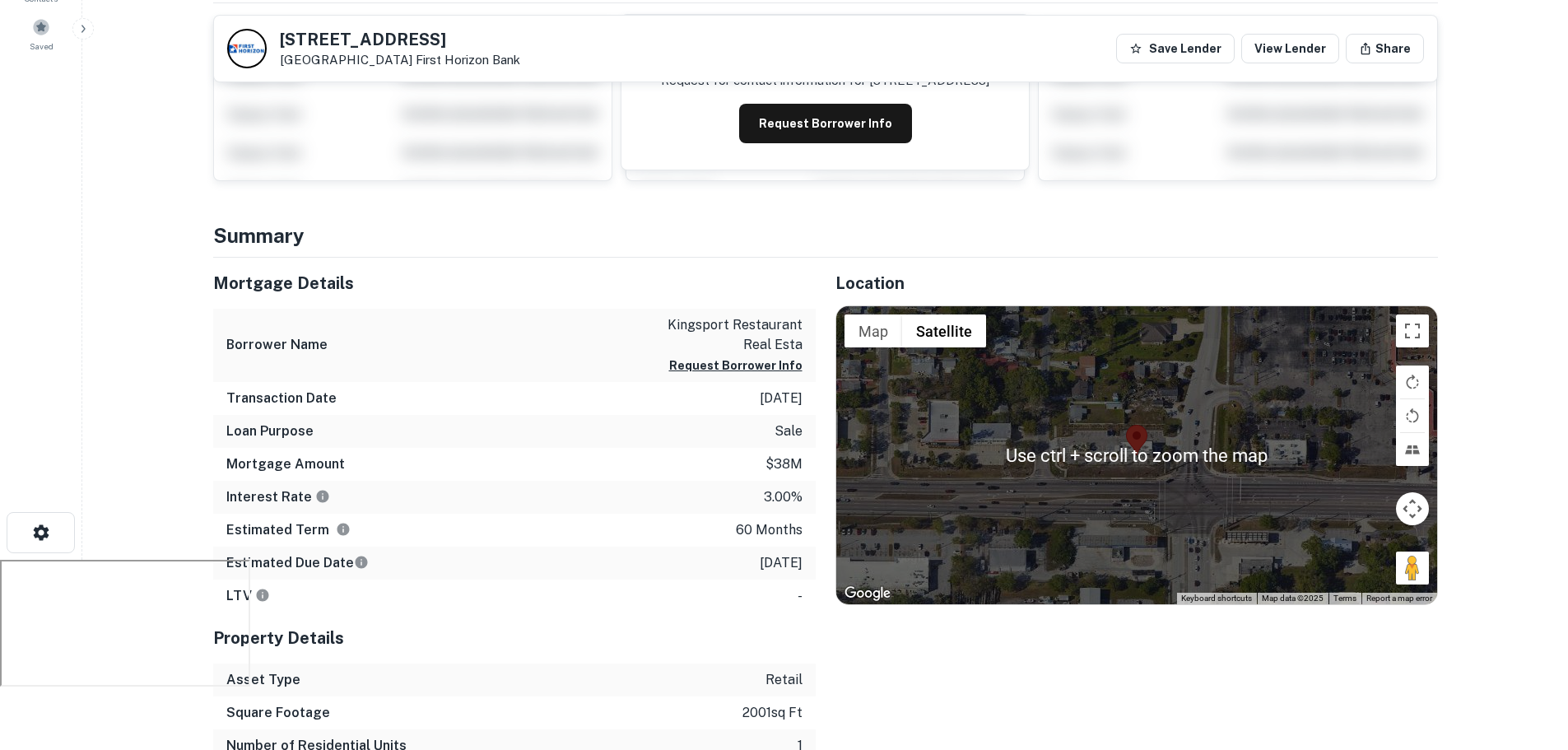
scroll to position [247, 0]
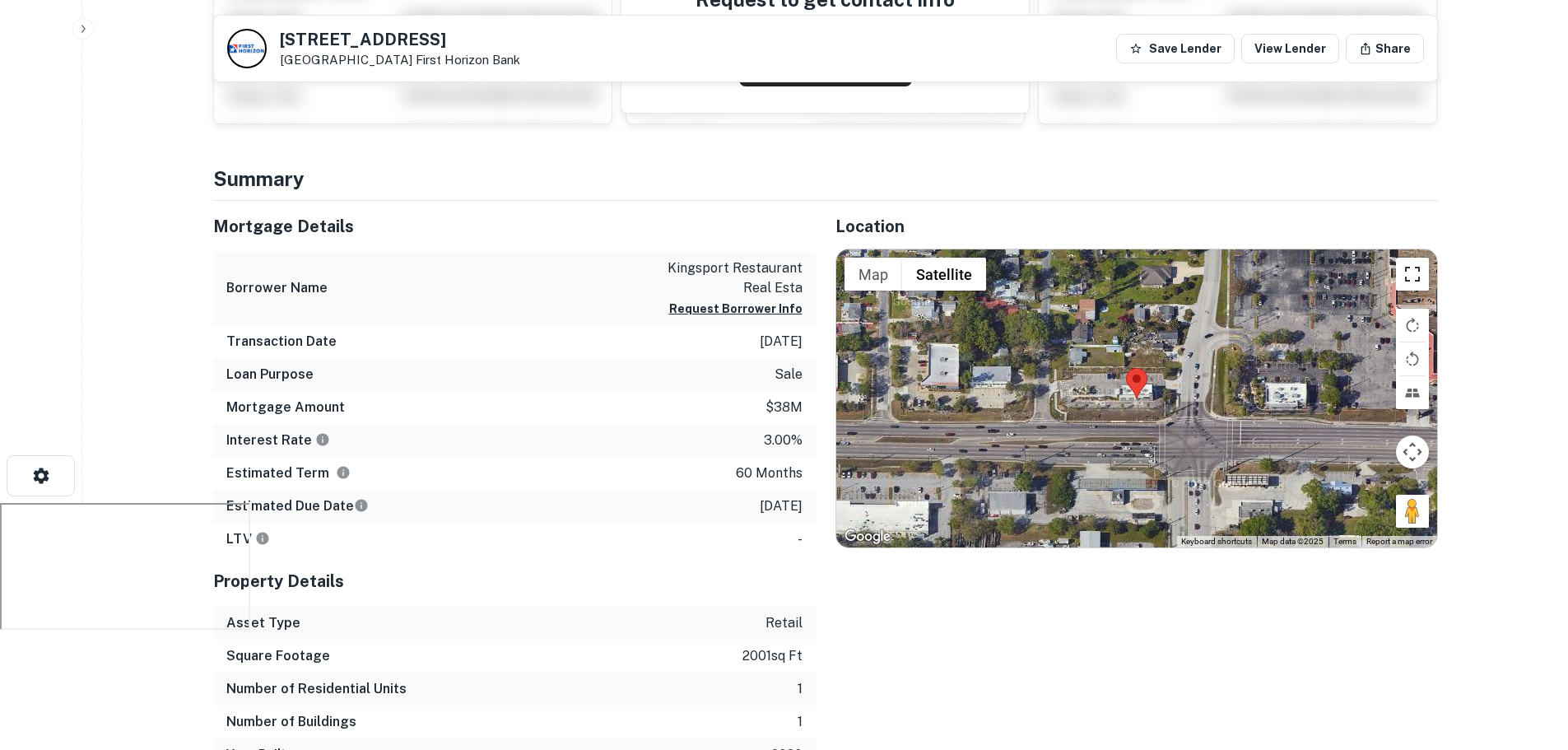
click at [1426, 283] on div "Use ctrl + scroll to zoom the map Map Terrain Satellite Labels Keyboard shortcu…" at bounding box center [1136, 399] width 601 height 298
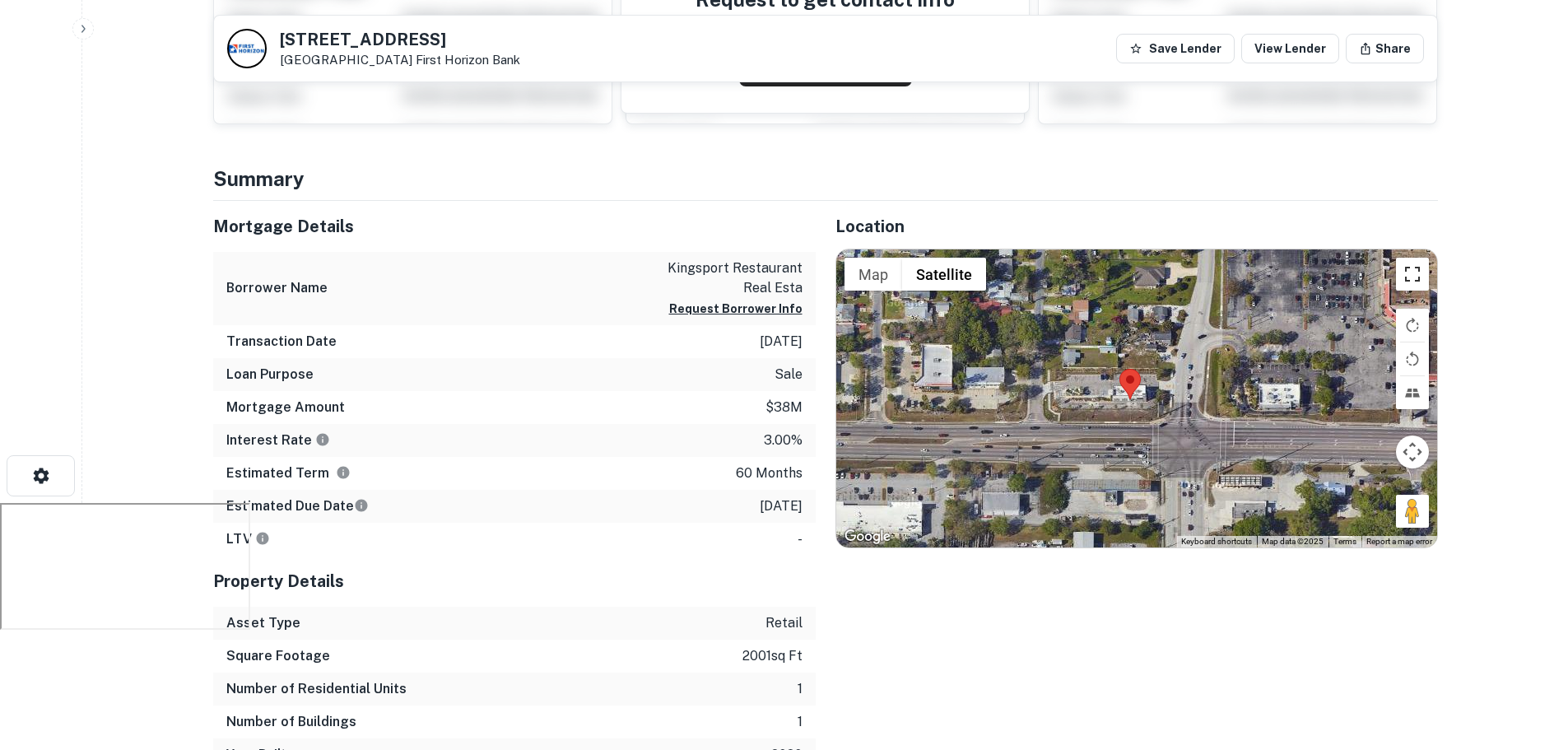
click at [1406, 284] on button "Toggle fullscreen view" at bounding box center [1413, 274] width 33 height 33
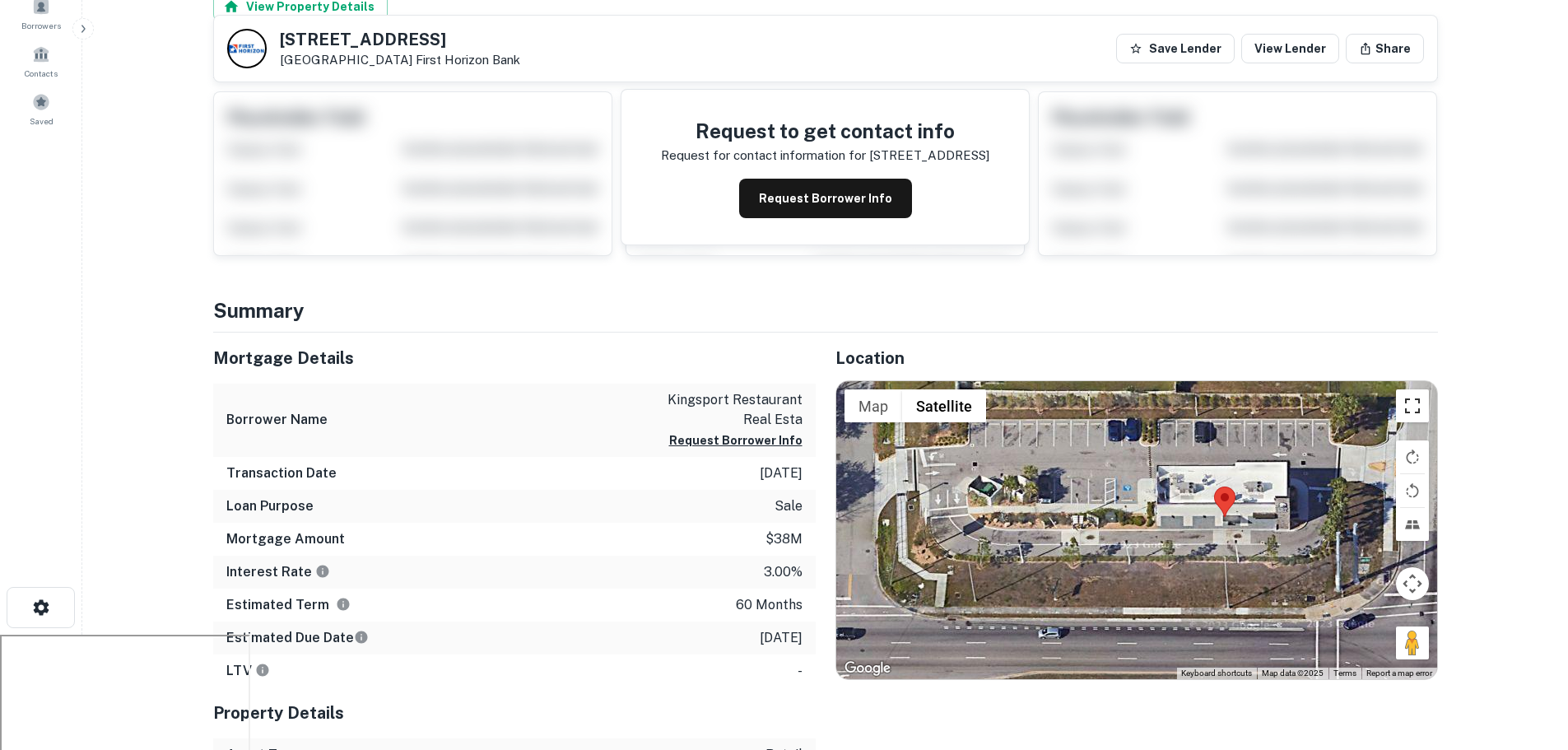
scroll to position [83, 0]
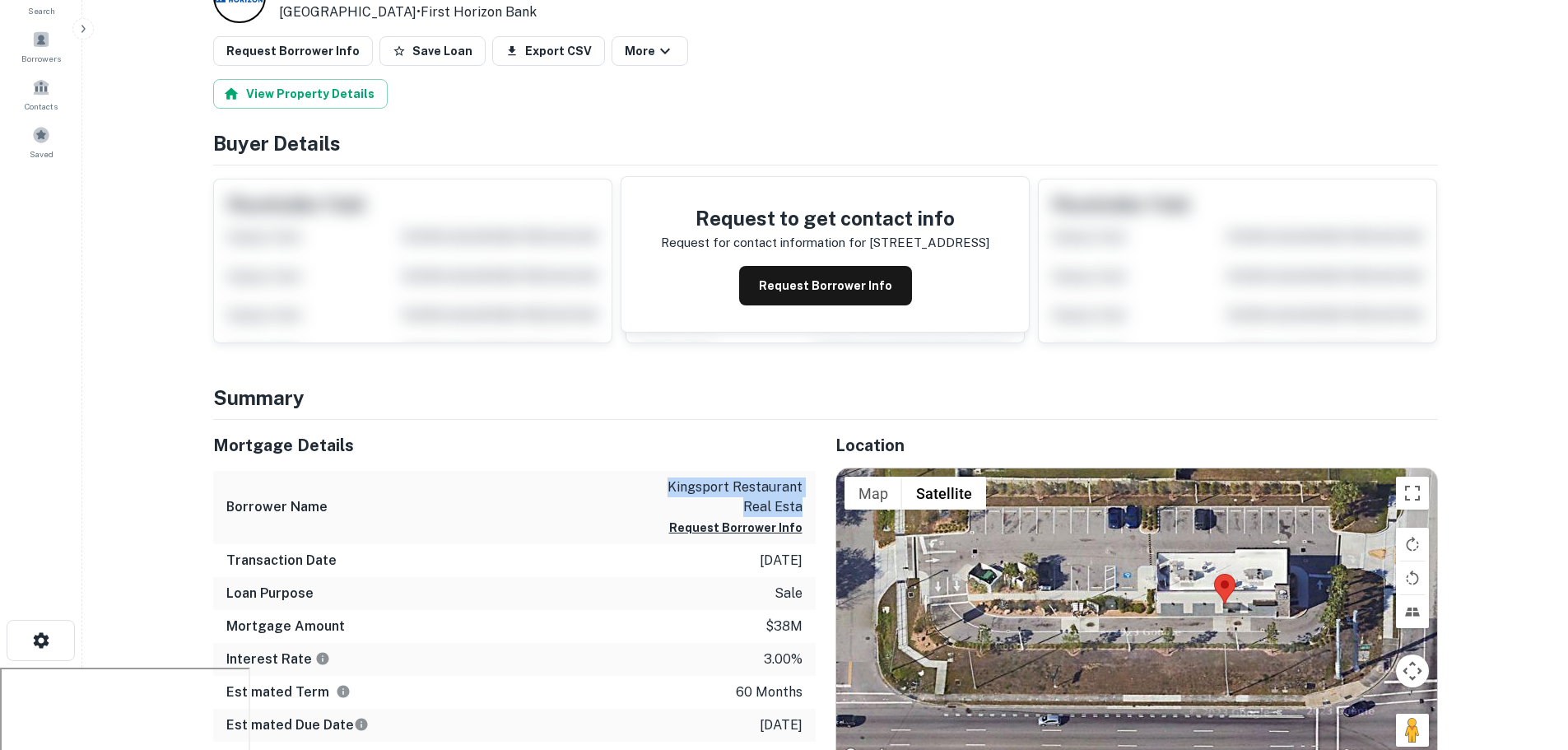
drag, startPoint x: 647, startPoint y: 476, endPoint x: 809, endPoint y: 511, distance: 165.7
click at [809, 511] on div "Borrower Name kingsport restaurant real esta Request Borrower Info" at bounding box center [514, 507] width 603 height 74
drag, startPoint x: 756, startPoint y: 490, endPoint x: 770, endPoint y: 499, distance: 16.6
click at [770, 499] on p "kingsport restaurant real esta" at bounding box center [728, 498] width 148 height 40
drag, startPoint x: 658, startPoint y: 487, endPoint x: 806, endPoint y: 505, distance: 149.1
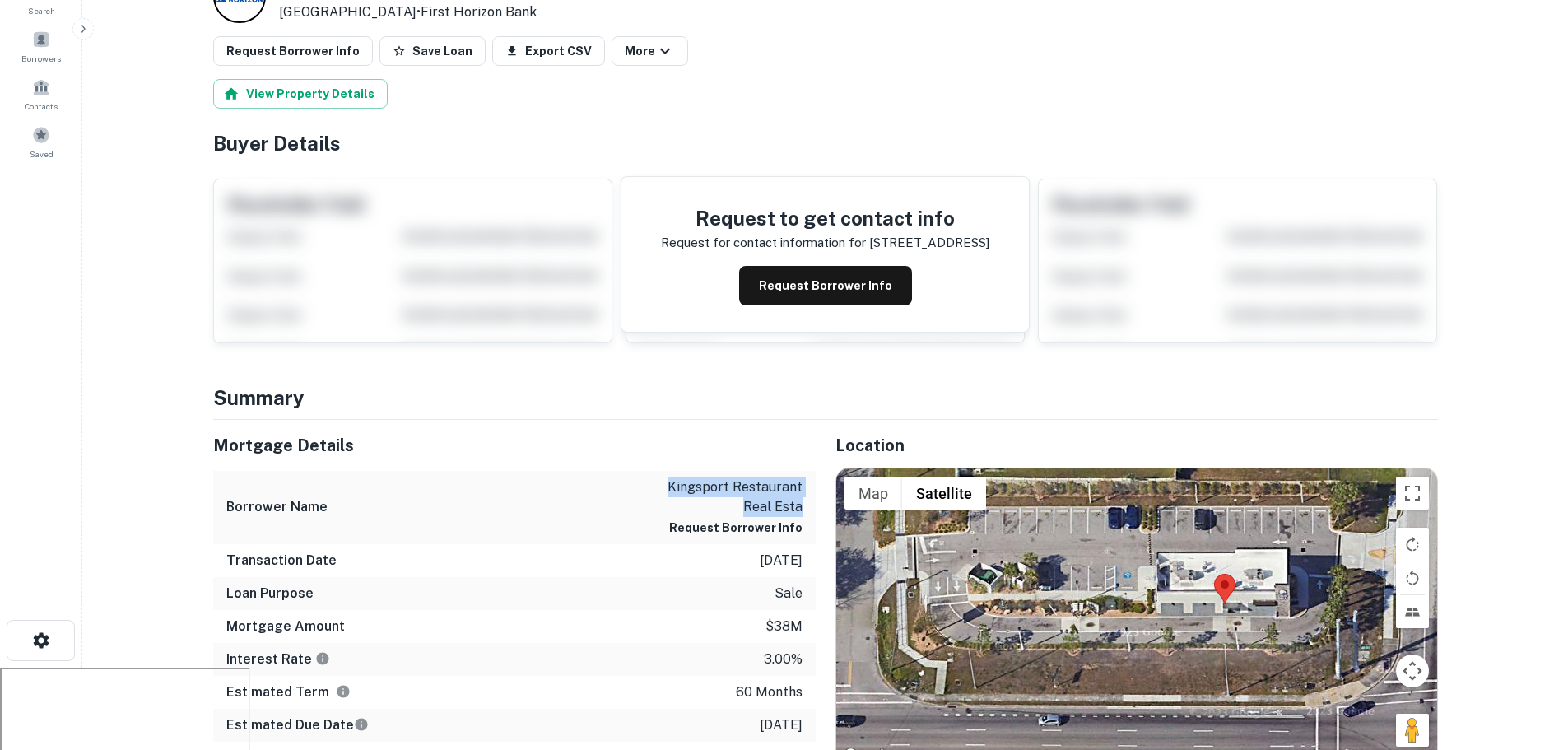
click at [806, 505] on div "Borrower Name kingsport restaurant real esta Request Borrower Info" at bounding box center [514, 507] width 603 height 74
copy p "kingsport restaurant real esta"
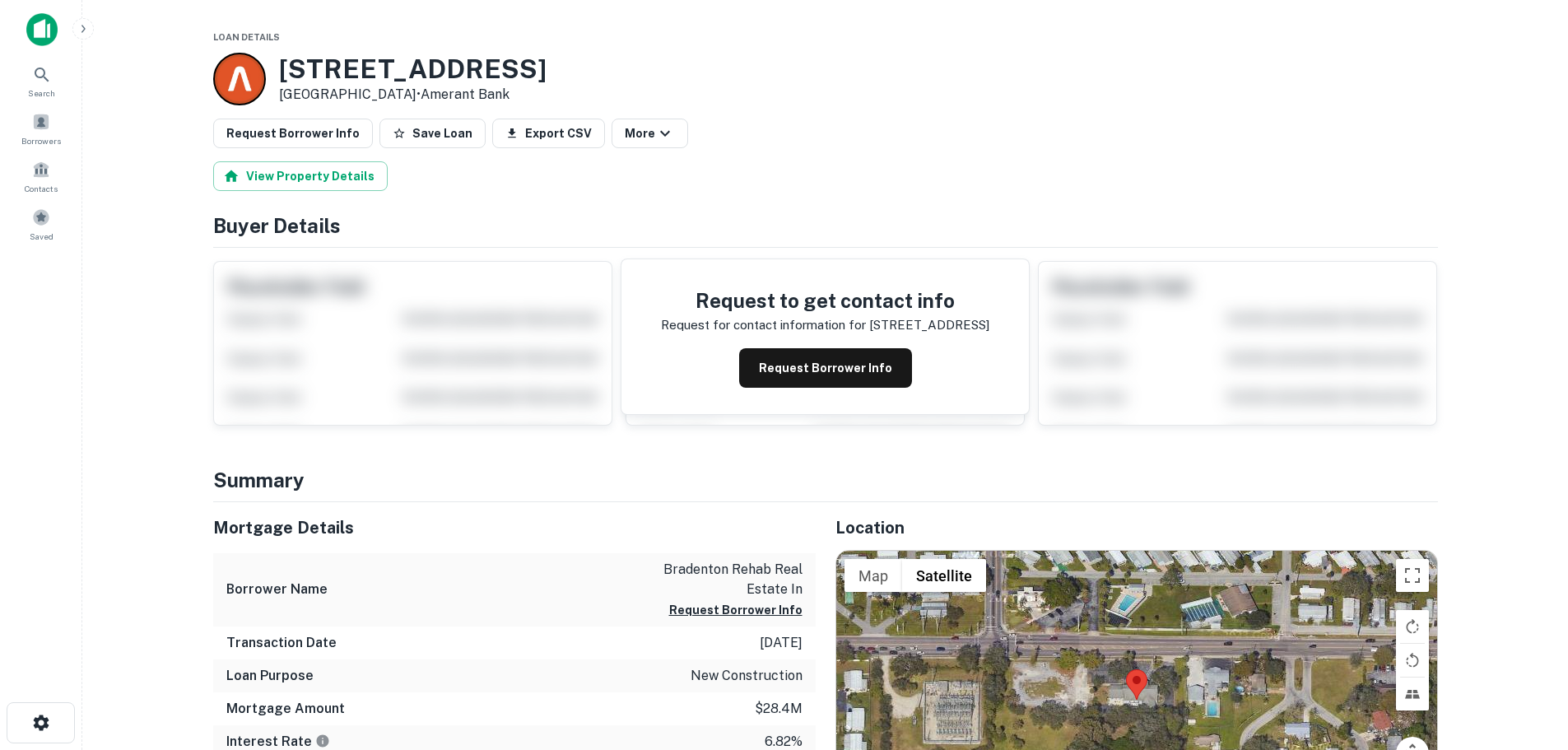
drag, startPoint x: 407, startPoint y: 93, endPoint x: 285, endPoint y: 73, distance: 123.6
click at [285, 73] on div "[STREET_ADDRESS] • Amerant Bank" at bounding box center [413, 79] width 268 height 51
copy div "[STREET_ADDRESS]"
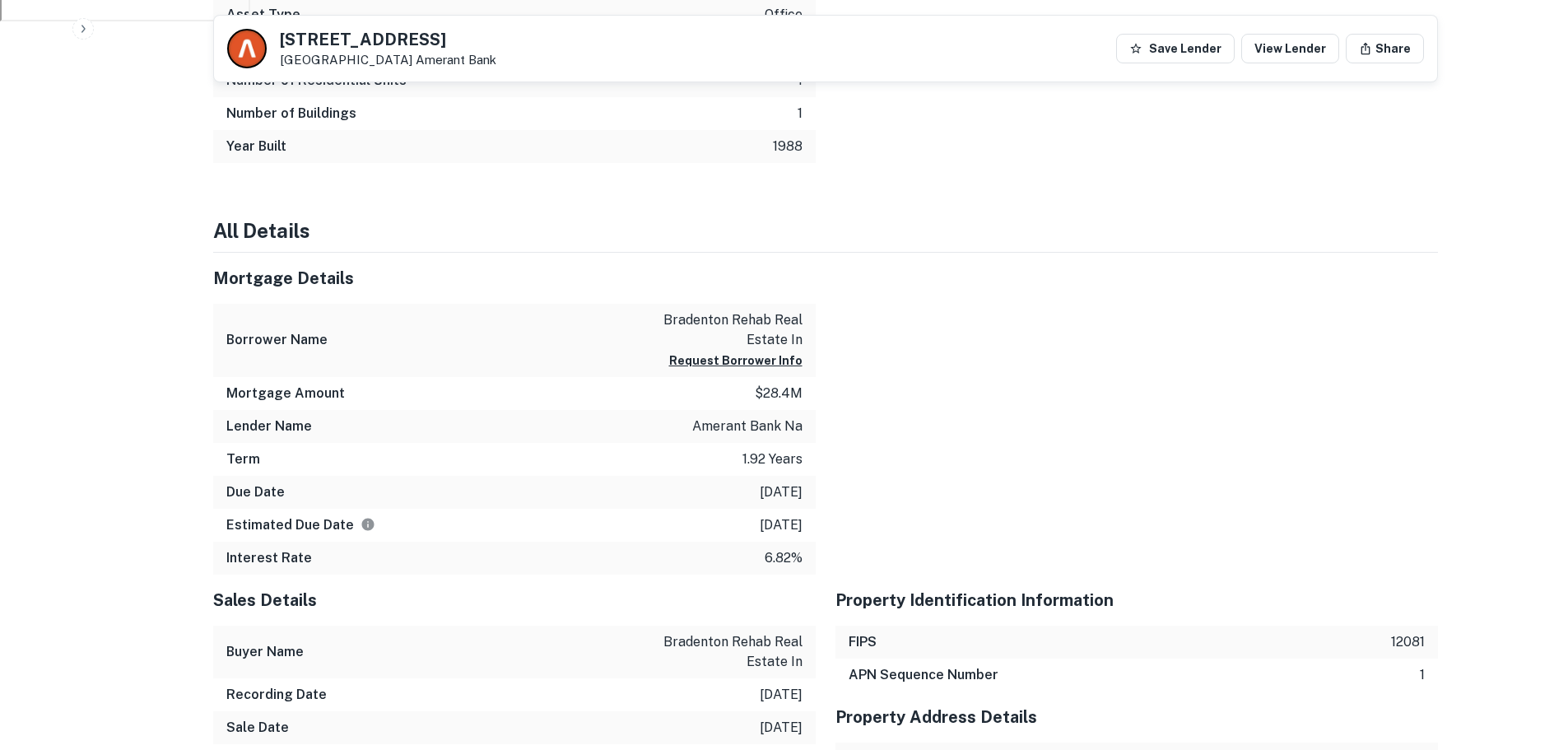
scroll to position [988, 0]
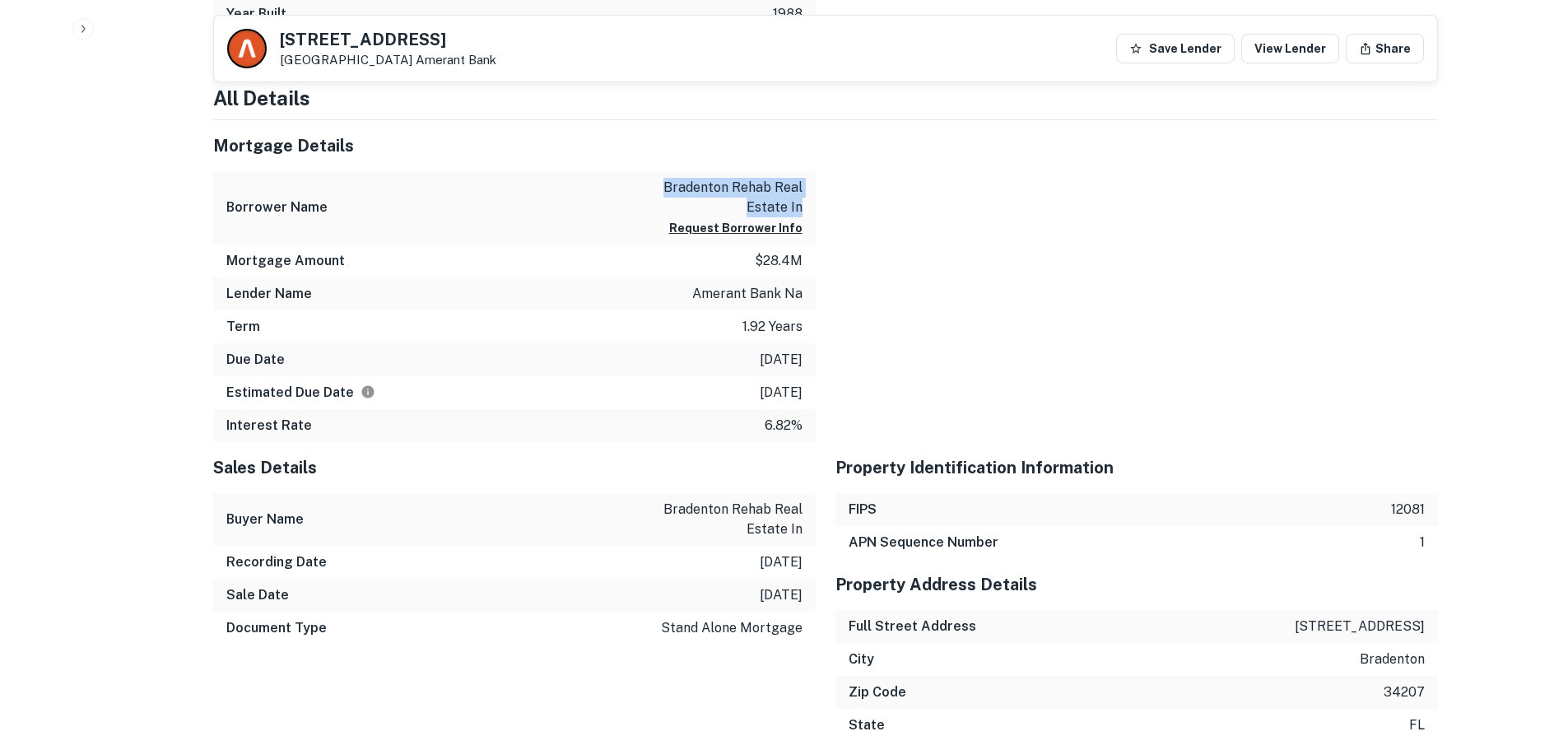
drag, startPoint x: 650, startPoint y: 181, endPoint x: 803, endPoint y: 210, distance: 155.7
click at [803, 210] on div "Borrower Name [PERSON_NAME] rehab real estate in Request Borrower Info" at bounding box center [514, 208] width 603 height 74
copy p "bradenton rehab real estate in"
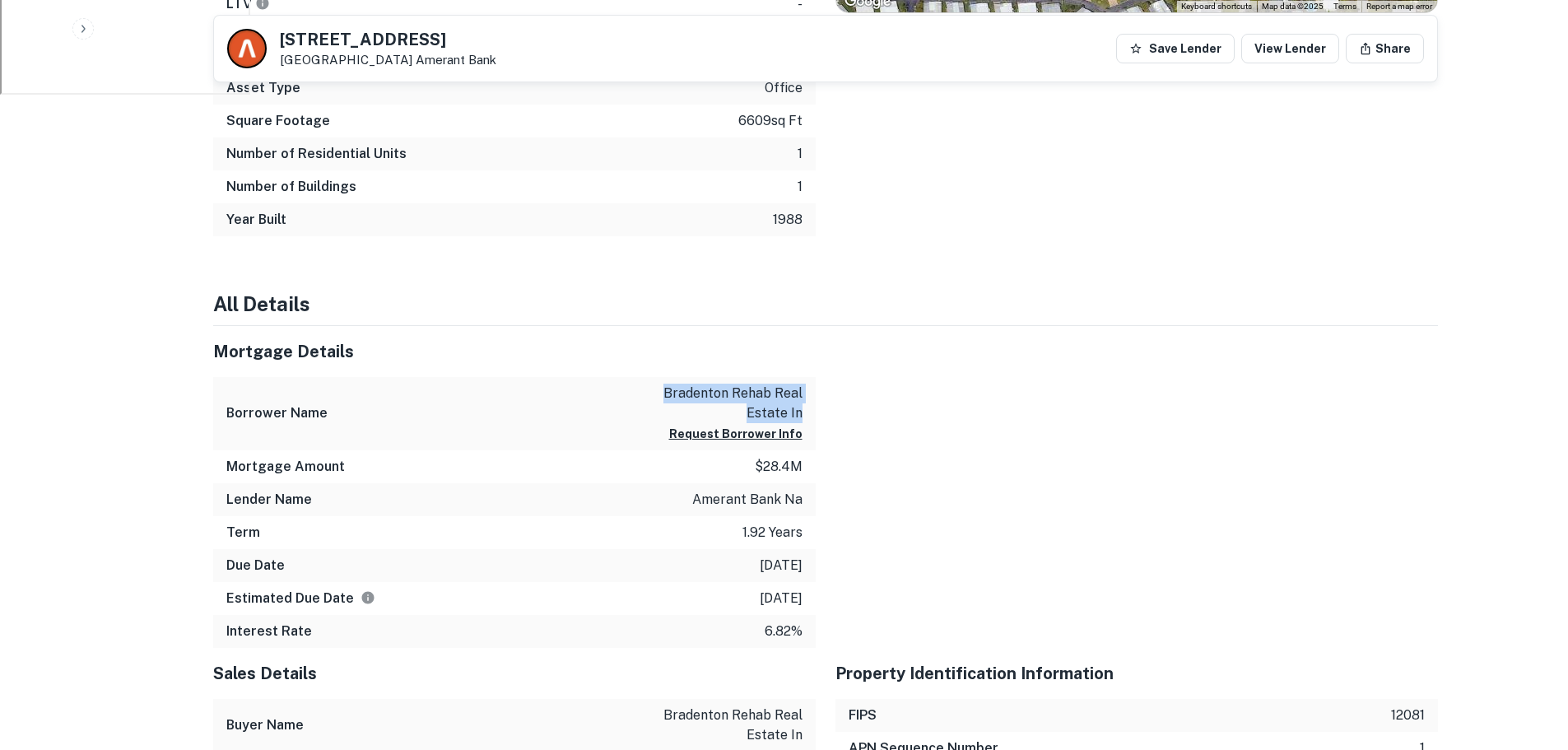
scroll to position [741, 0]
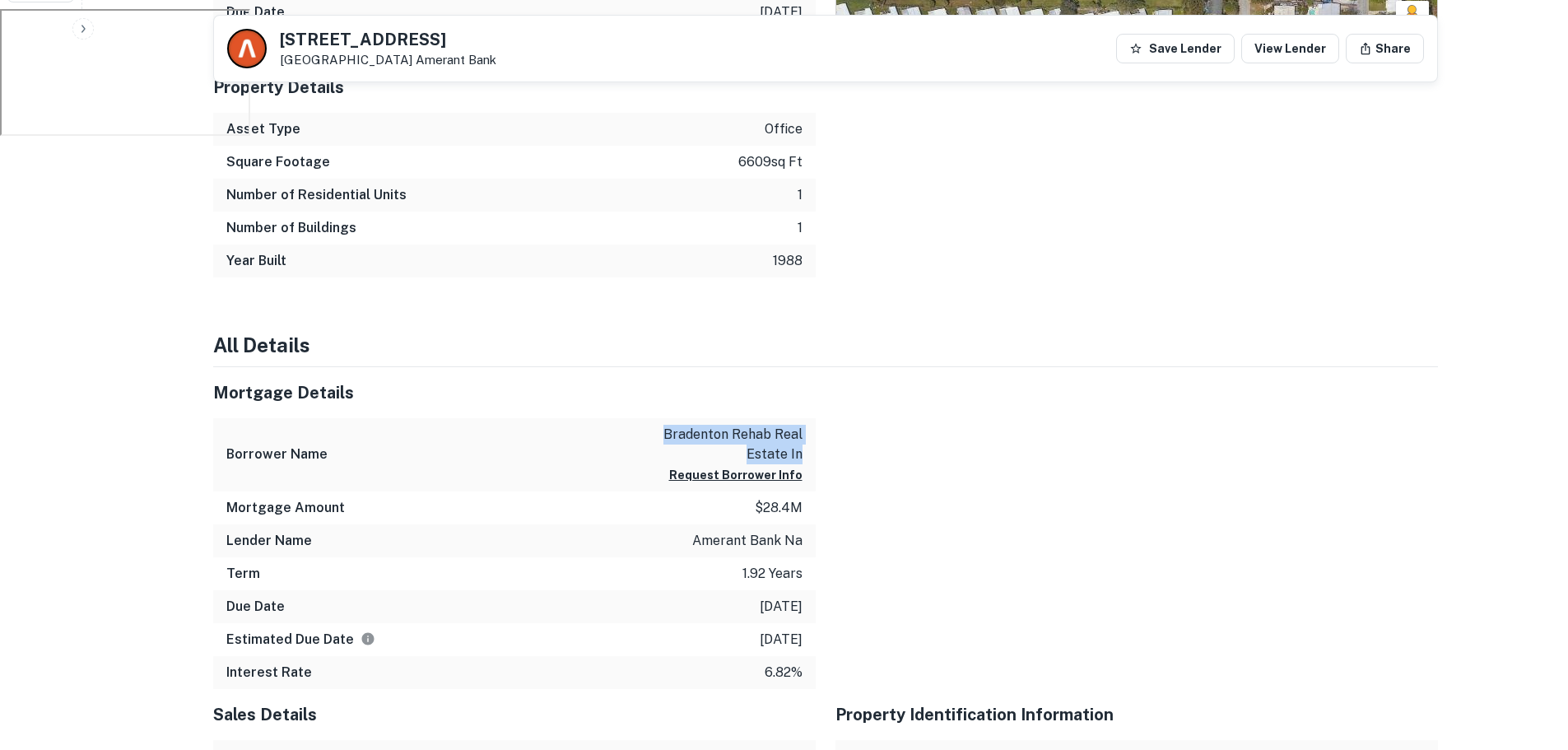
drag, startPoint x: 401, startPoint y: 55, endPoint x: 277, endPoint y: 37, distance: 125.3
click at [277, 37] on div "[STREET_ADDRESS] Amerant Bank" at bounding box center [362, 49] width 269 height 40
copy div "[STREET_ADDRESS]"
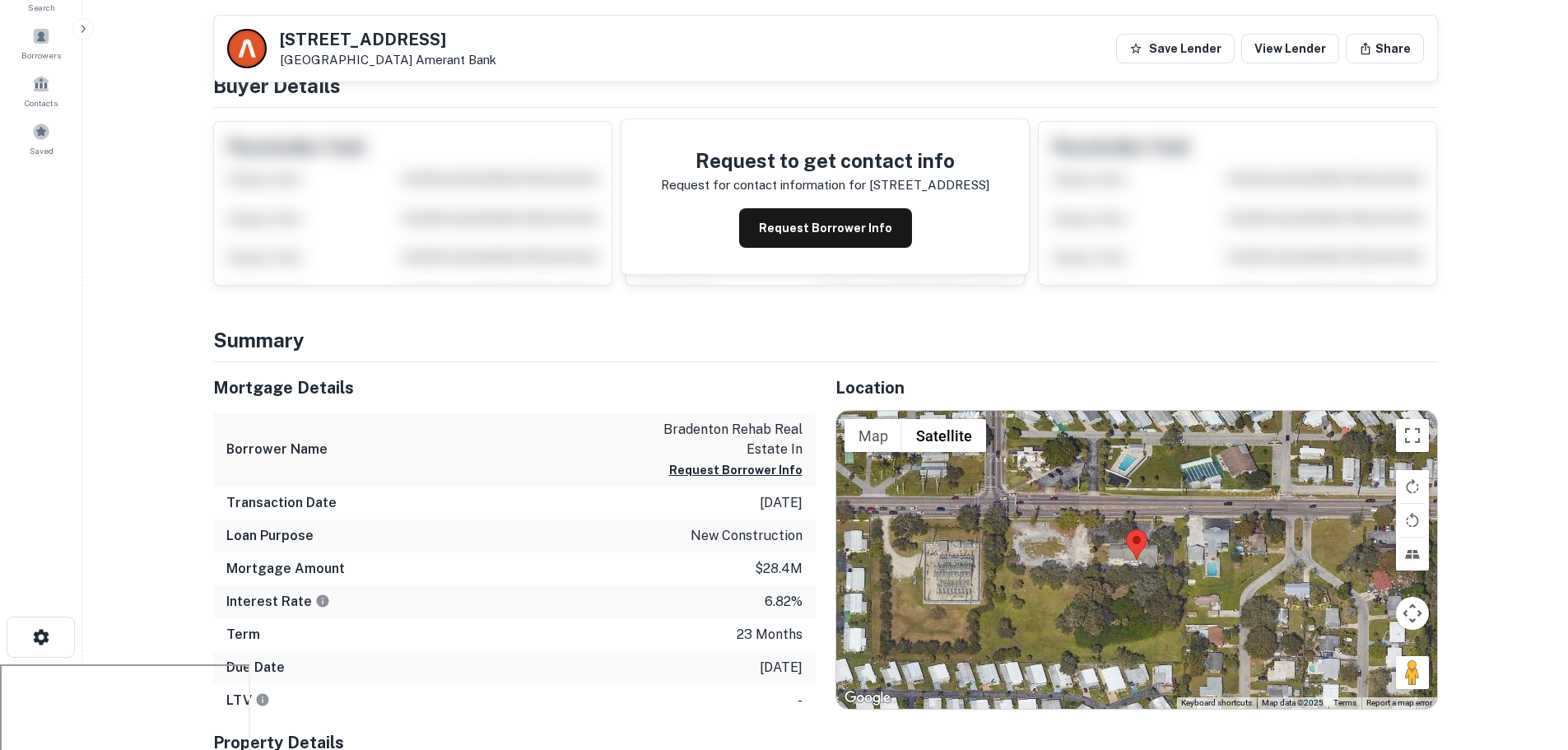
scroll to position [83, 0]
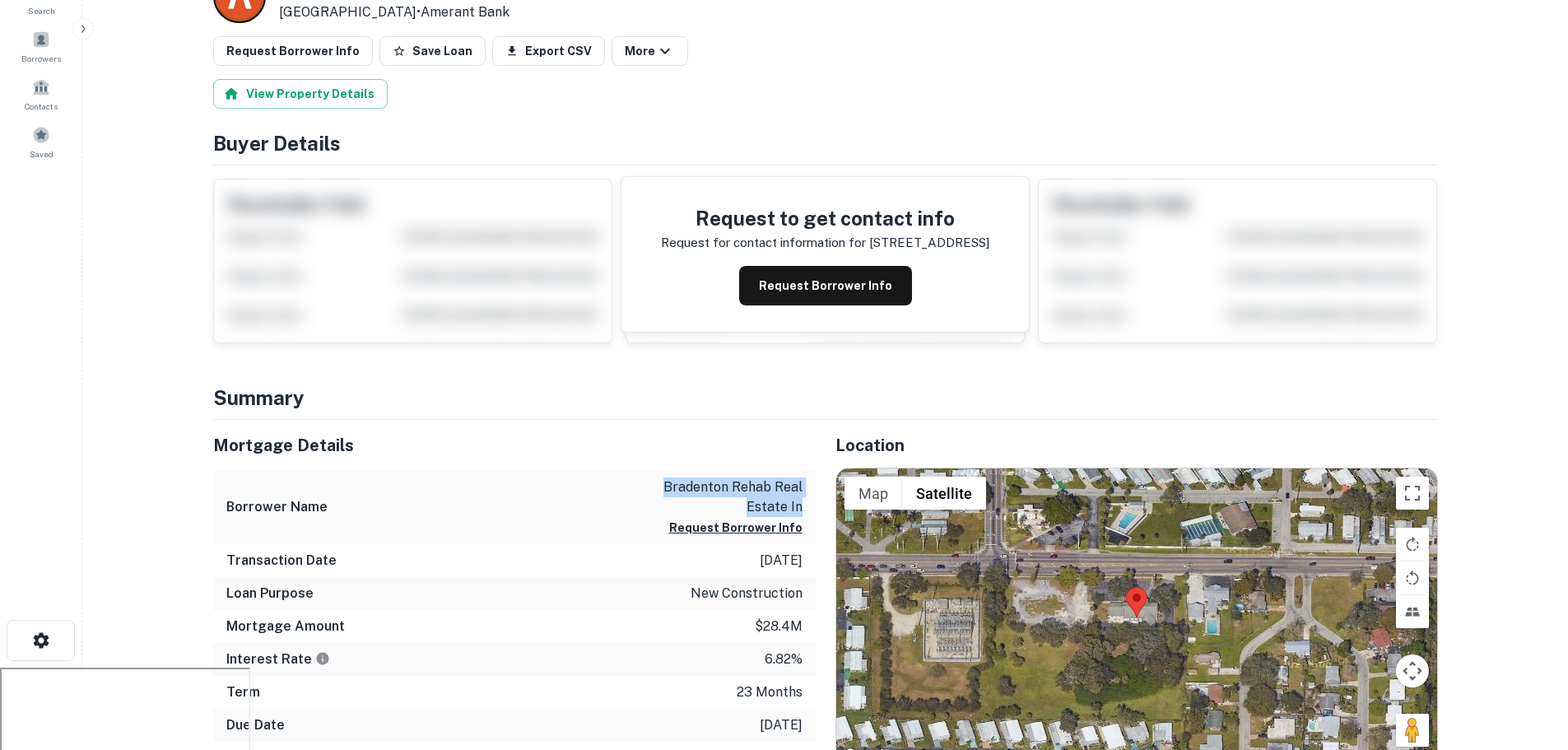
drag, startPoint x: 654, startPoint y: 485, endPoint x: 803, endPoint y: 512, distance: 151.4
click at [803, 512] on div "Borrower Name [PERSON_NAME] rehab real estate in Request Borrower Info" at bounding box center [514, 507] width 603 height 74
copy p "bradenton rehab real estate in"
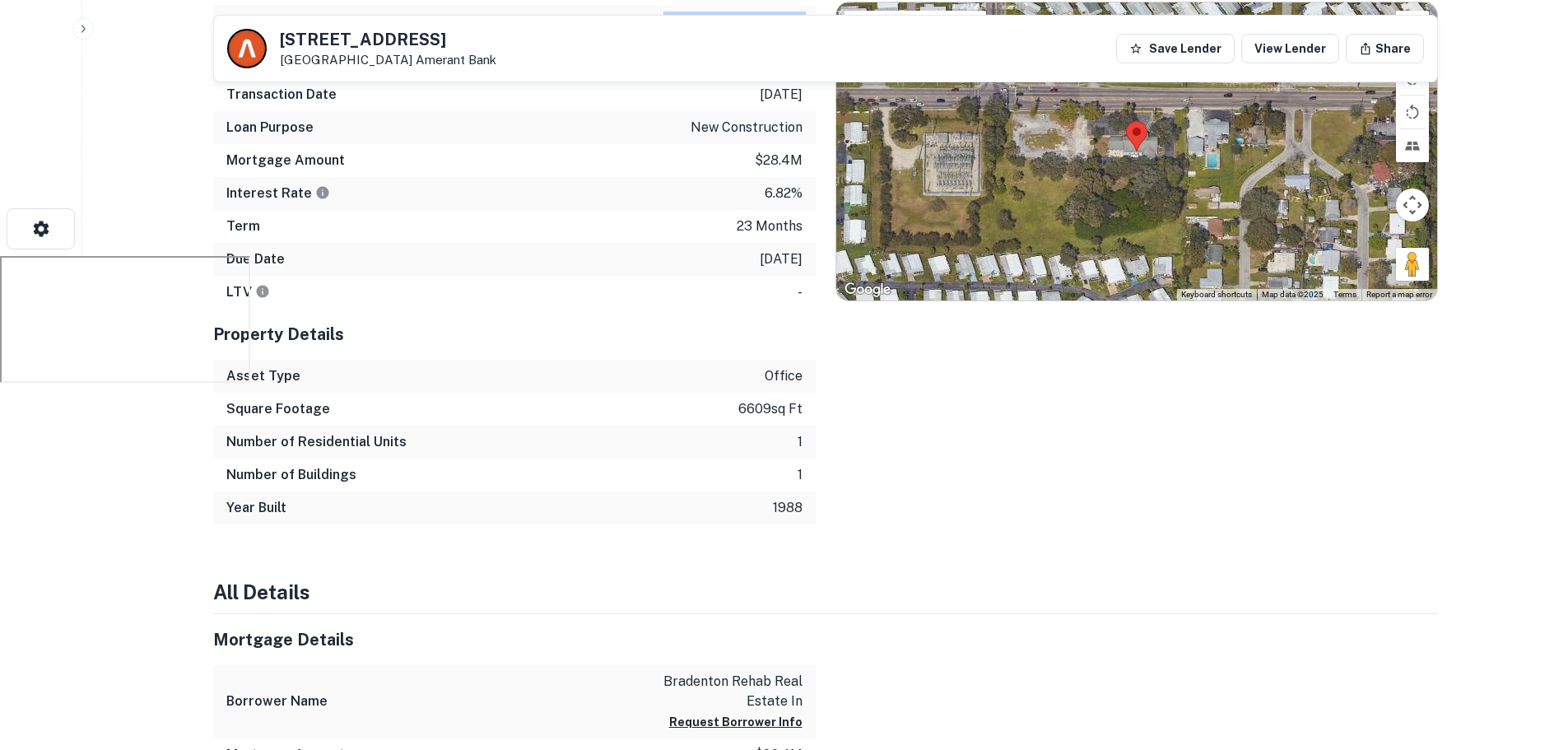
scroll to position [658, 0]
